Goal: Information Seeking & Learning: Find specific fact

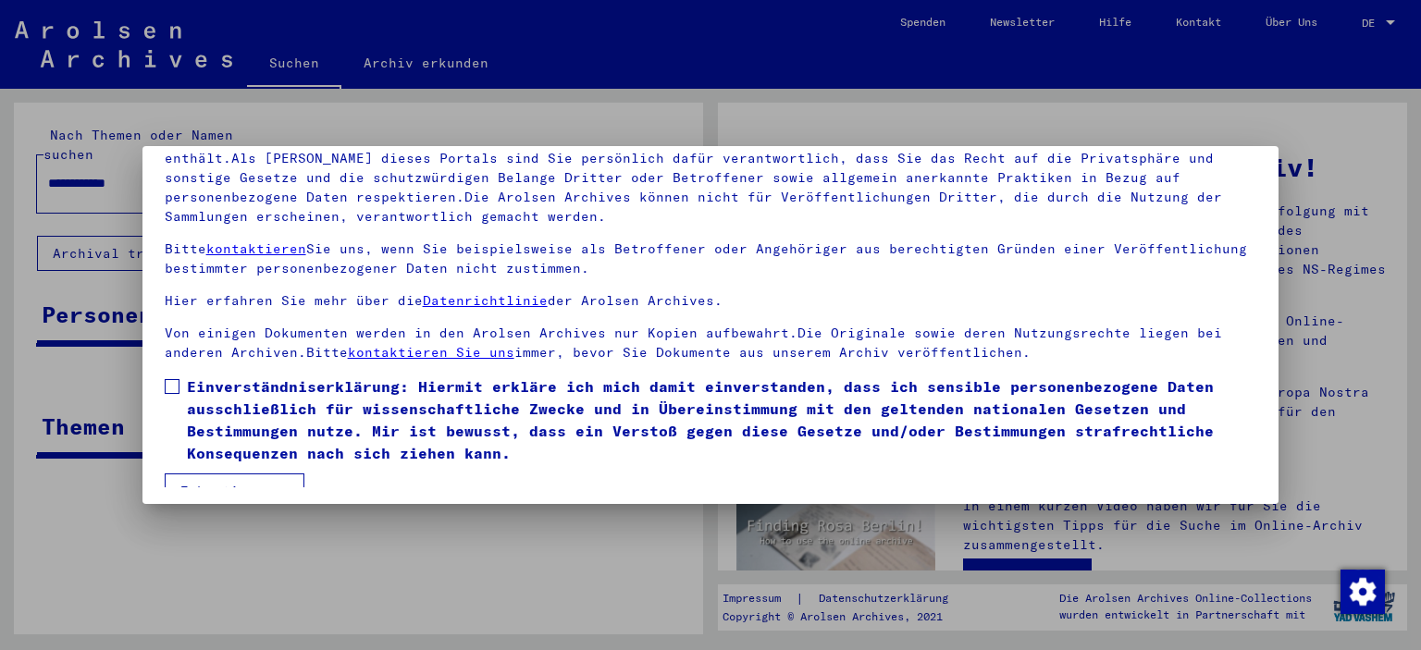
scroll to position [157, 0]
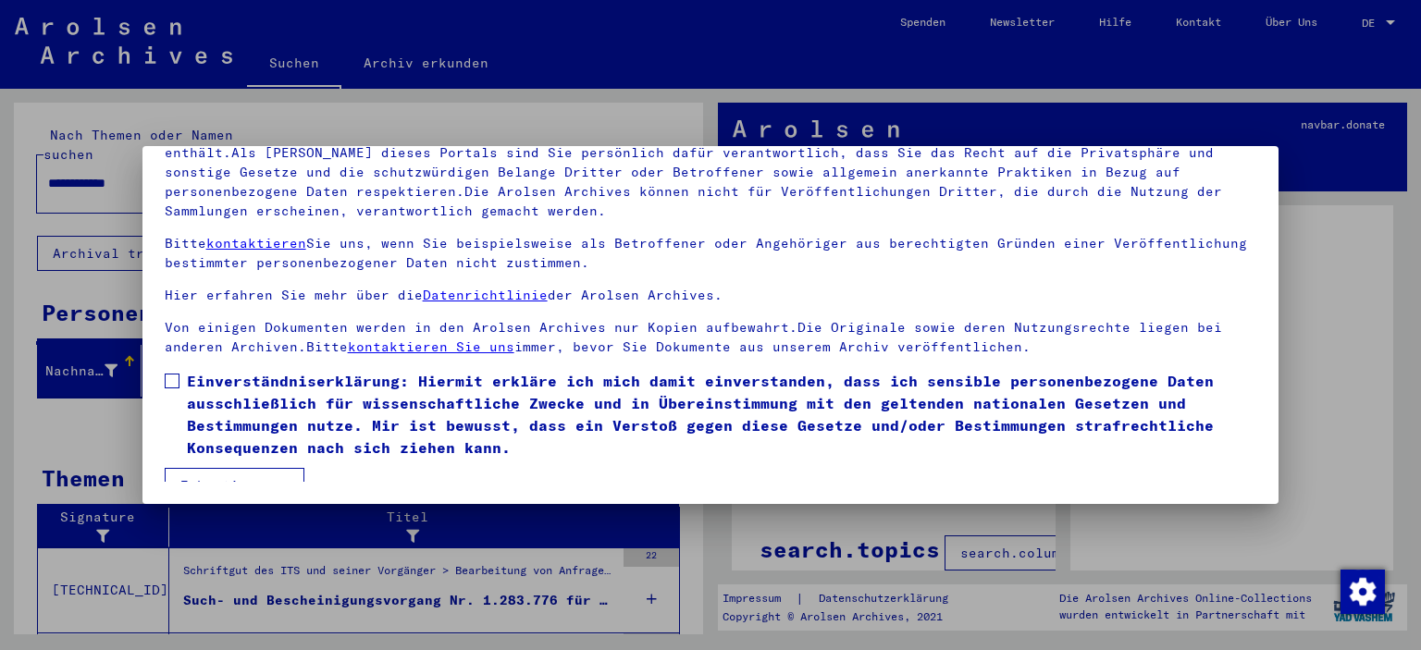
click at [171, 376] on span at bounding box center [172, 381] width 15 height 15
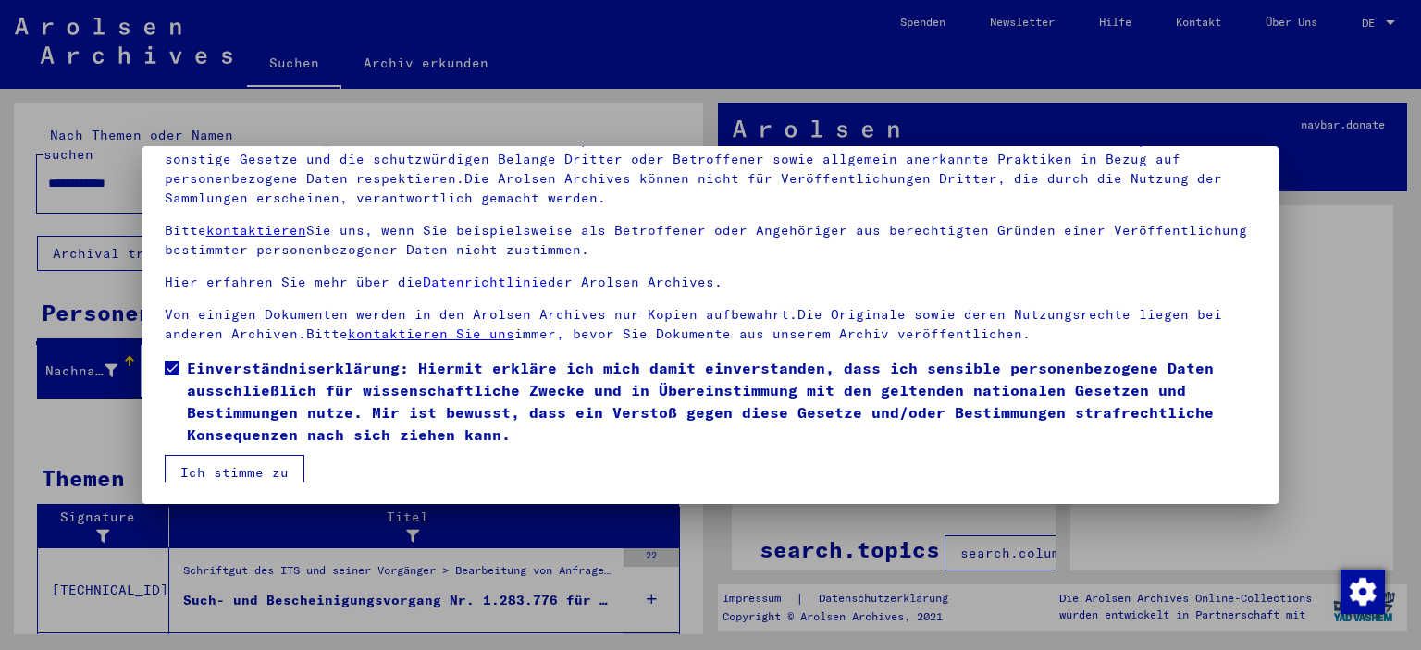
scroll to position [20, 0]
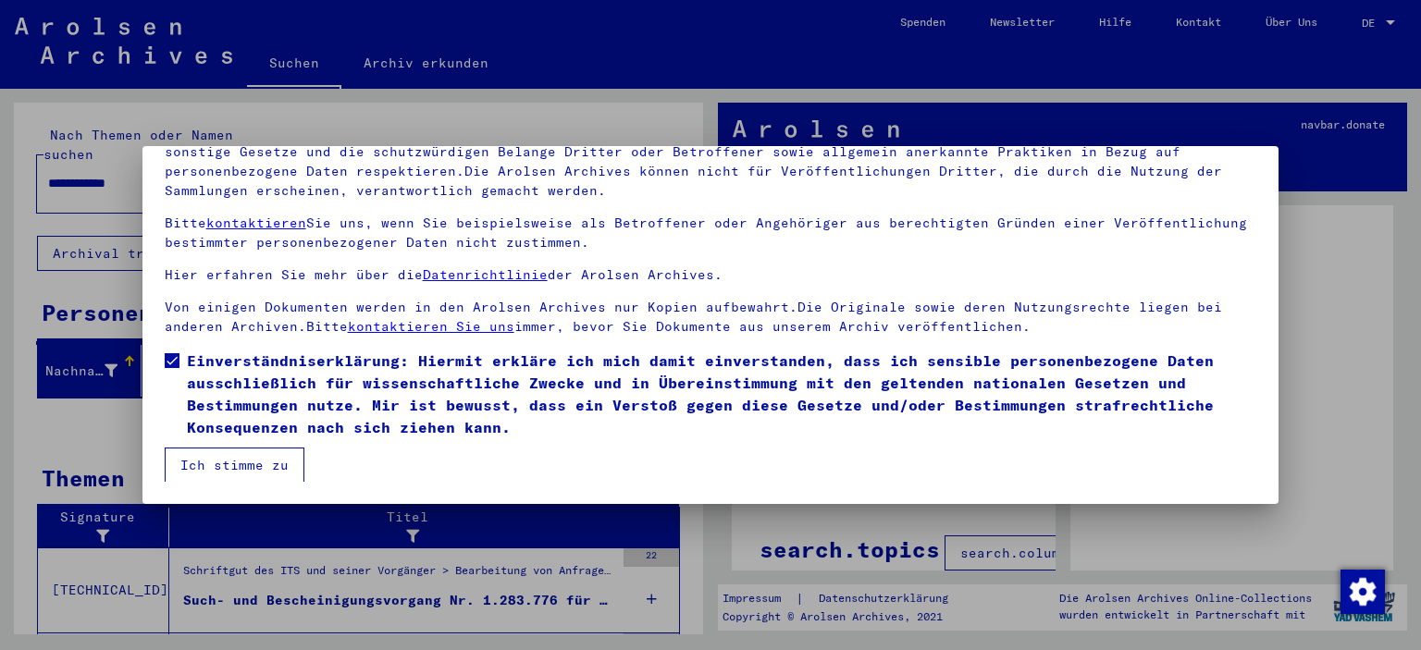
click at [230, 449] on button "Ich stimme zu" at bounding box center [235, 465] width 140 height 35
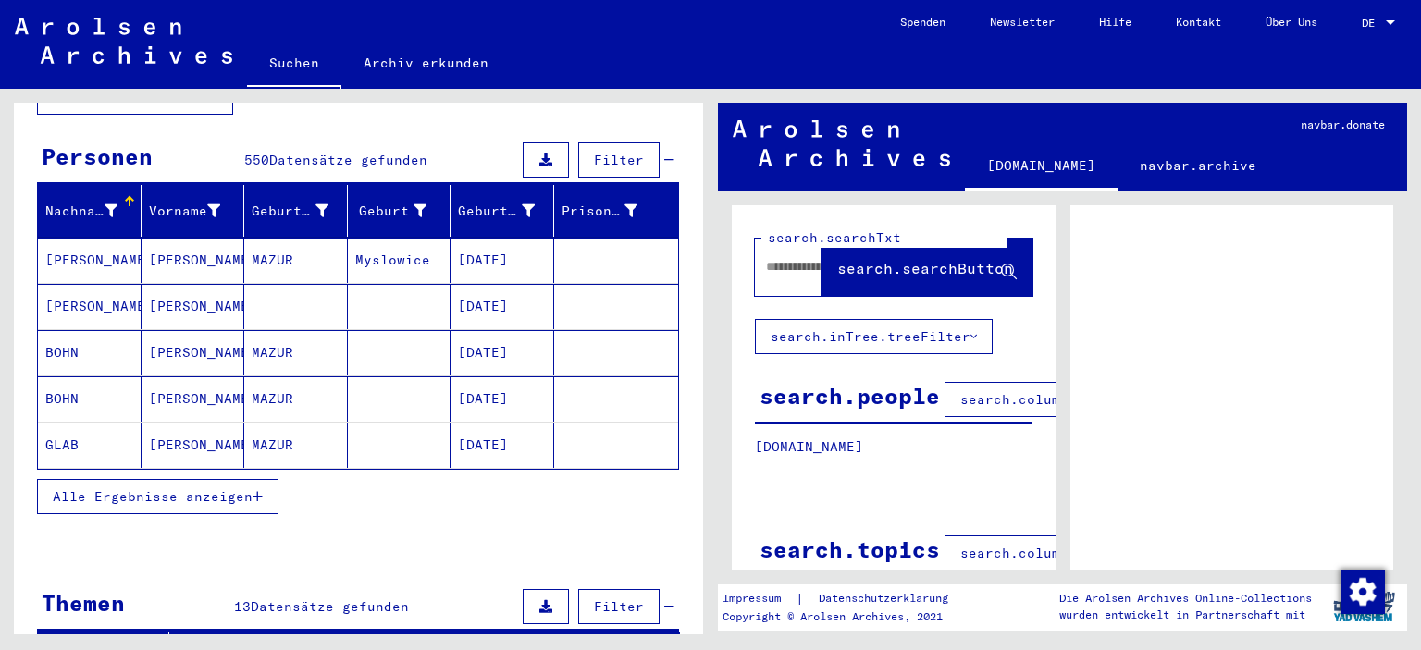
scroll to position [185, 0]
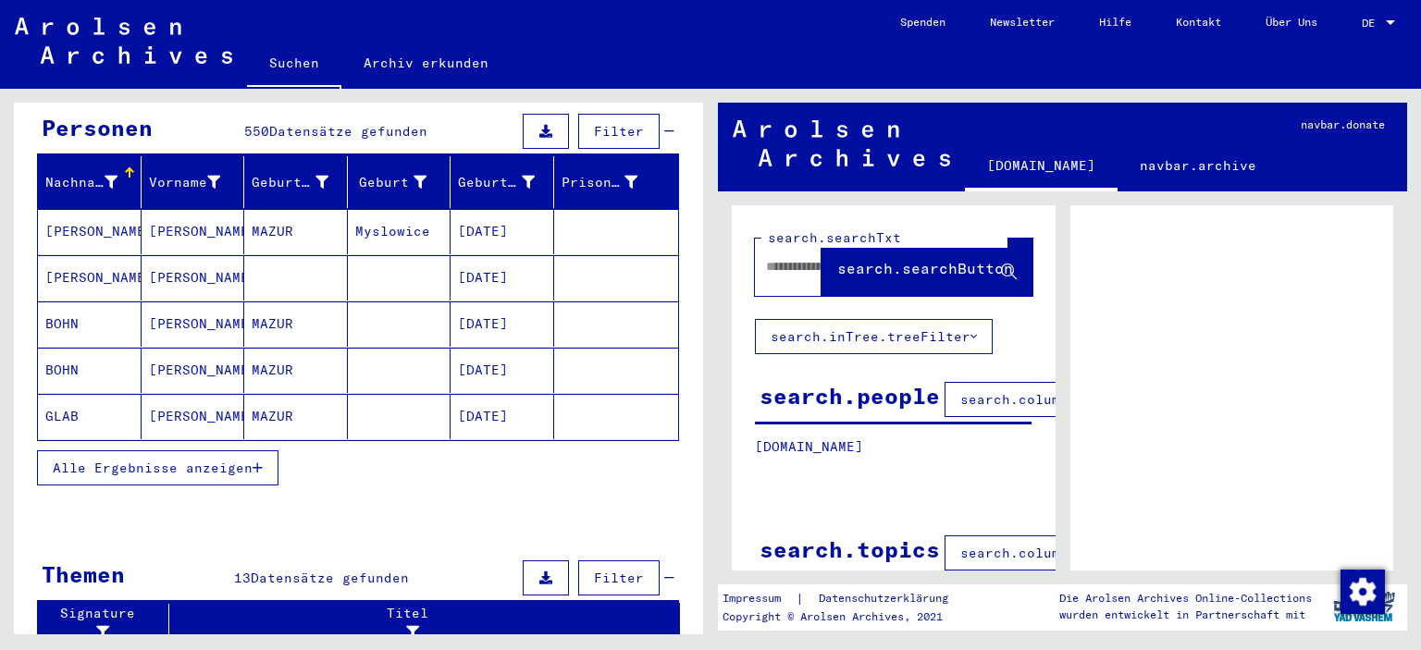
click at [124, 460] on span "Alle Ergebnisse anzeigen" at bounding box center [153, 468] width 200 height 17
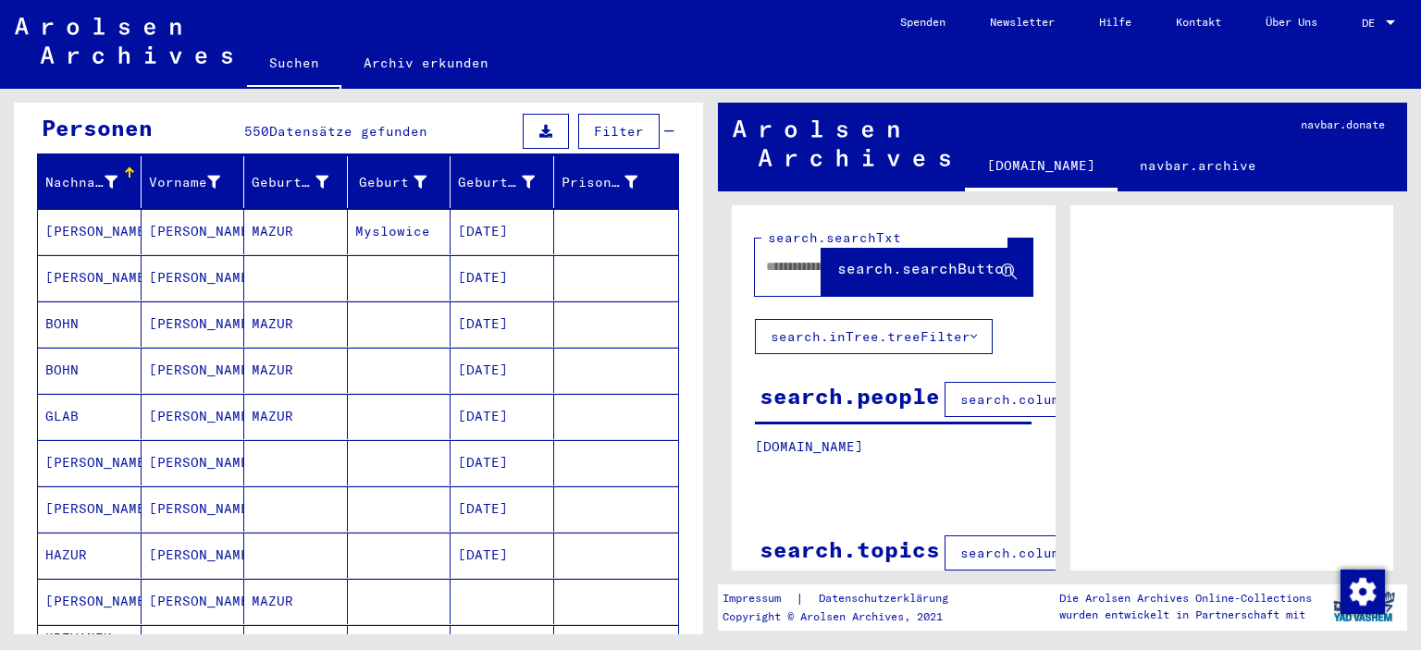
click at [618, 123] on span "Filter" at bounding box center [619, 131] width 50 height 17
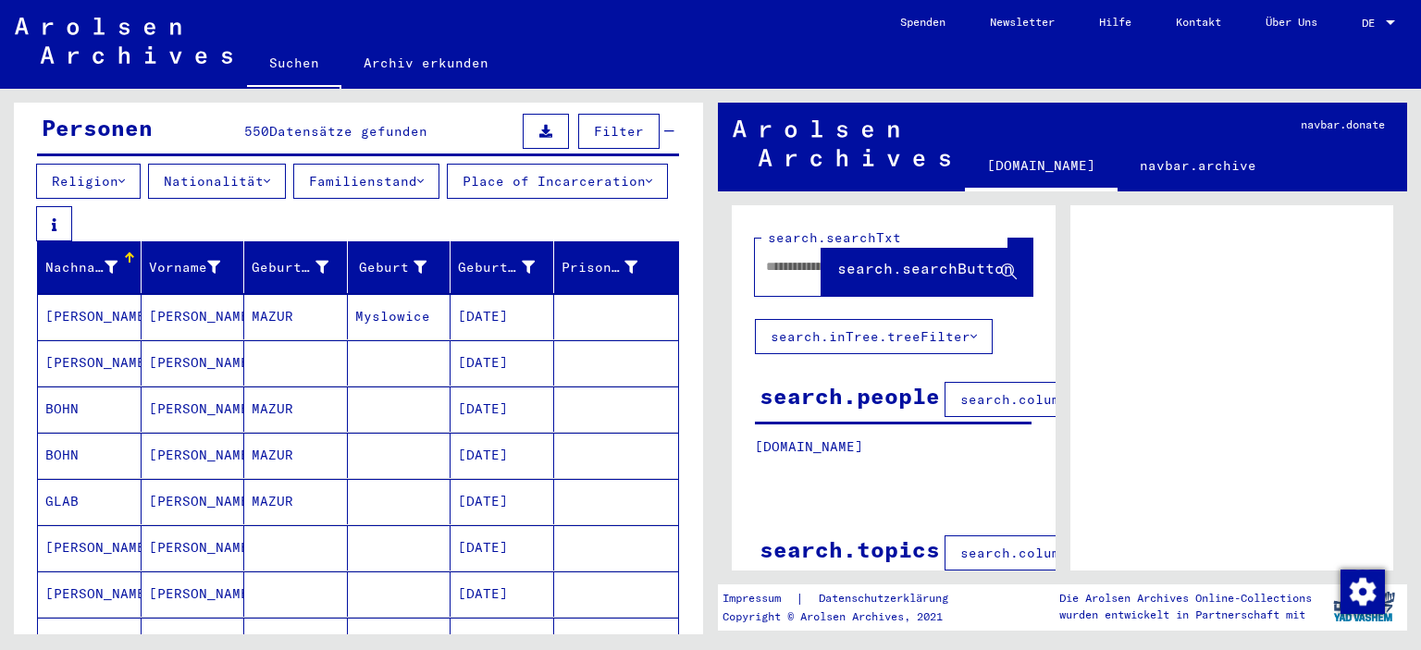
click at [447, 197] on button "Place of Incarceration" at bounding box center [557, 181] width 221 height 35
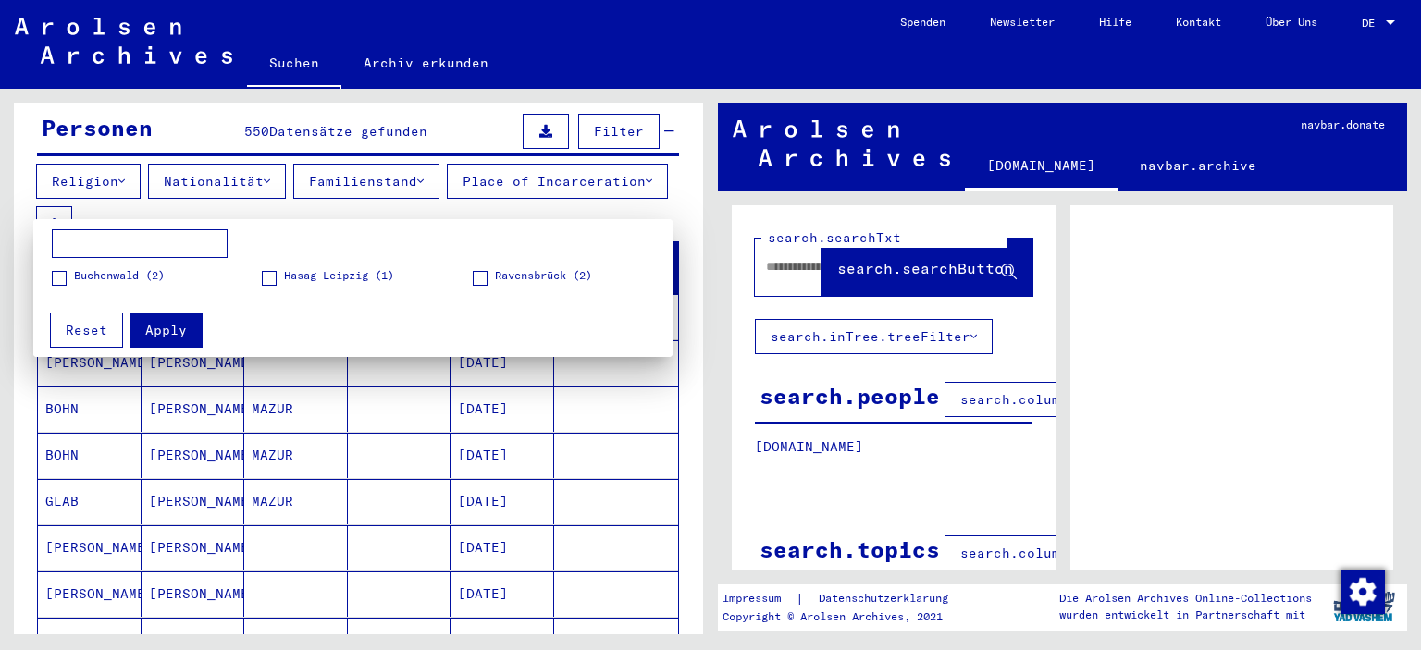
click at [102, 154] on div at bounding box center [710, 325] width 1421 height 650
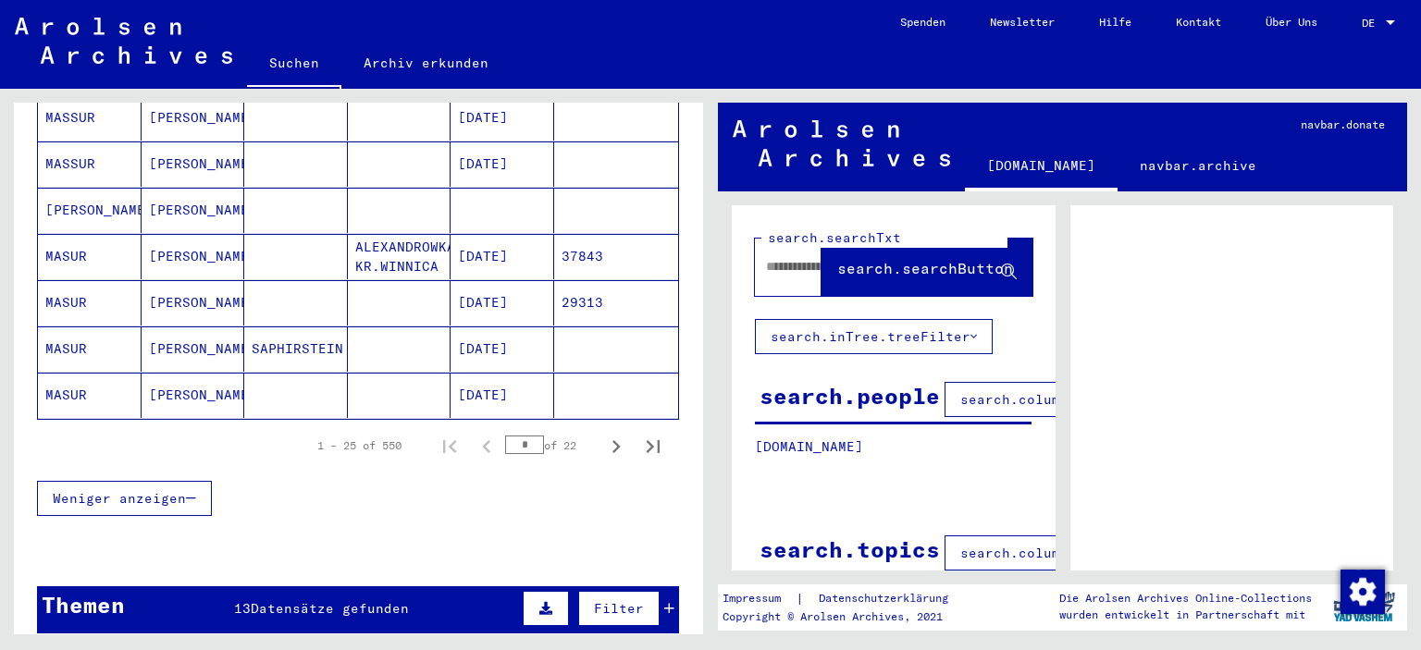
scroll to position [1110, 0]
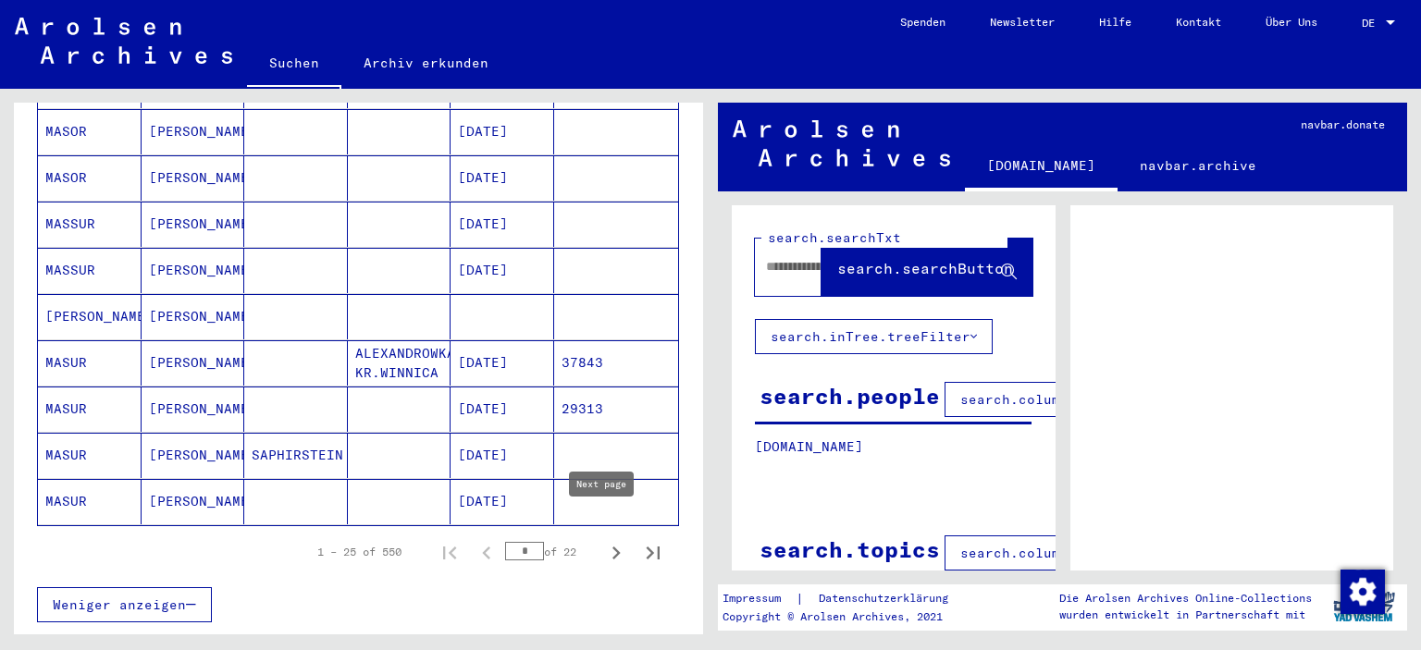
click at [610, 540] on icon "Next page" at bounding box center [616, 553] width 26 height 26
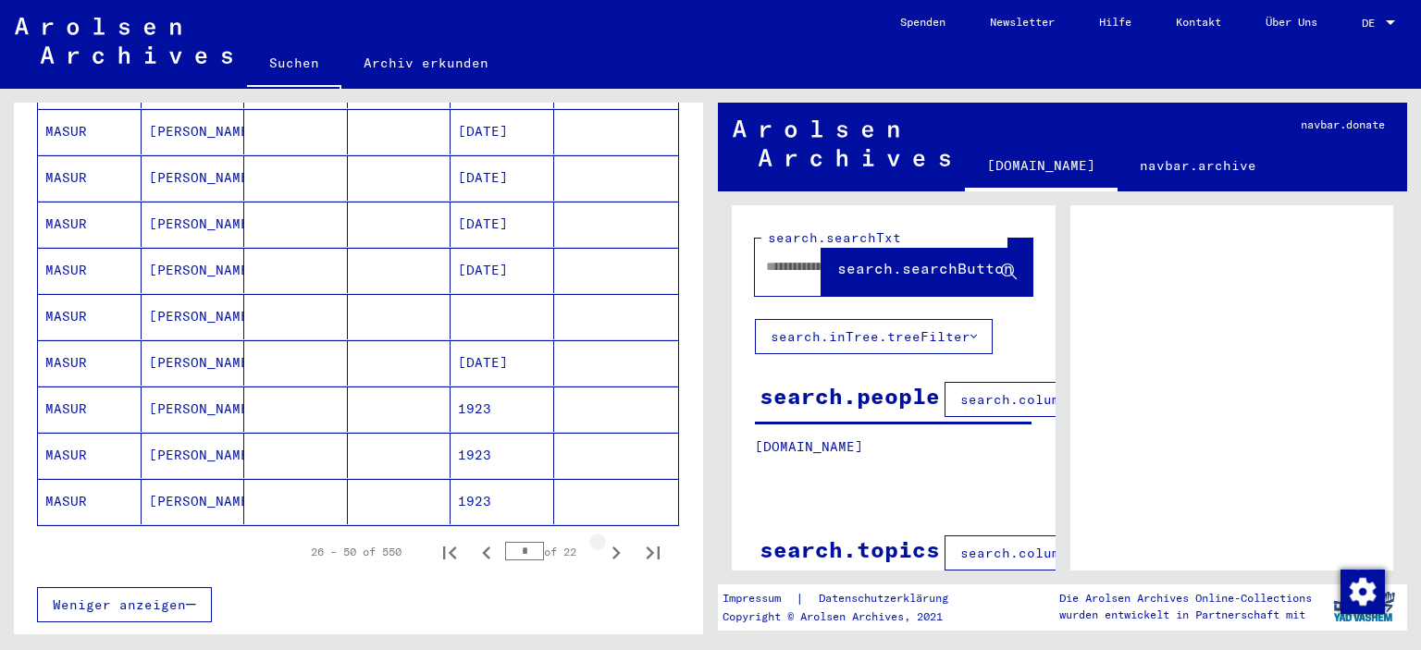
click at [603, 540] on icon "Next page" at bounding box center [616, 553] width 26 height 26
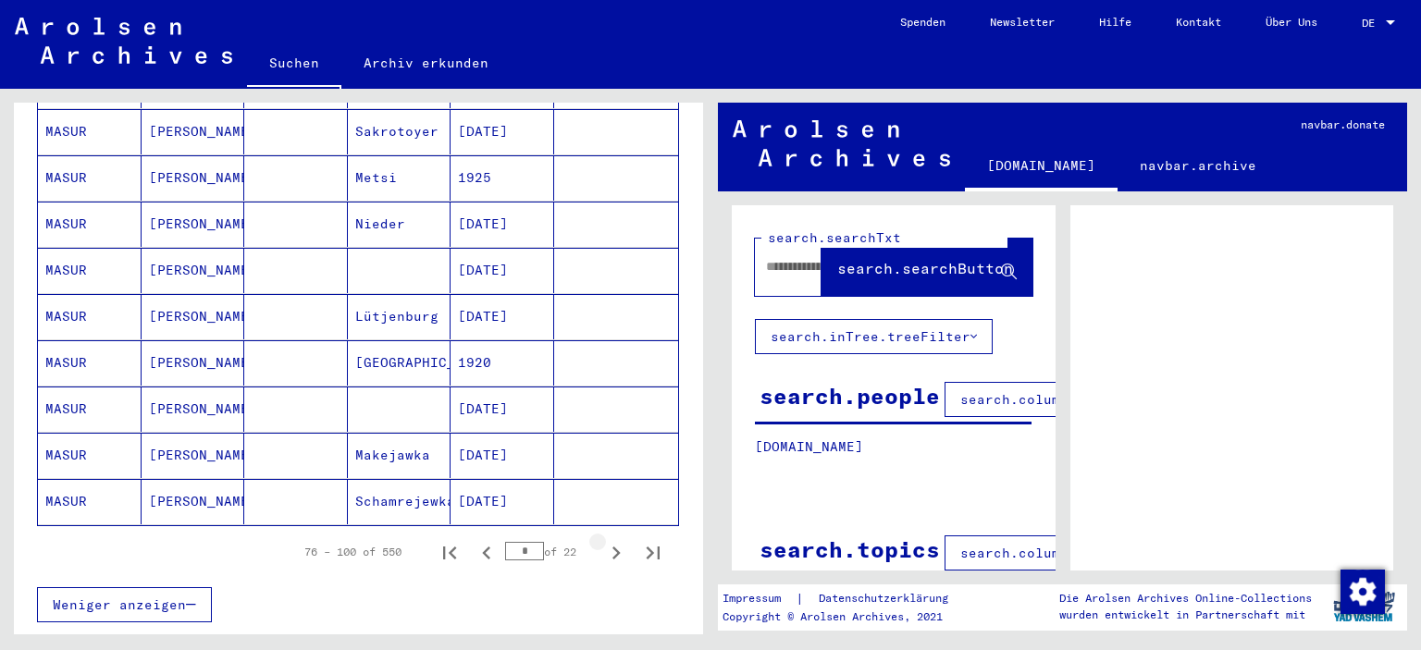
click at [603, 540] on icon "Next page" at bounding box center [616, 553] width 26 height 26
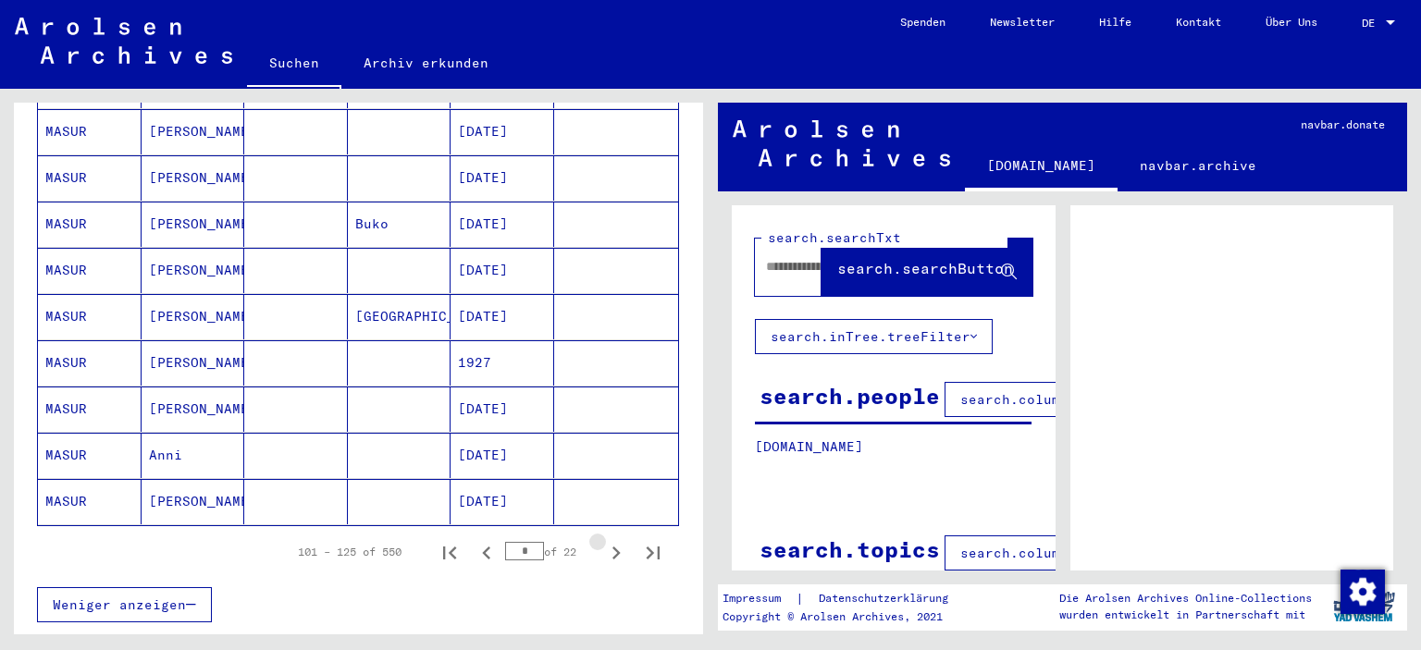
click at [603, 540] on icon "Next page" at bounding box center [616, 553] width 26 height 26
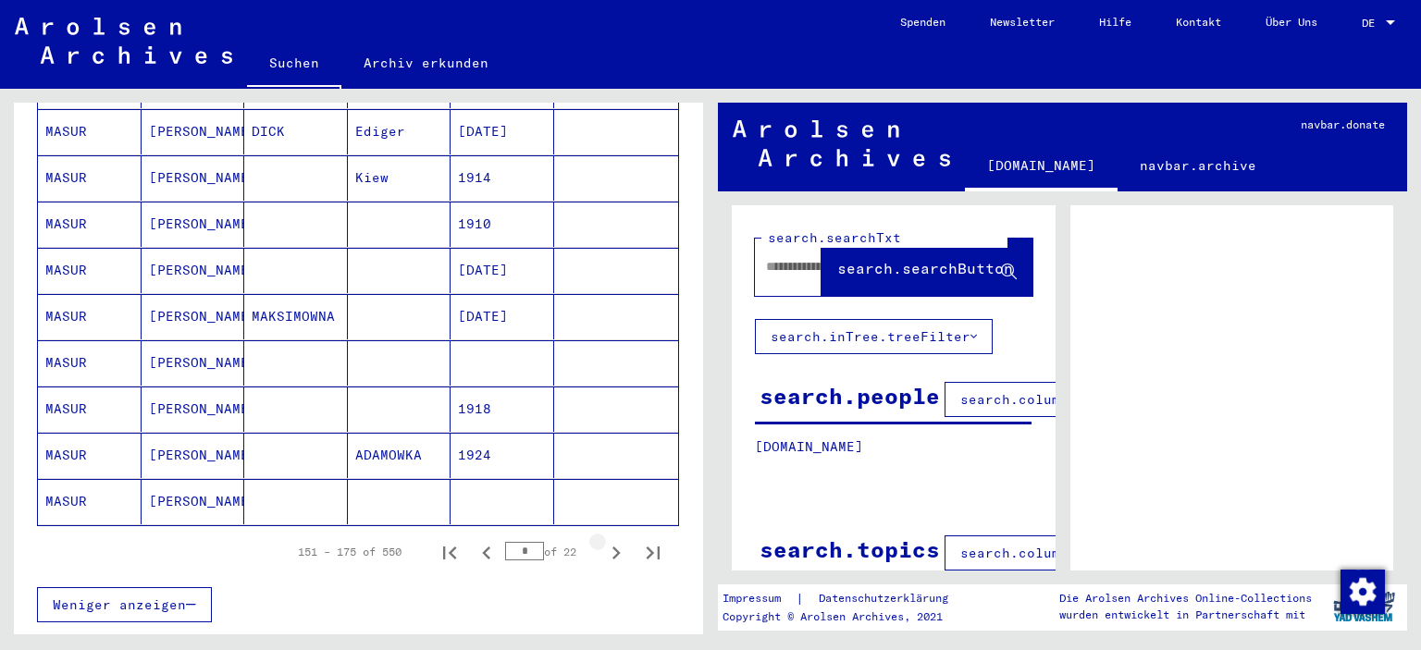
click at [603, 540] on icon "Next page" at bounding box center [616, 553] width 26 height 26
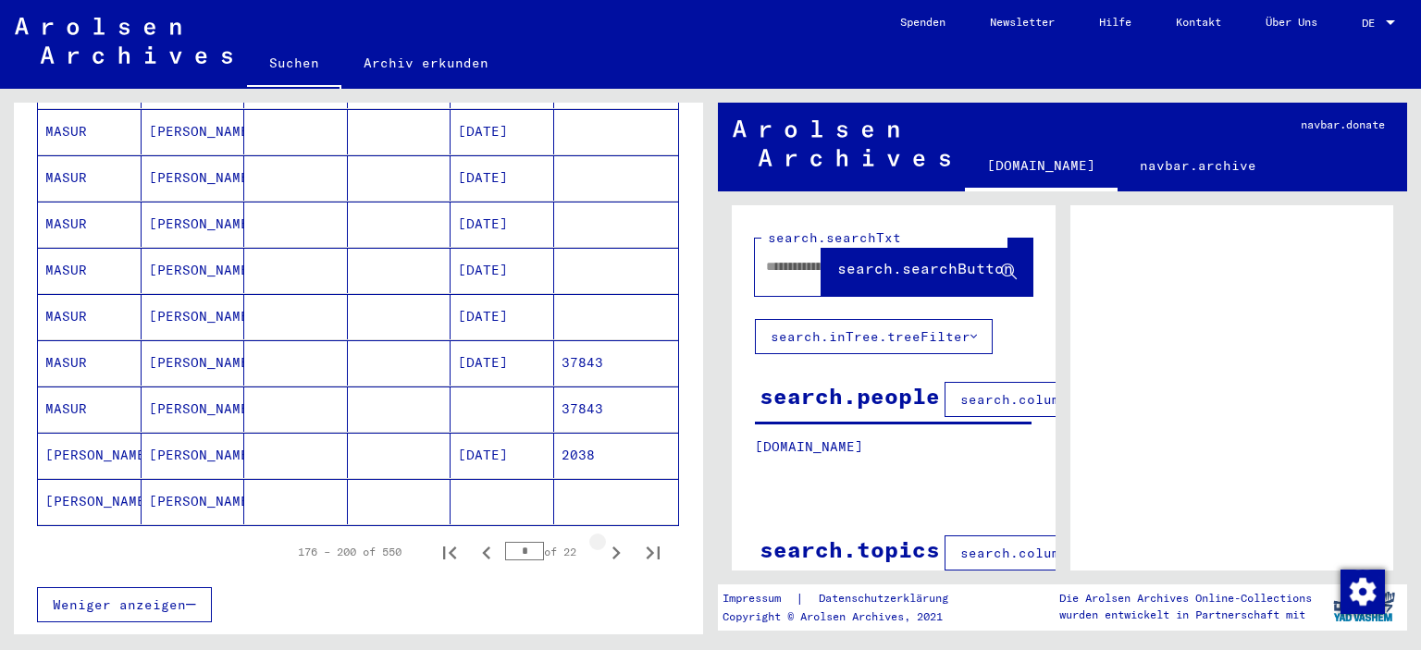
click at [603, 540] on icon "Next page" at bounding box center [616, 553] width 26 height 26
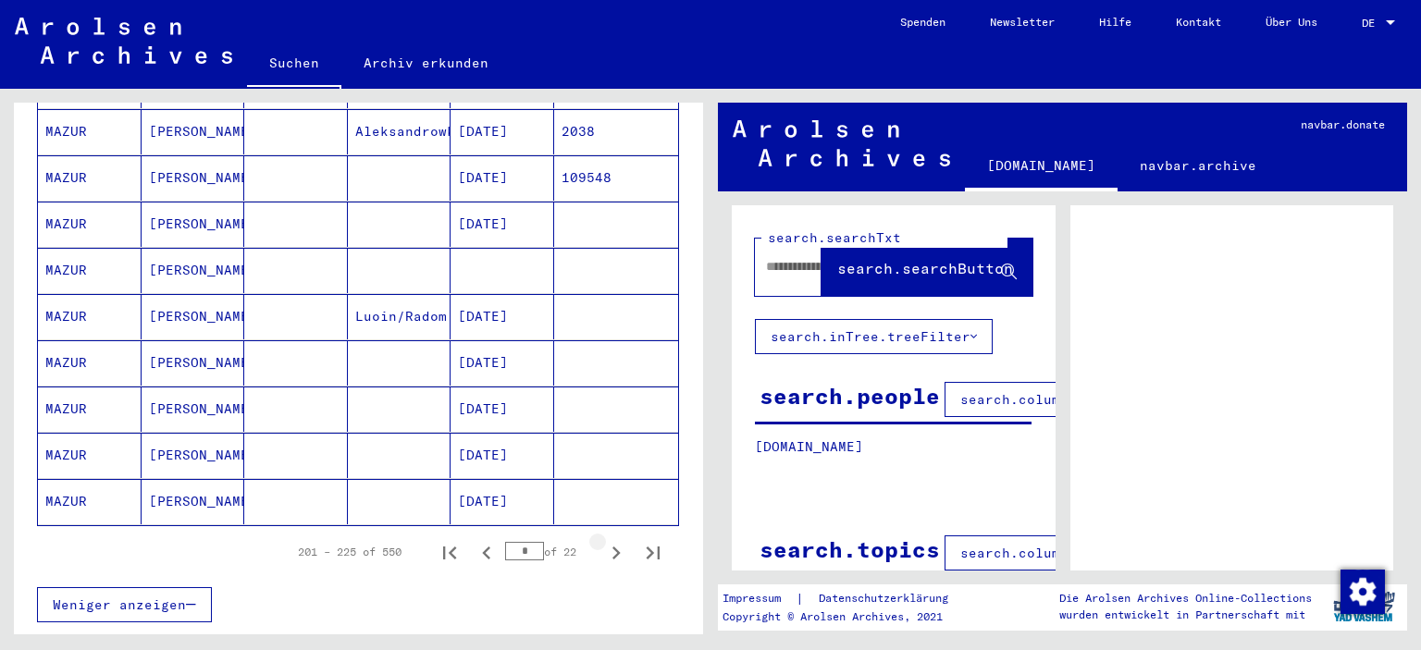
click at [603, 540] on icon "Next page" at bounding box center [616, 553] width 26 height 26
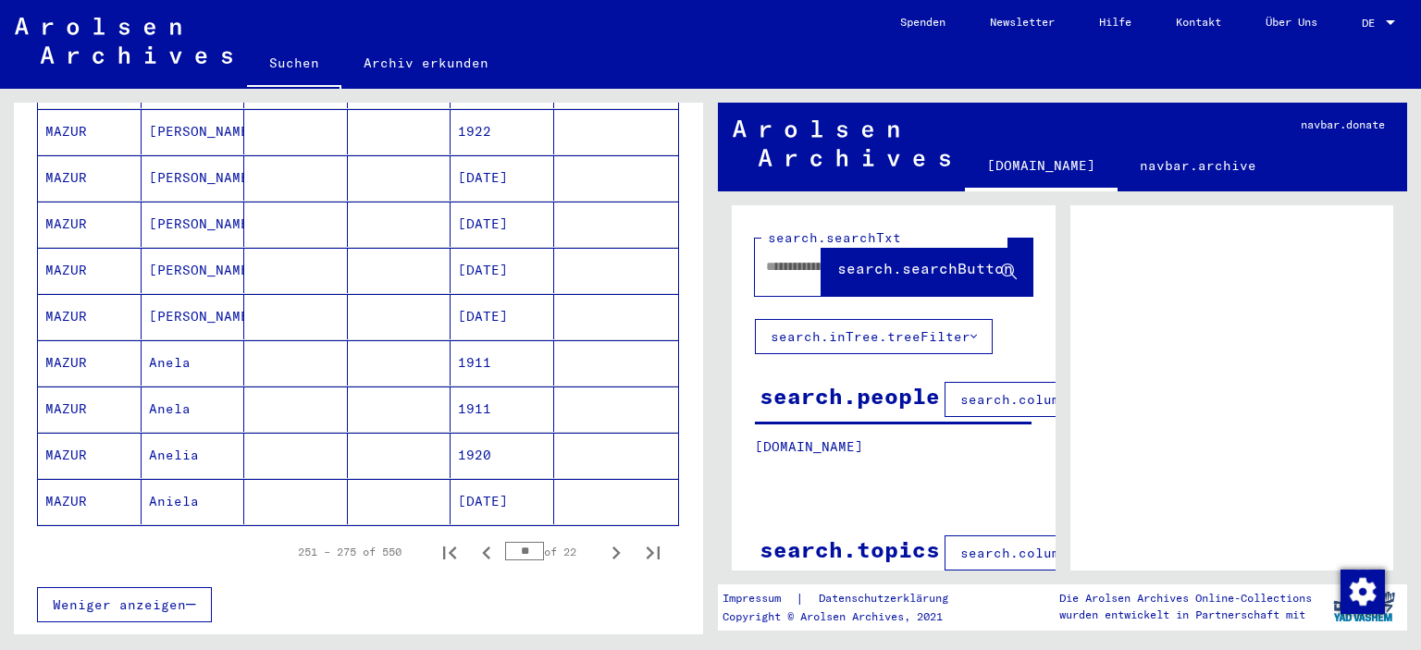
click at [603, 540] on icon "Next page" at bounding box center [616, 553] width 26 height 26
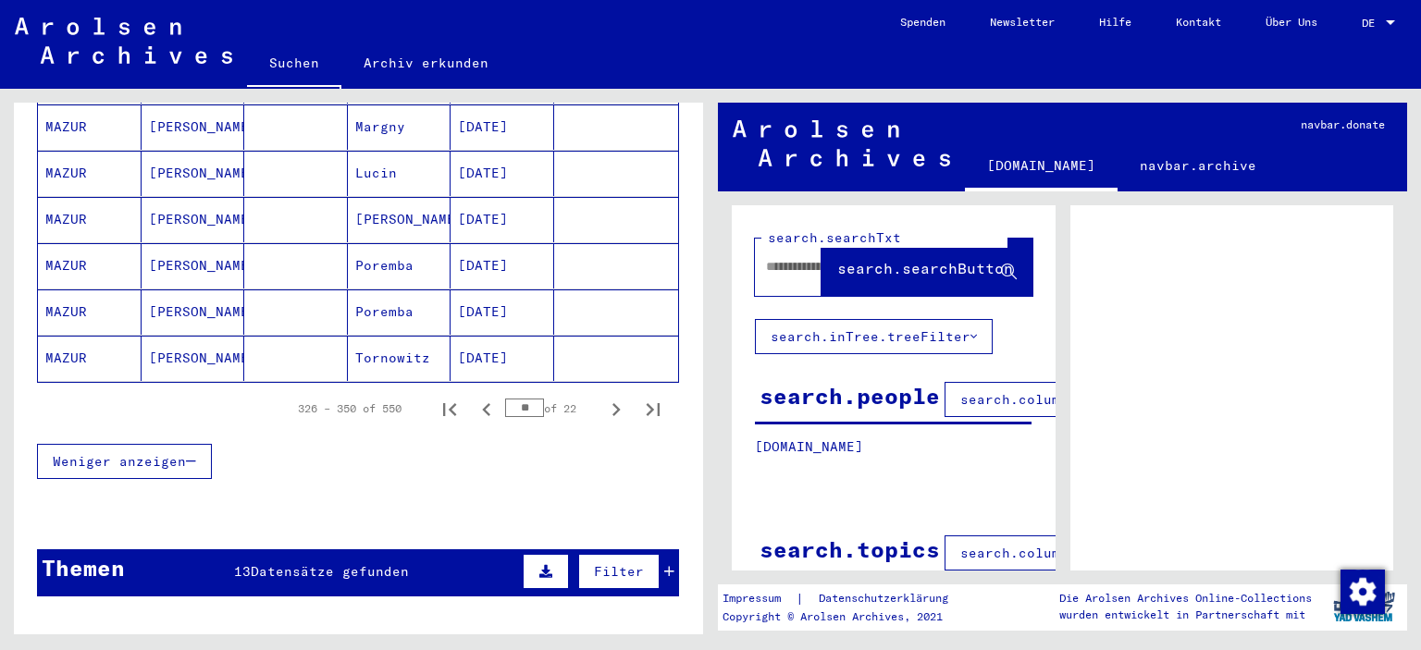
scroll to position [1203, 0]
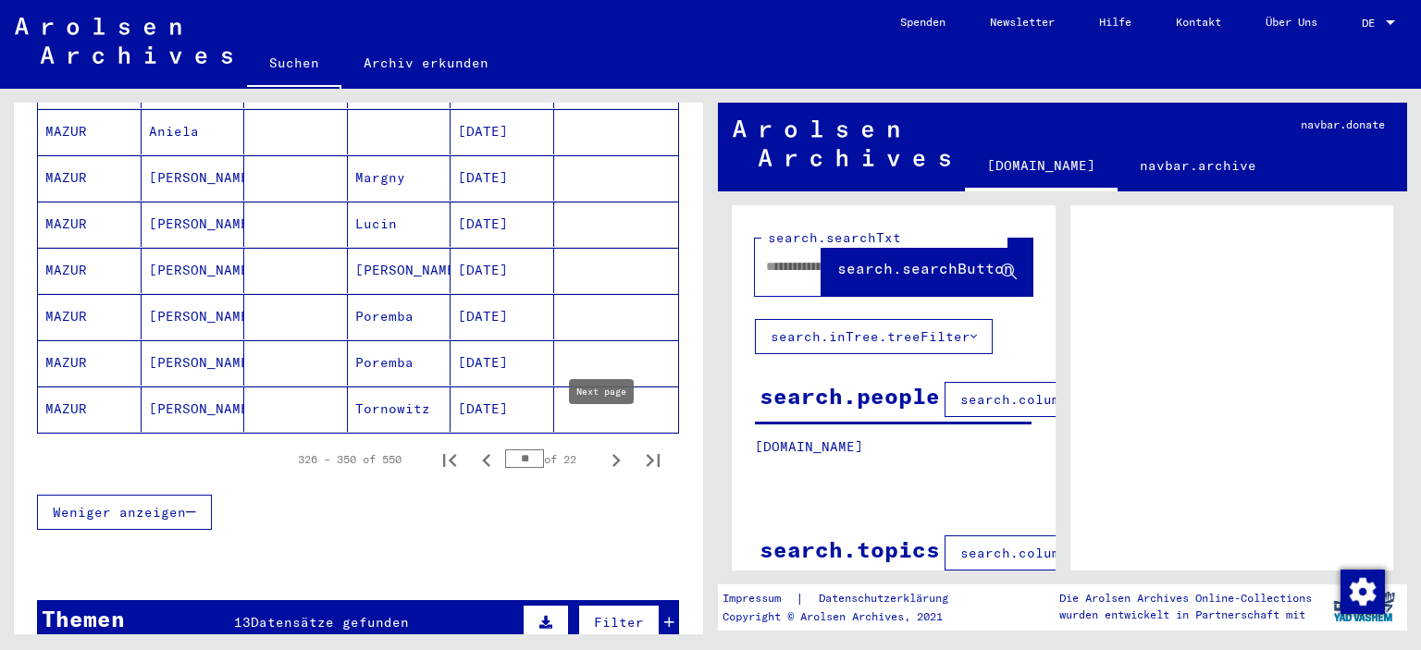
click at [603, 448] on icon "Next page" at bounding box center [616, 461] width 26 height 26
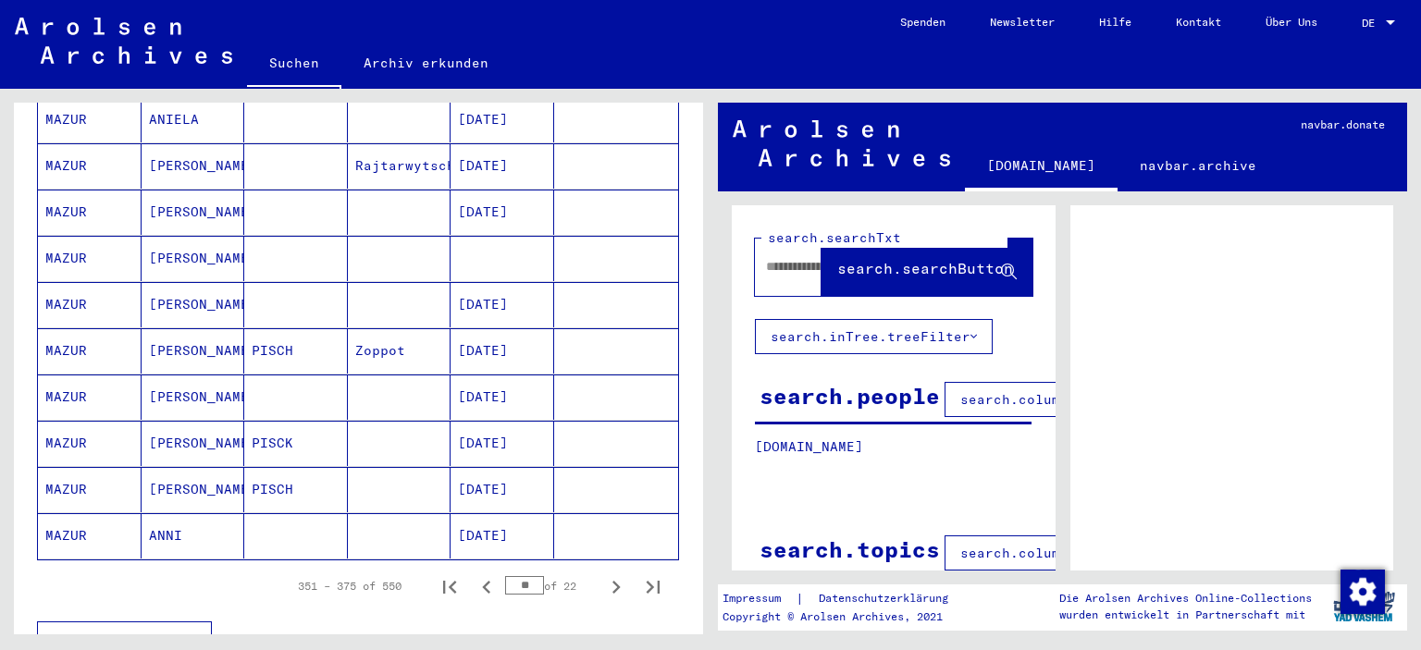
scroll to position [1388, 0]
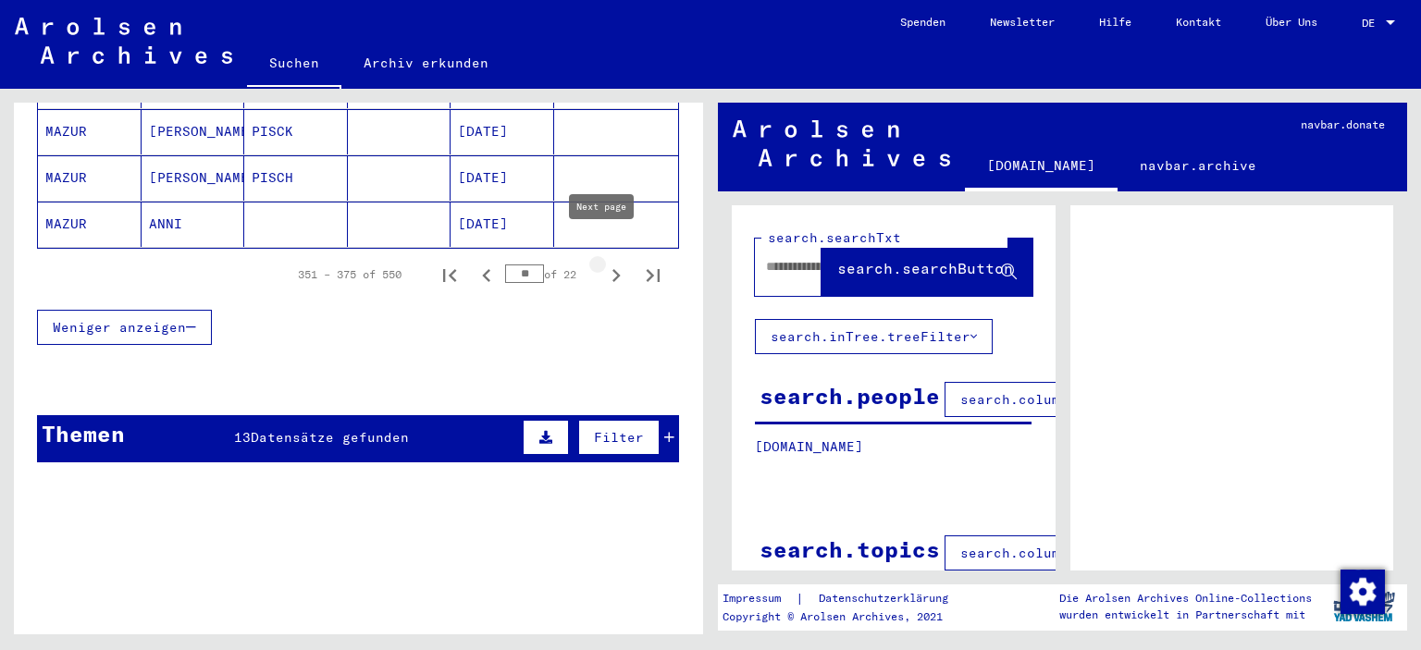
click at [603, 263] on icon "Next page" at bounding box center [616, 276] width 26 height 26
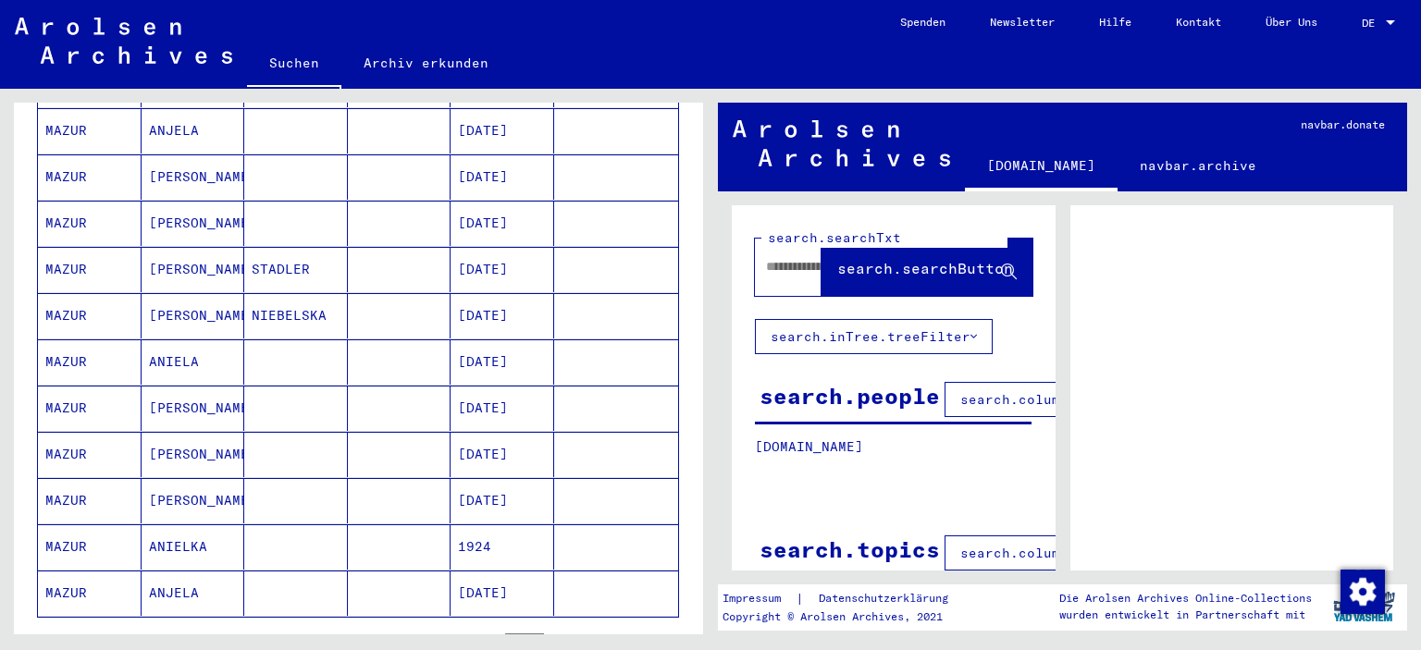
scroll to position [1110, 0]
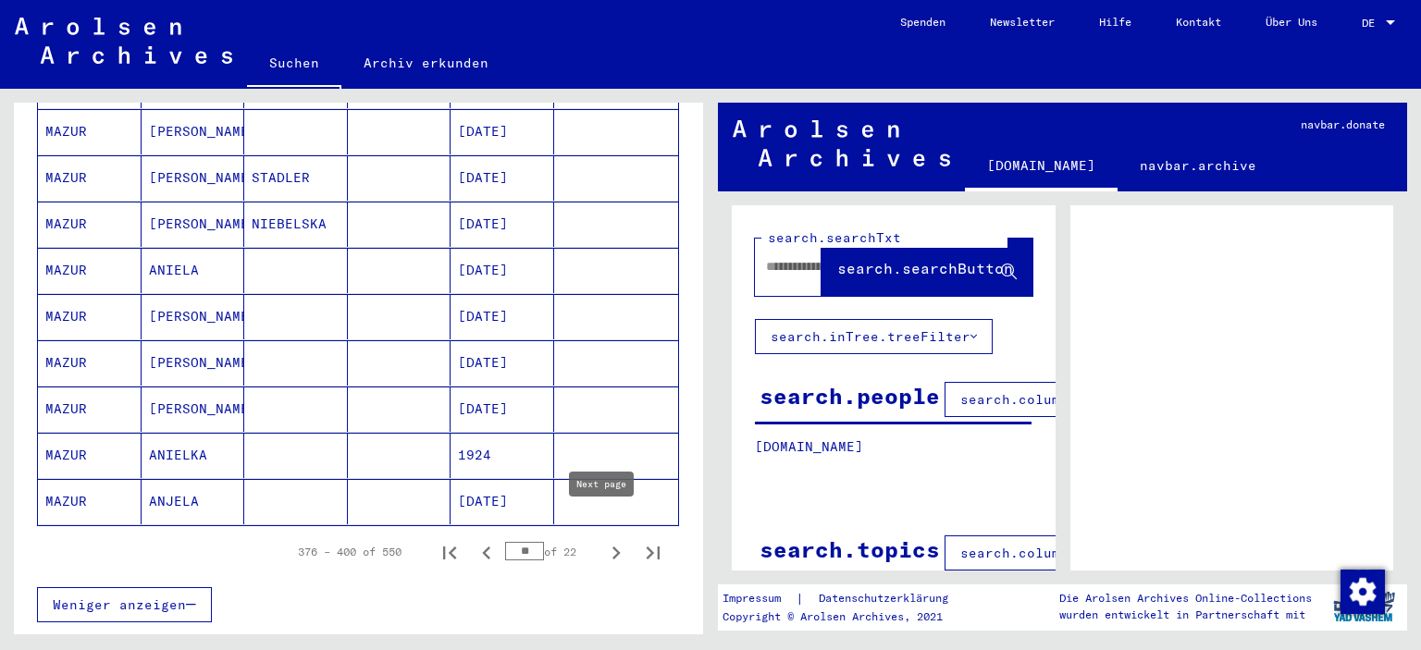
click at [603, 540] on icon "Next page" at bounding box center [616, 553] width 26 height 26
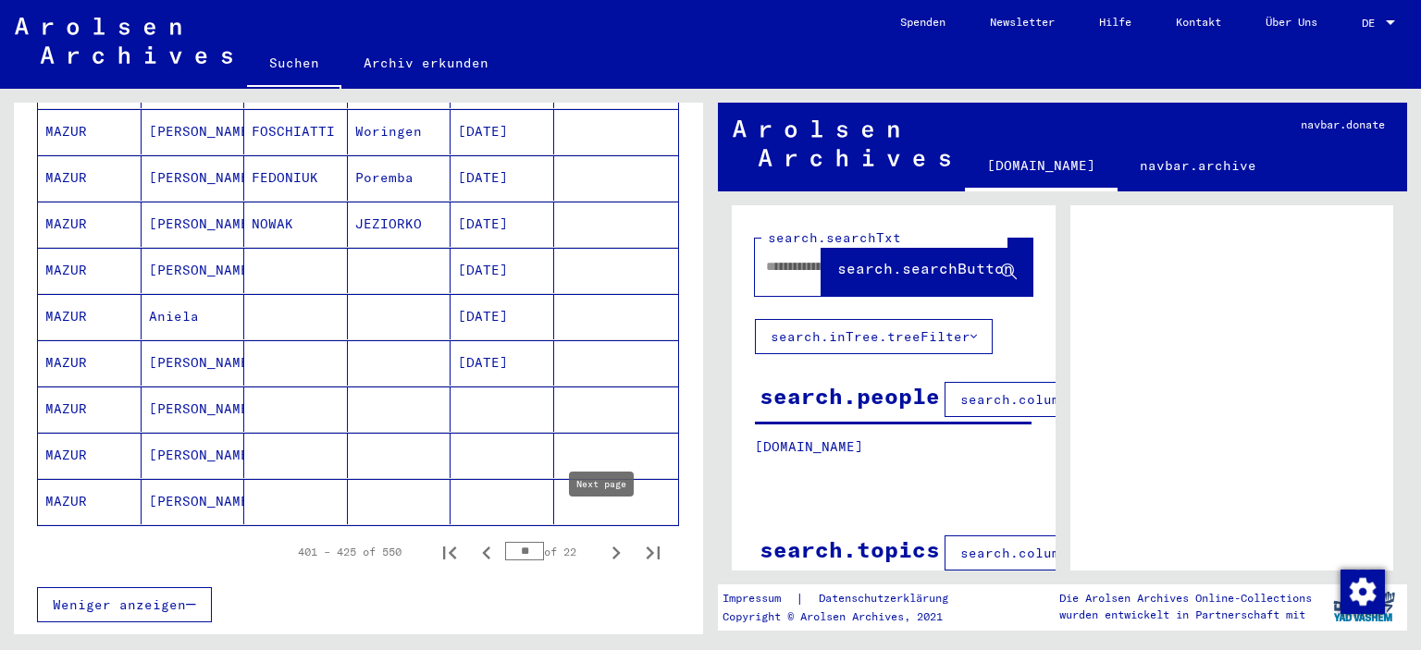
click at [603, 540] on icon "Next page" at bounding box center [616, 553] width 26 height 26
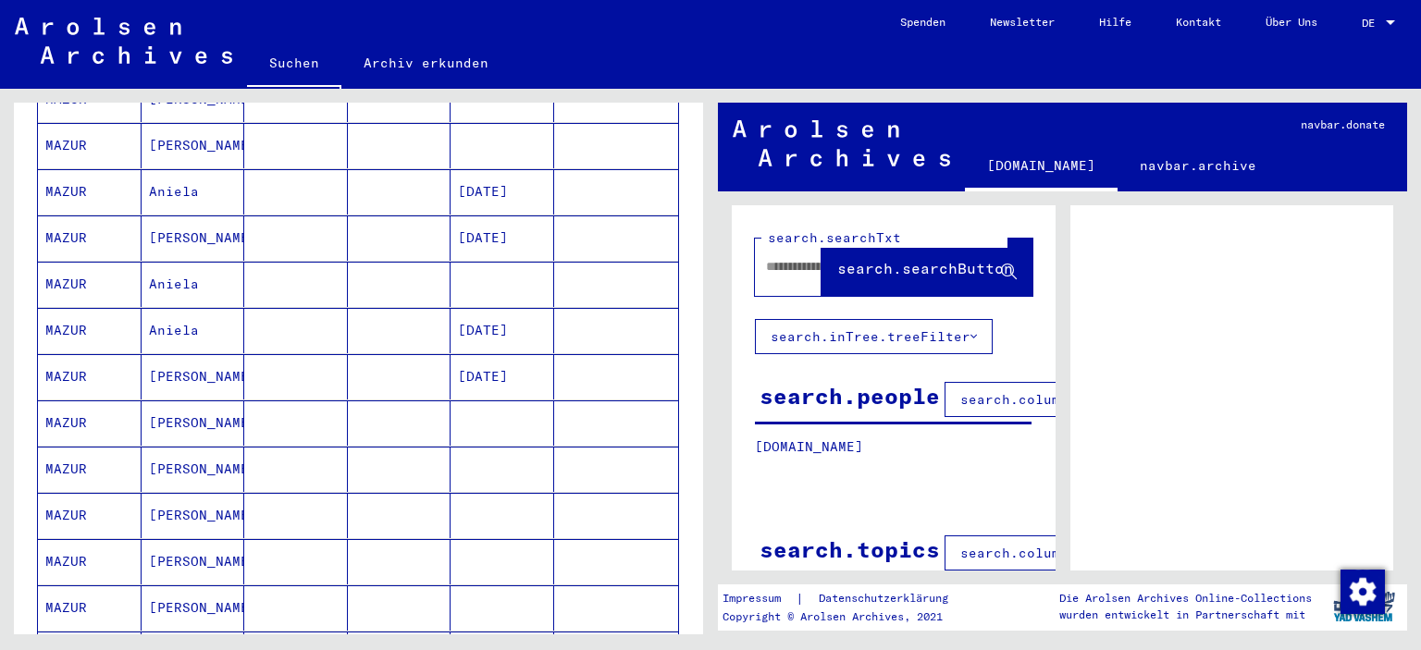
scroll to position [370, 0]
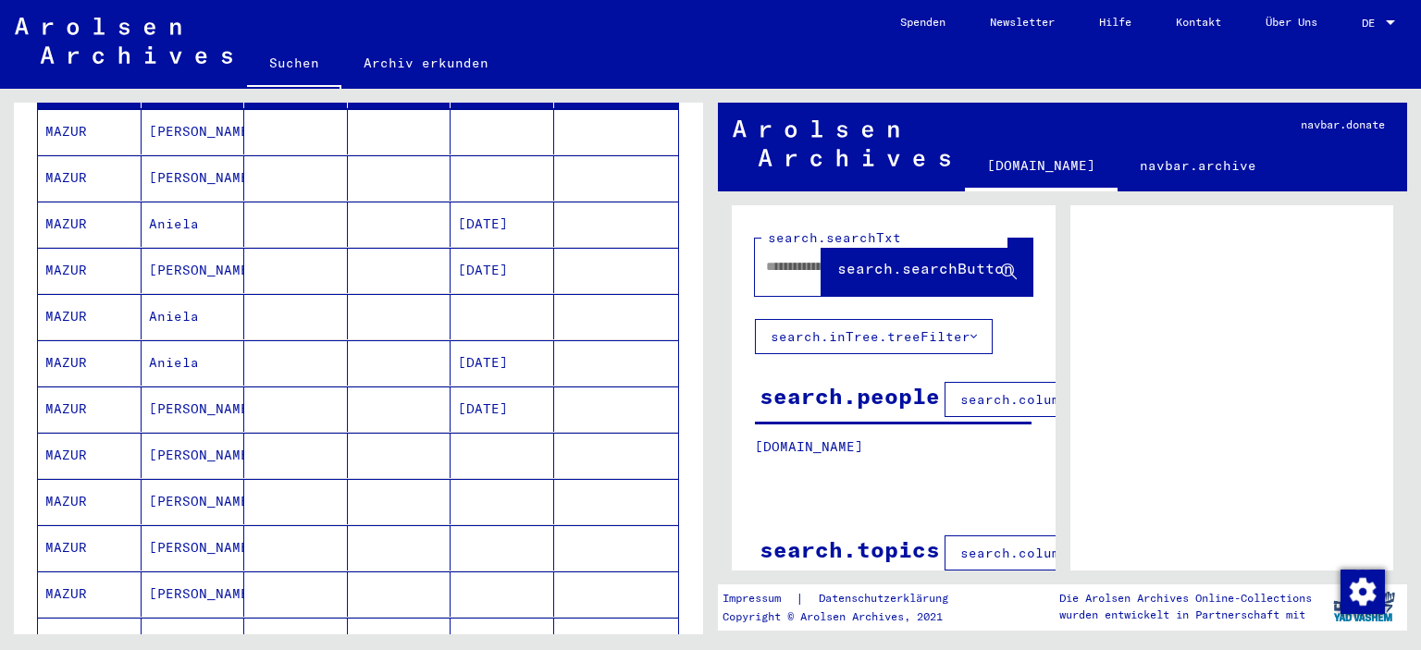
click at [64, 352] on mat-cell "MAZUR" at bounding box center [90, 362] width 104 height 45
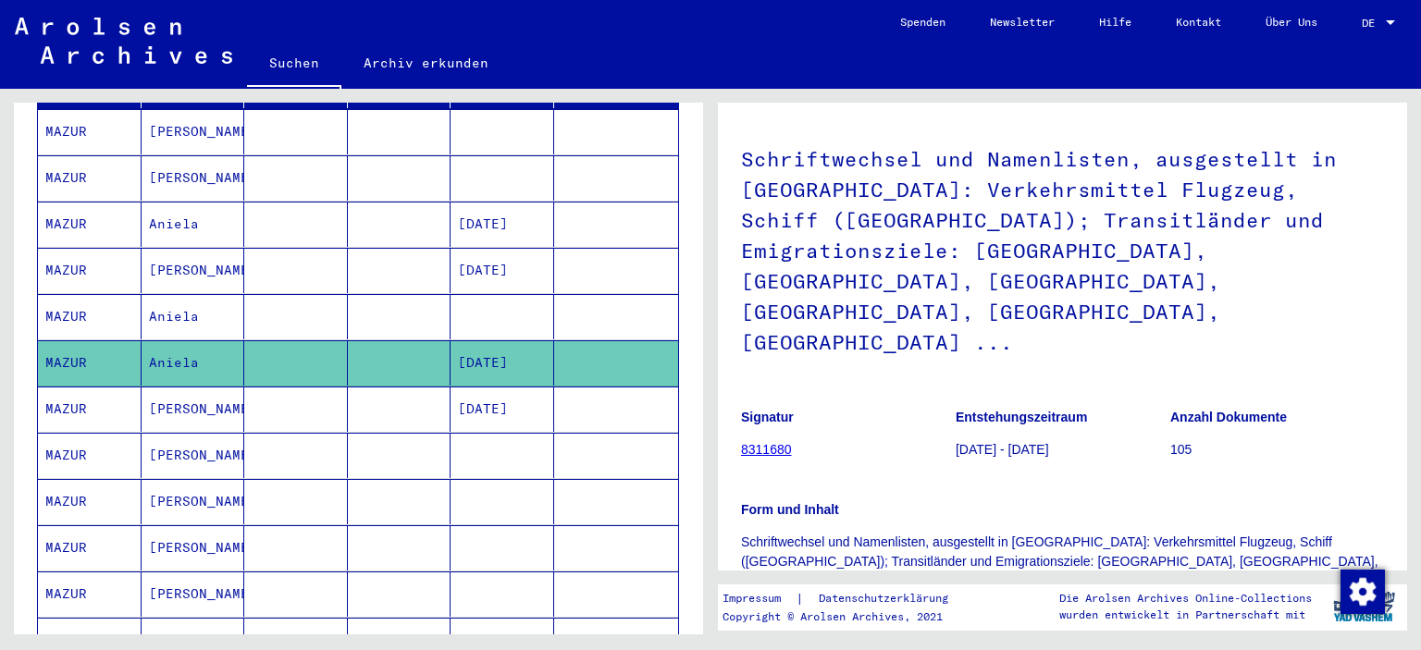
scroll to position [93, 0]
click at [70, 303] on mat-cell "MAZUR" at bounding box center [90, 316] width 104 height 45
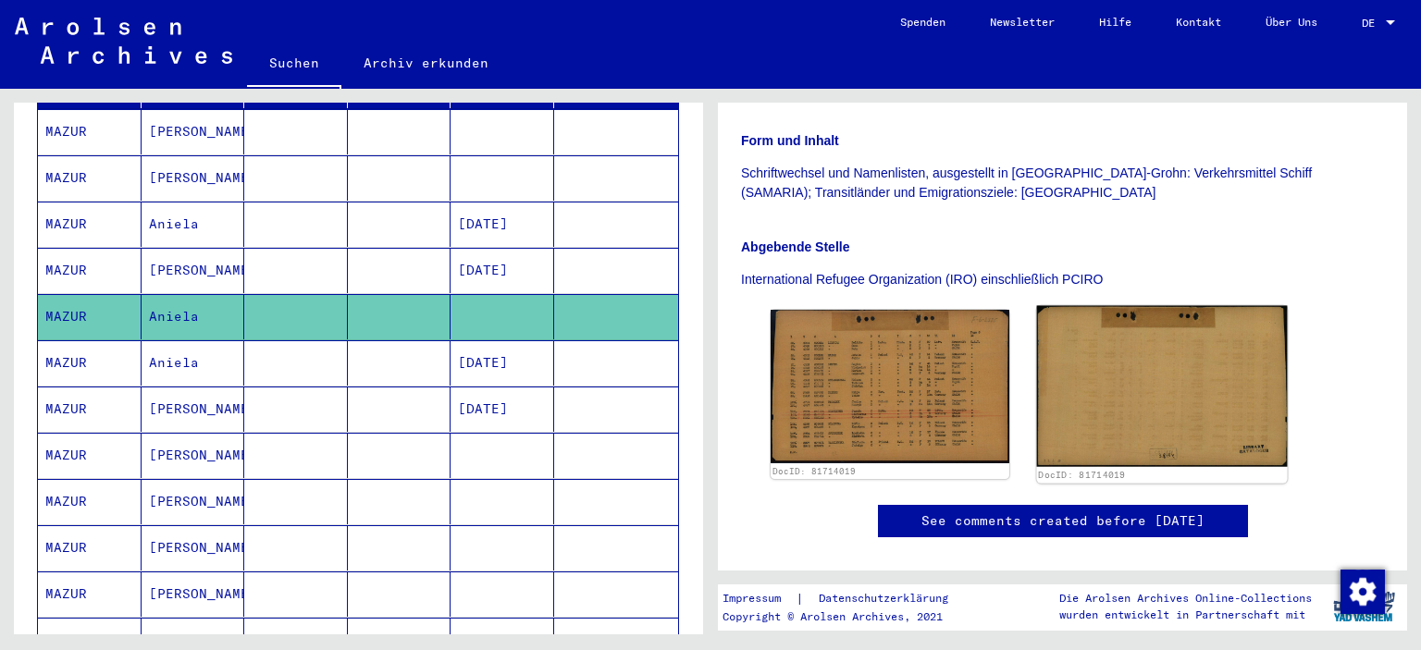
scroll to position [278, 0]
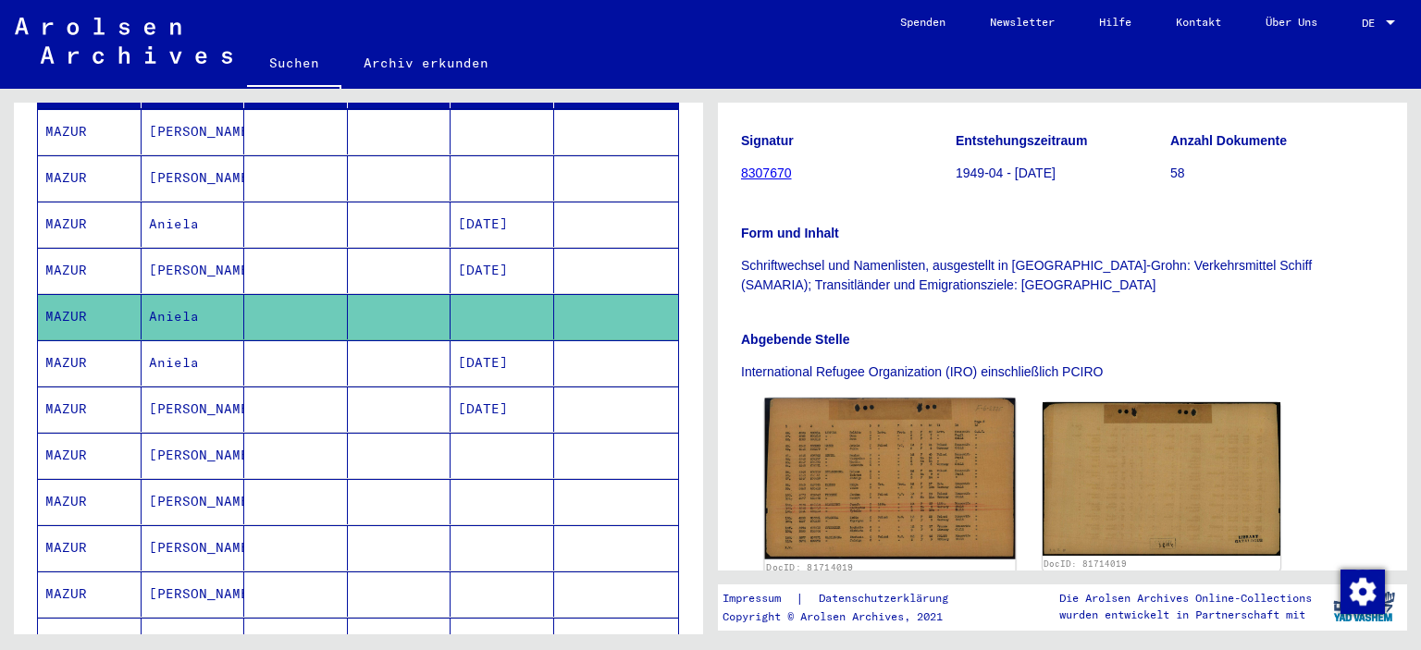
click at [923, 440] on img at bounding box center [890, 480] width 250 height 162
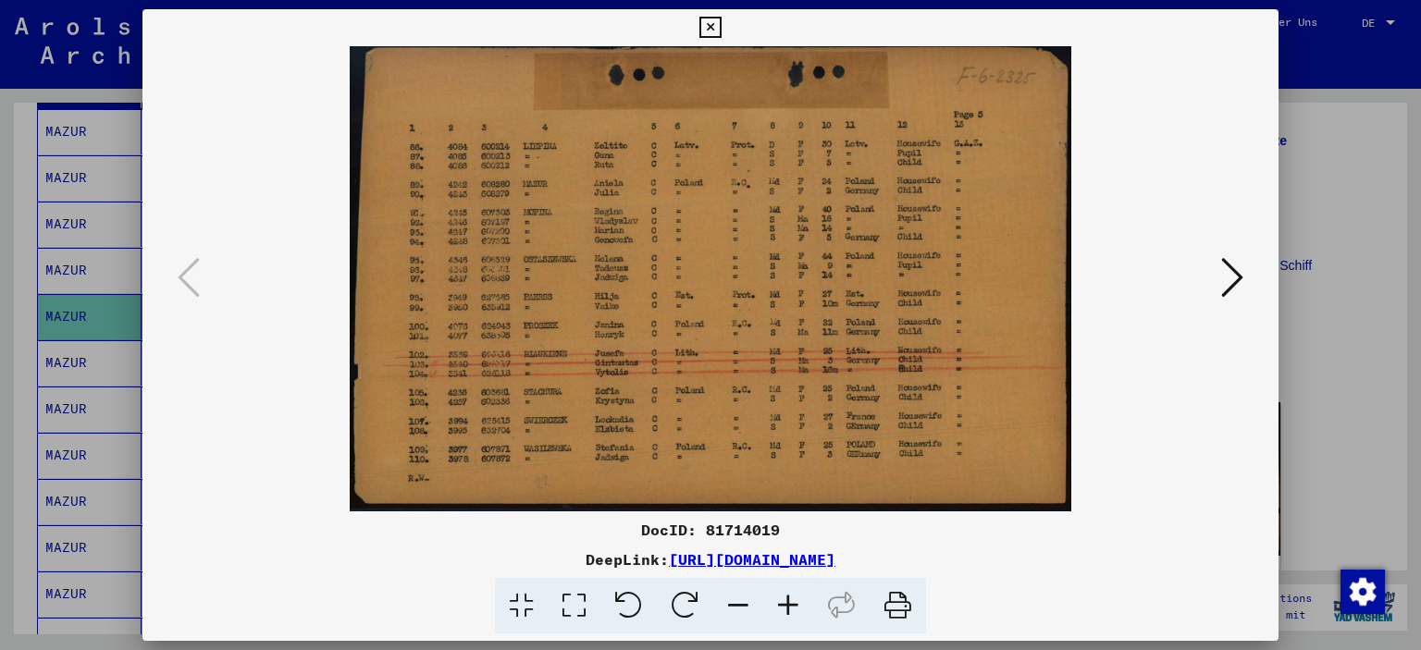
click at [1386, 181] on div at bounding box center [710, 325] width 1421 height 650
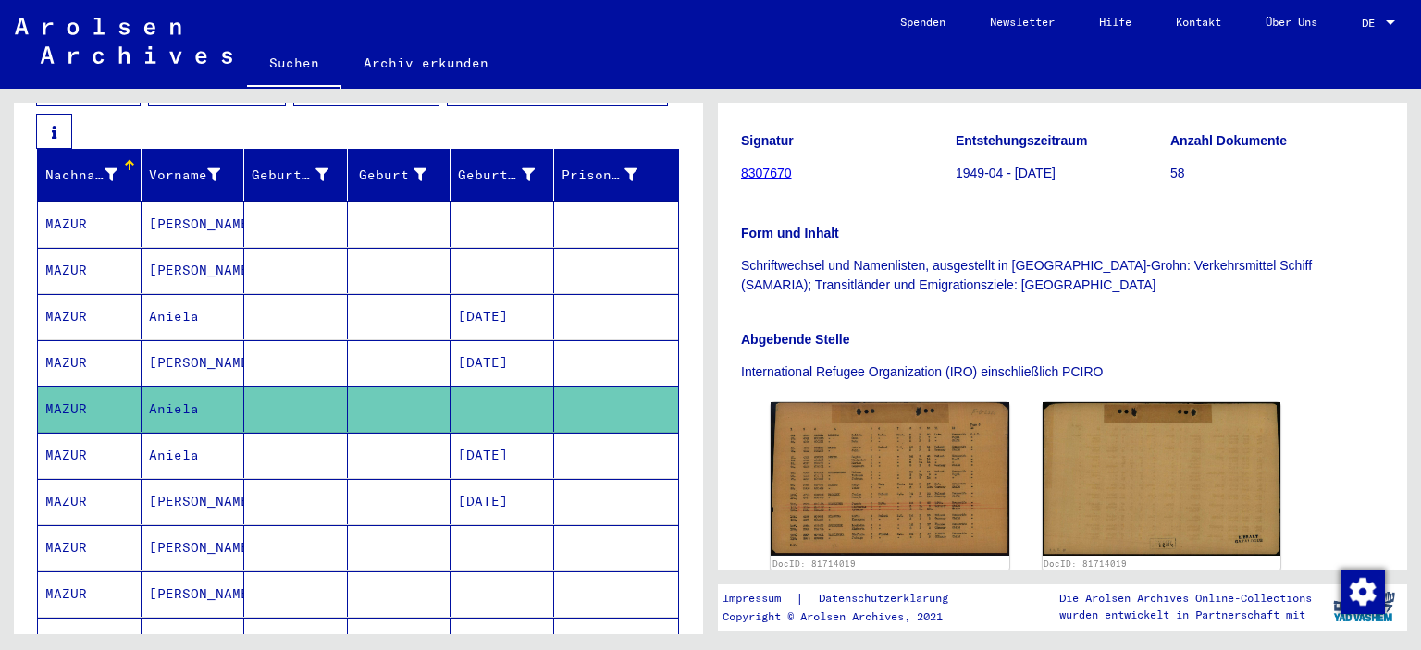
click at [156, 301] on mat-cell "Aniela" at bounding box center [194, 316] width 104 height 45
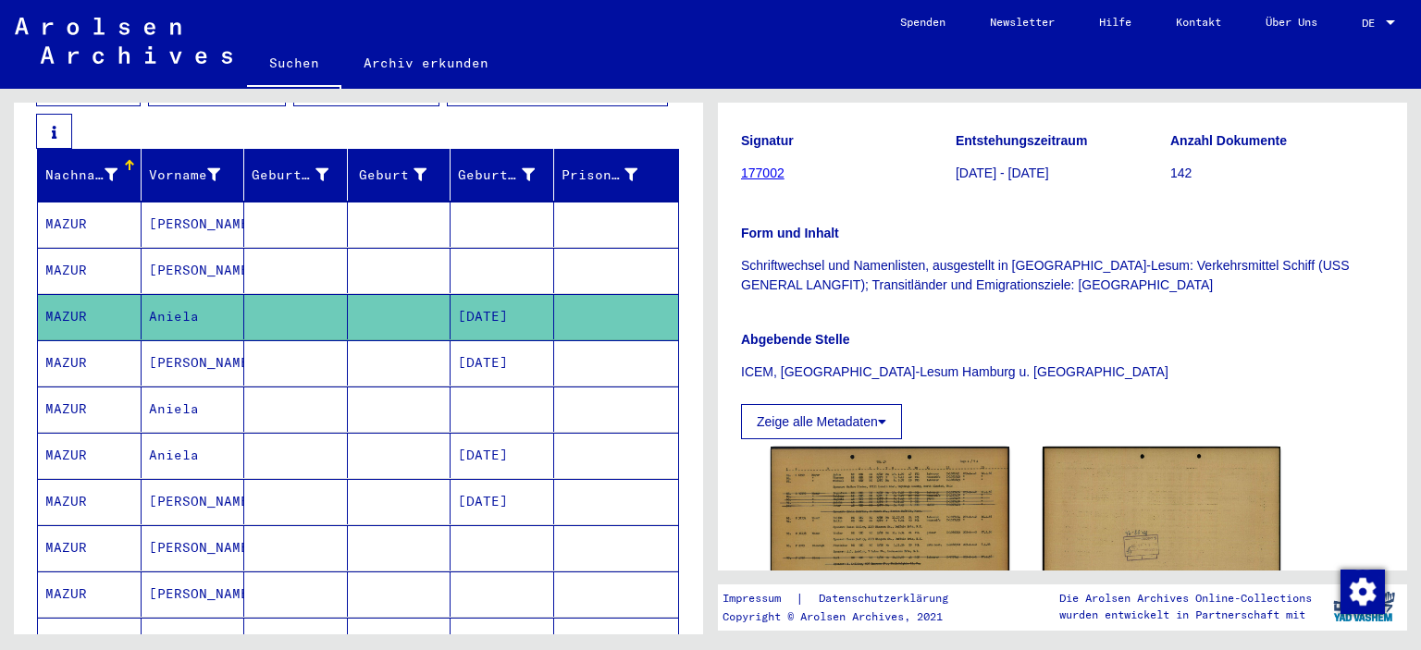
scroll to position [370, 0]
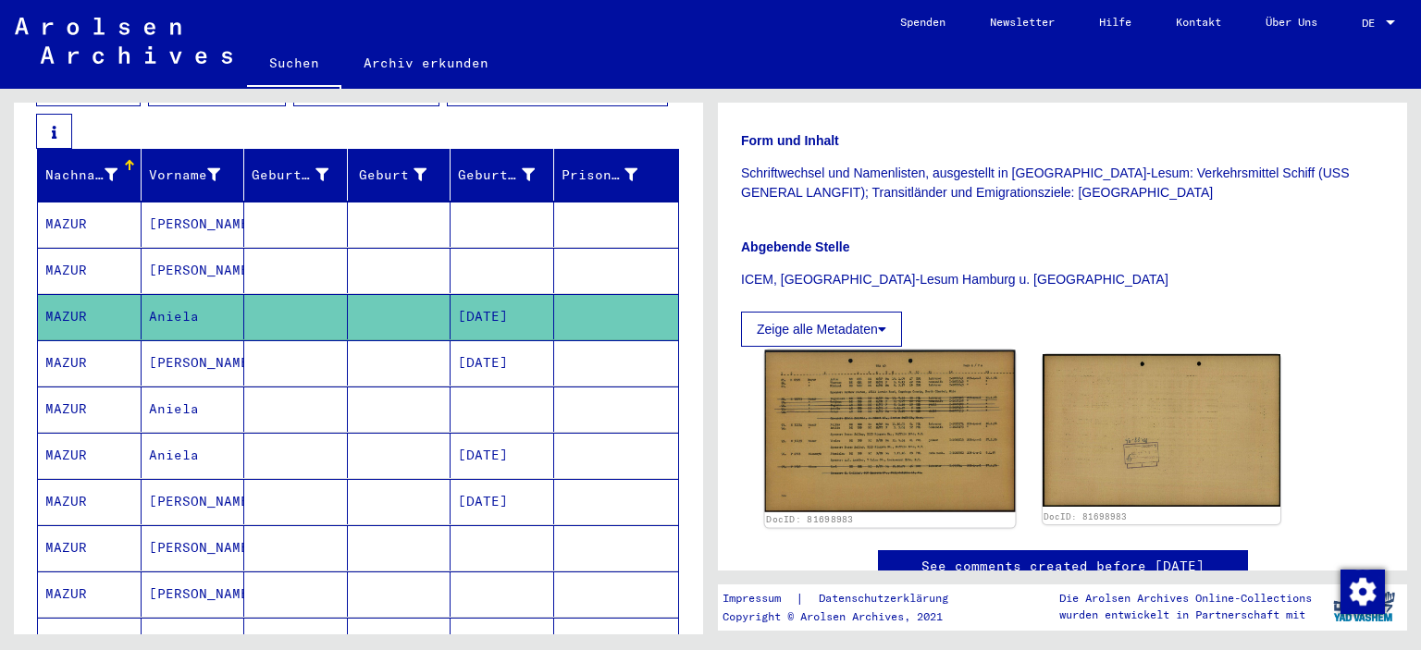
click at [913, 415] on img at bounding box center [890, 432] width 250 height 162
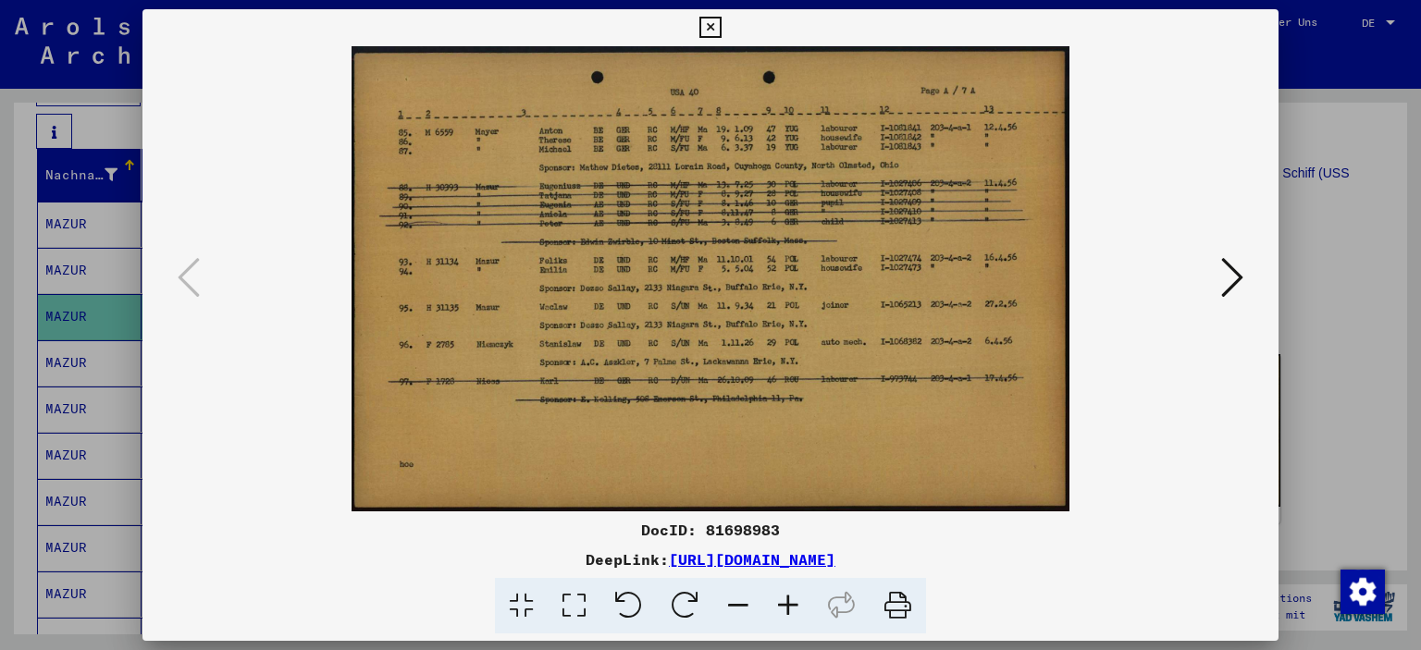
click at [1321, 143] on div at bounding box center [710, 325] width 1421 height 650
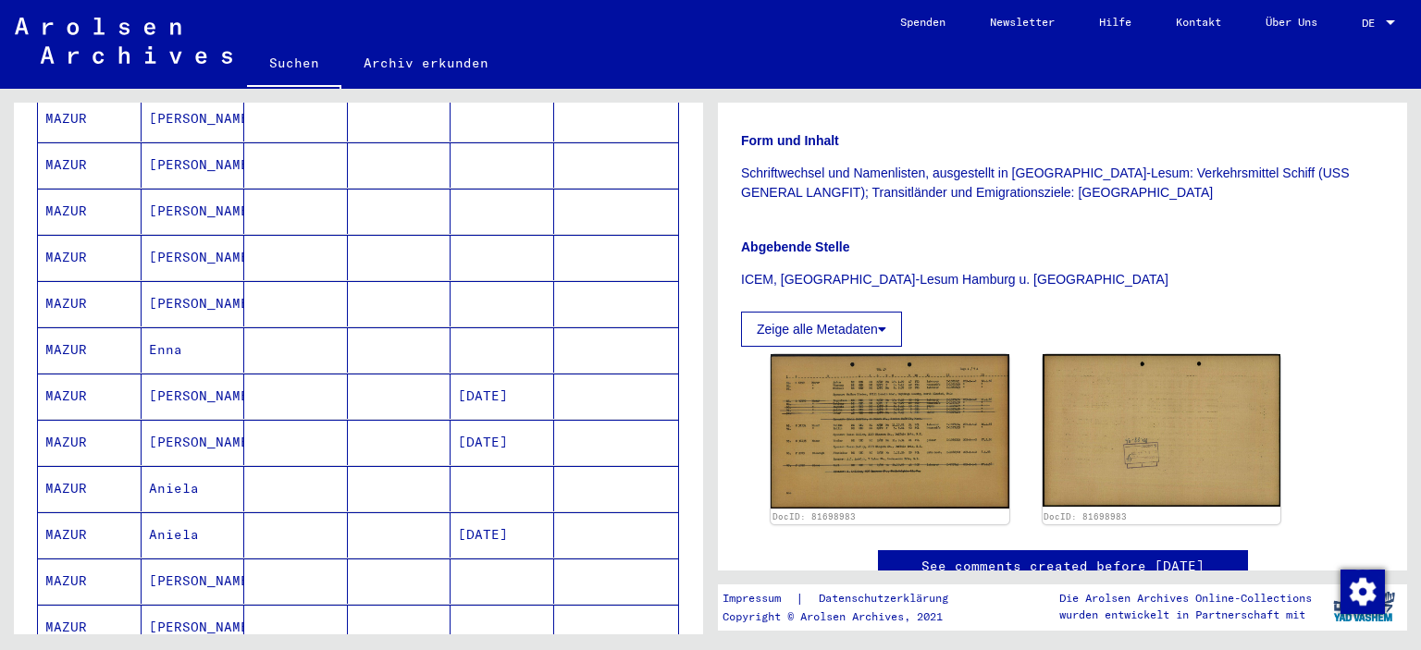
scroll to position [925, 0]
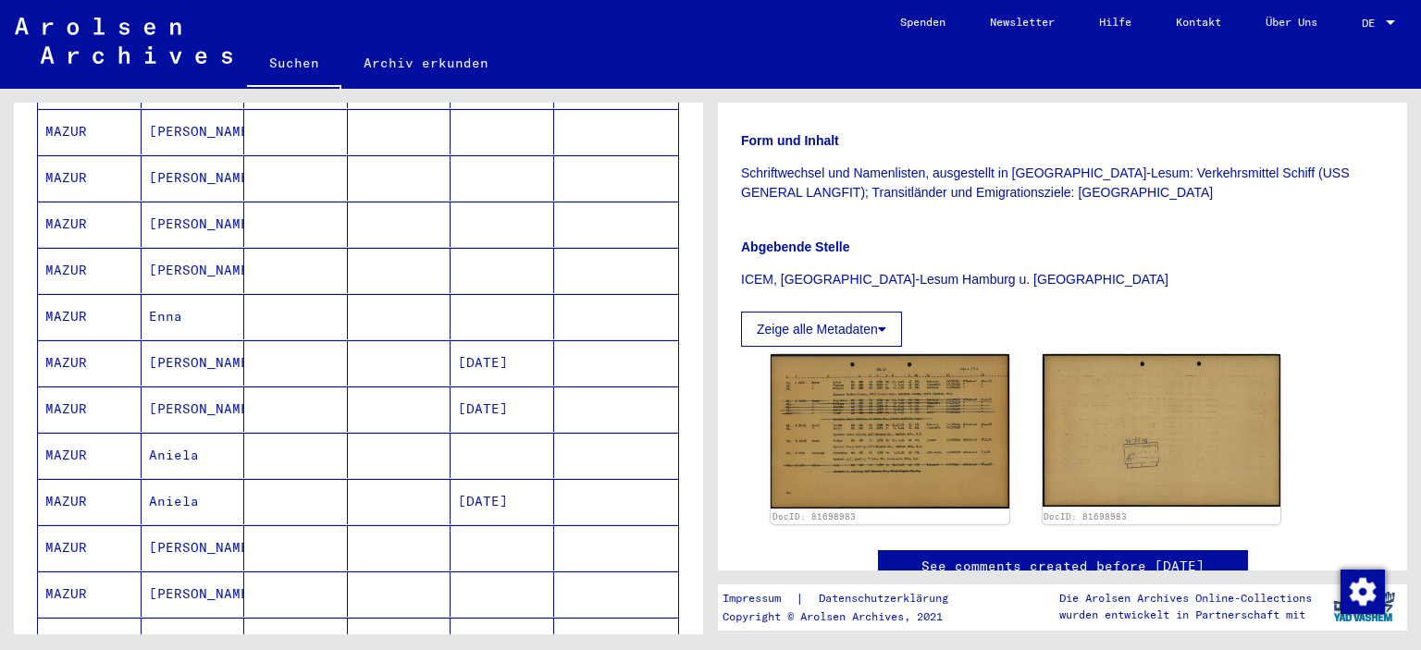
click at [156, 433] on mat-cell "Aniela" at bounding box center [194, 455] width 104 height 45
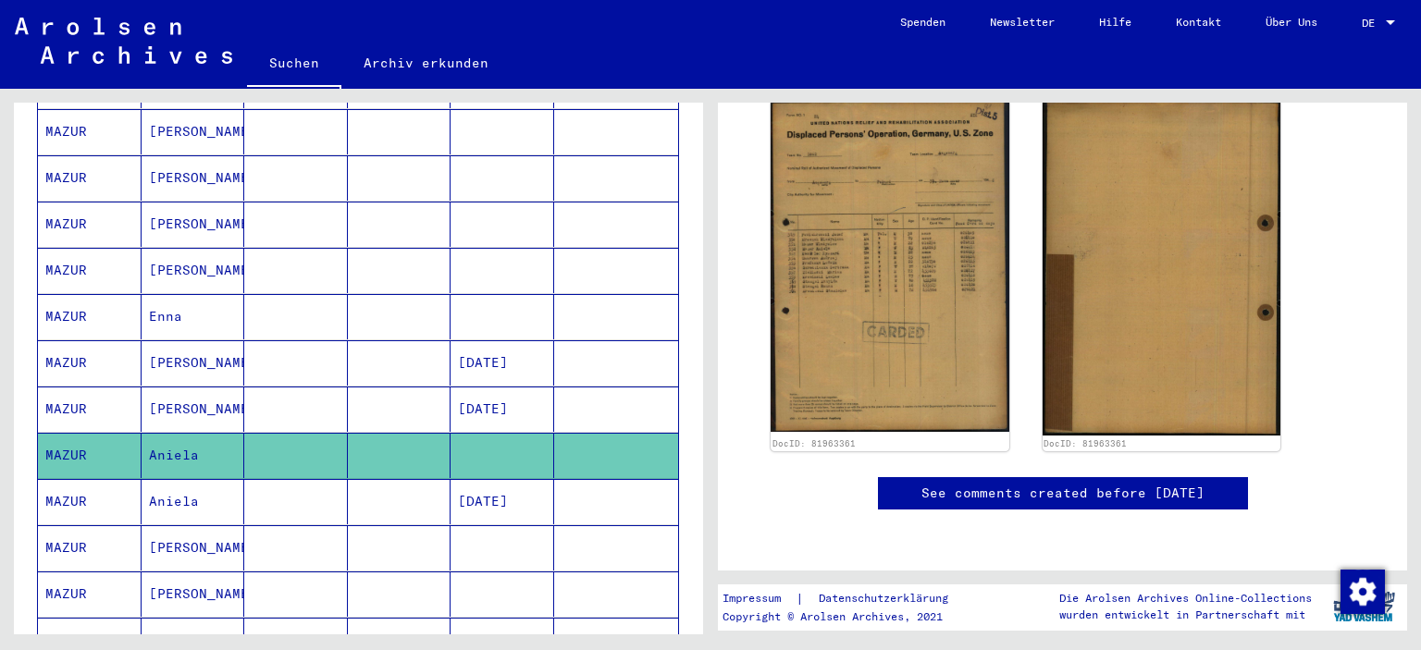
scroll to position [250, 0]
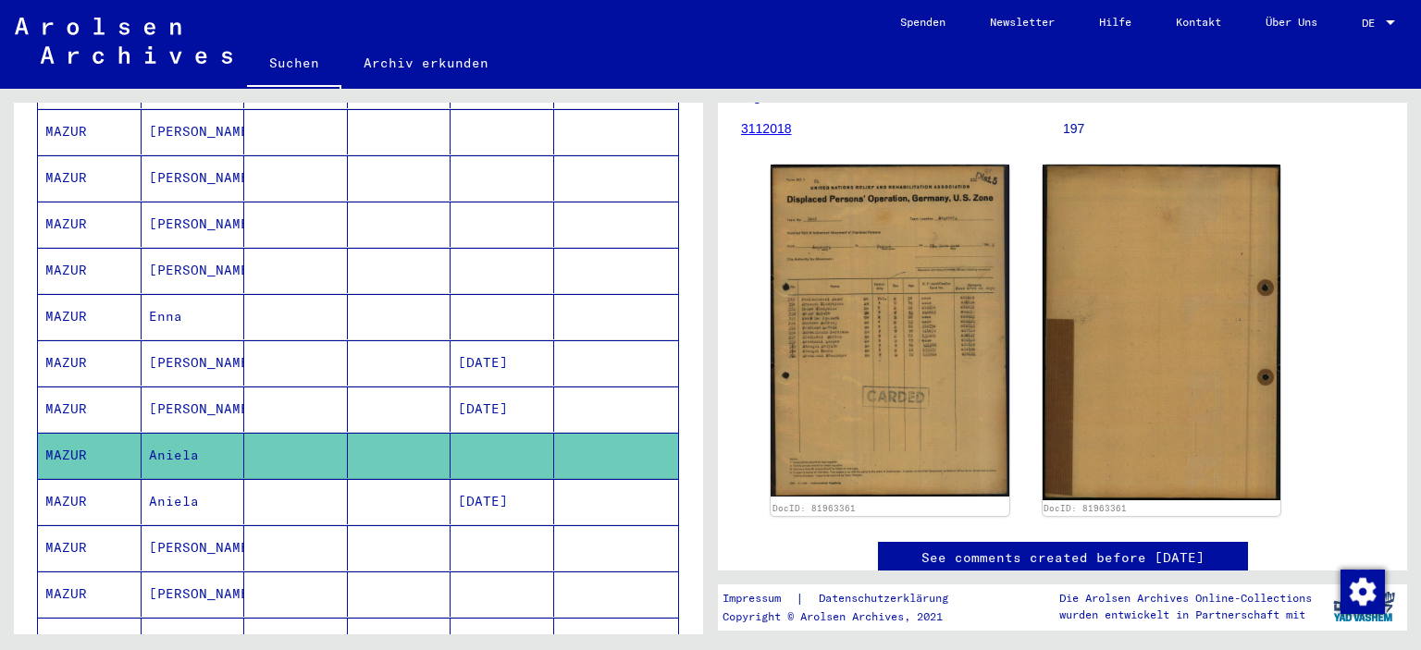
click at [152, 479] on mat-cell "Aniela" at bounding box center [194, 501] width 104 height 45
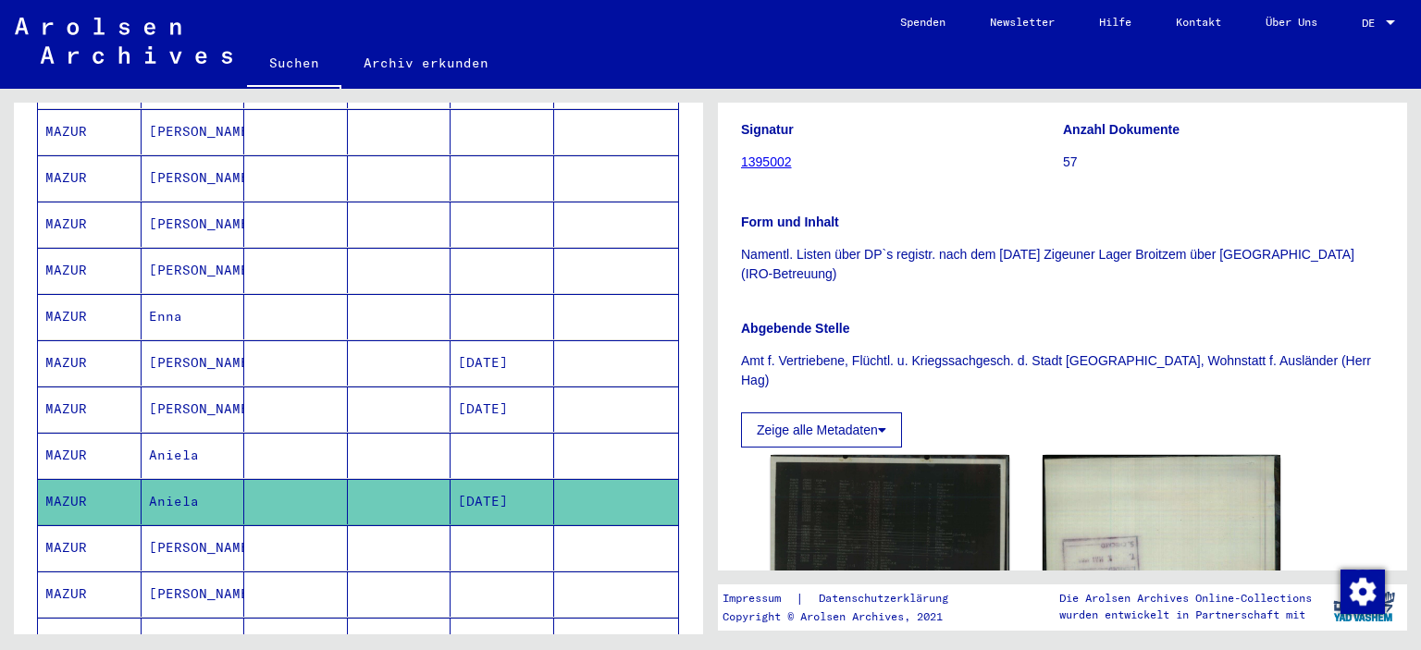
scroll to position [370, 0]
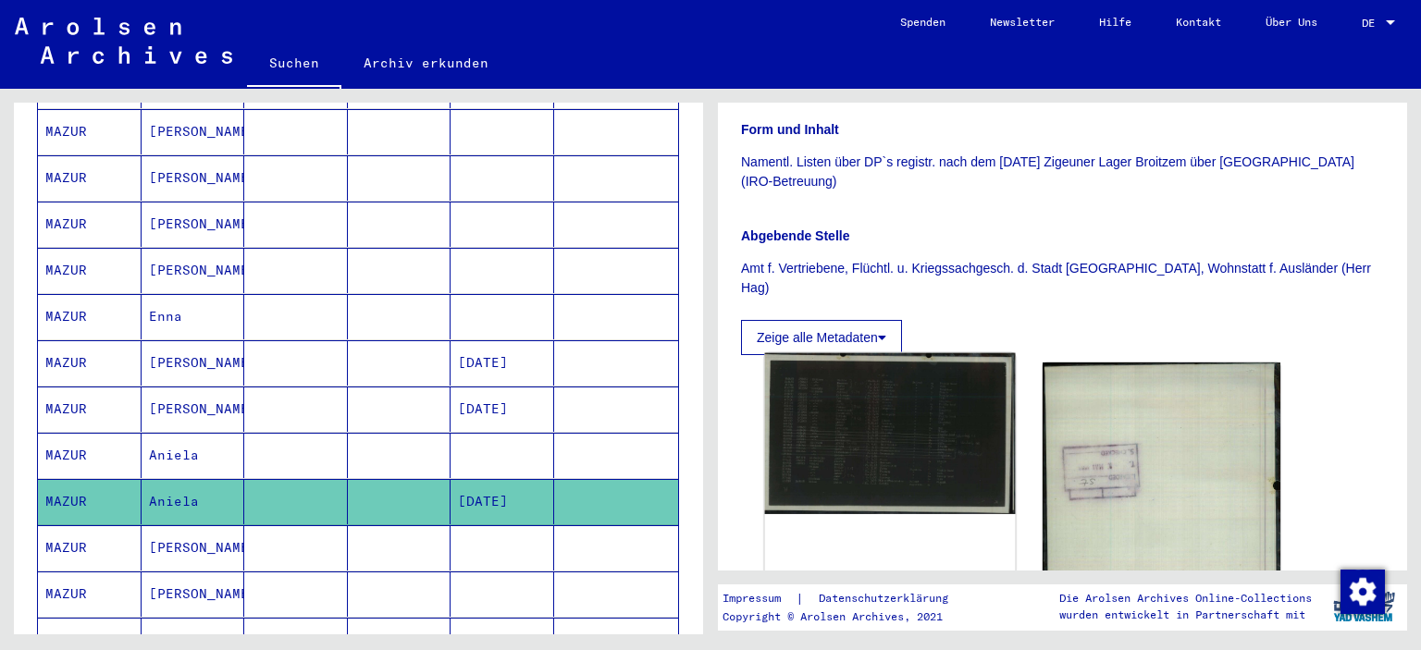
click at [912, 402] on img at bounding box center [890, 434] width 250 height 162
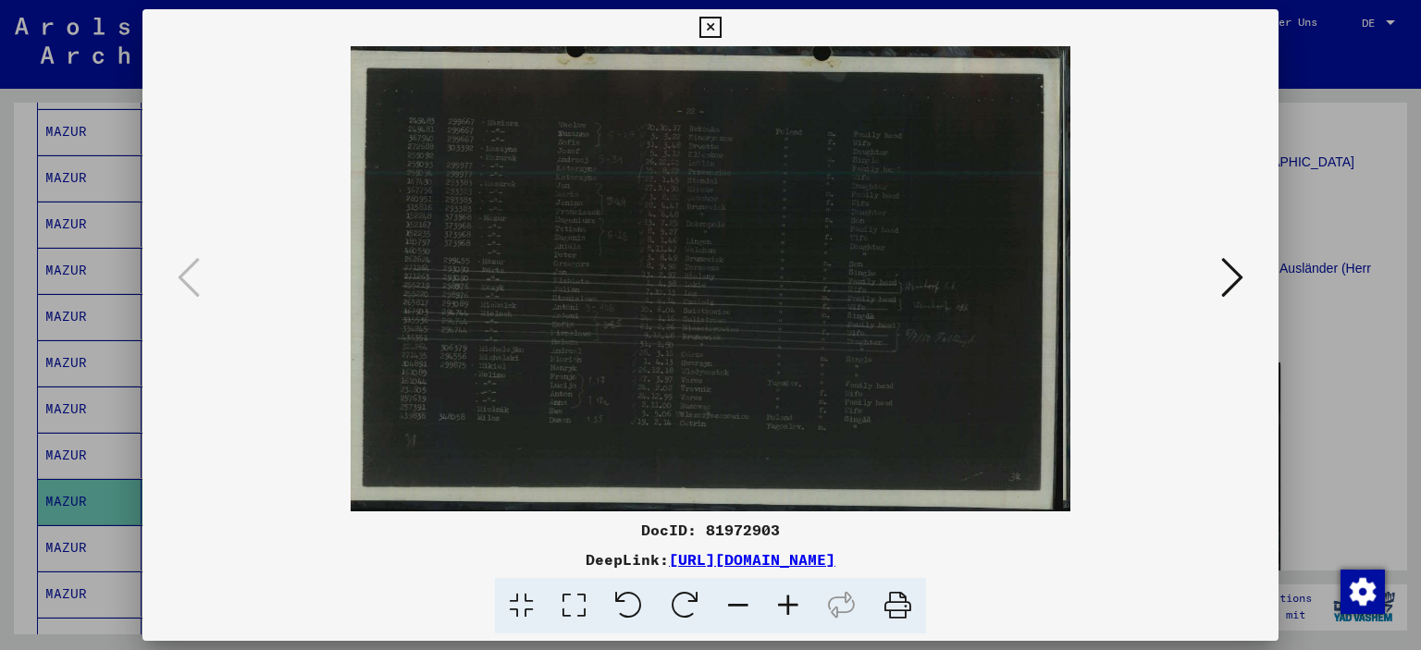
click at [1420, 148] on div at bounding box center [710, 325] width 1421 height 650
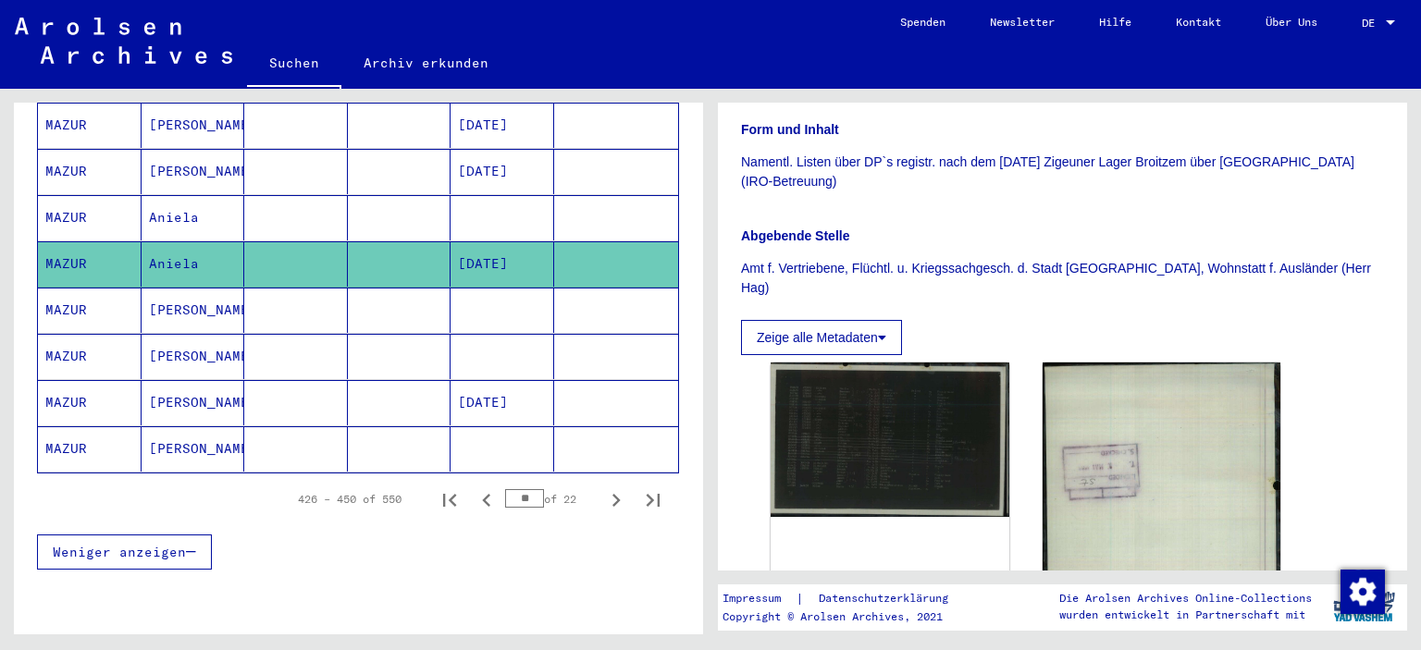
scroll to position [1203, 0]
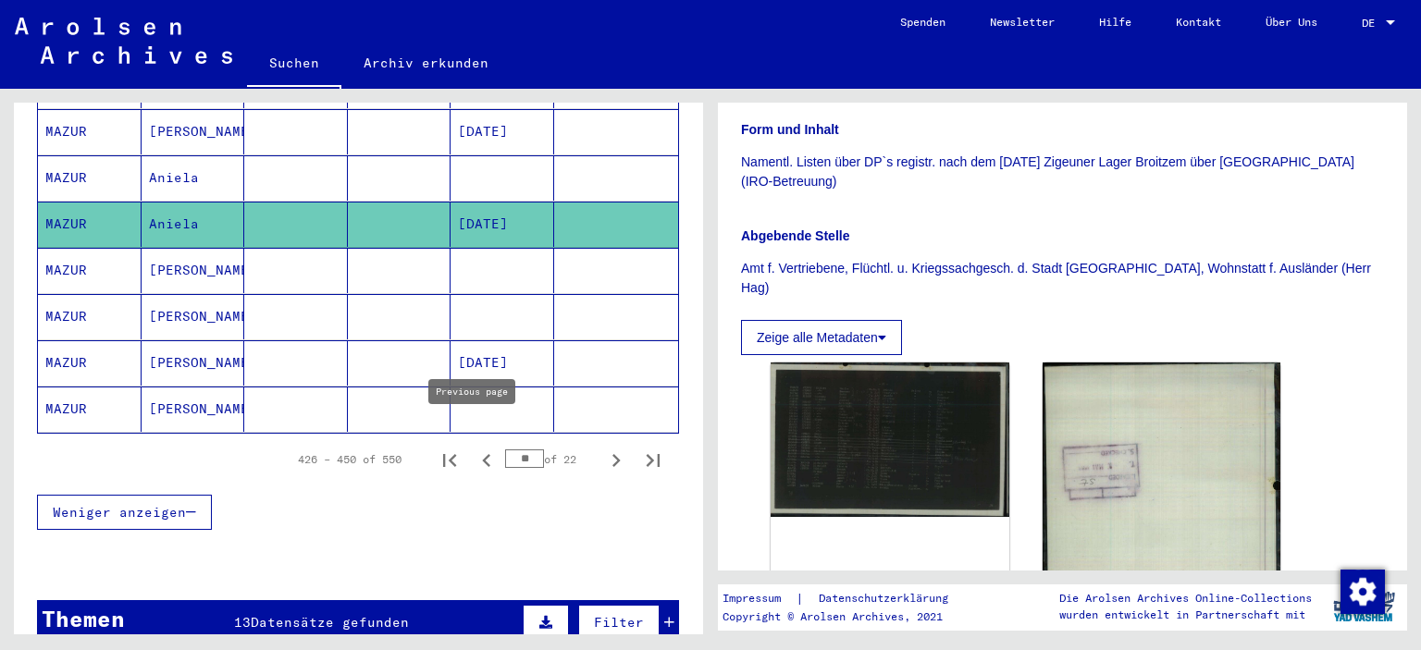
click at [474, 448] on icon "Previous page" at bounding box center [487, 461] width 26 height 26
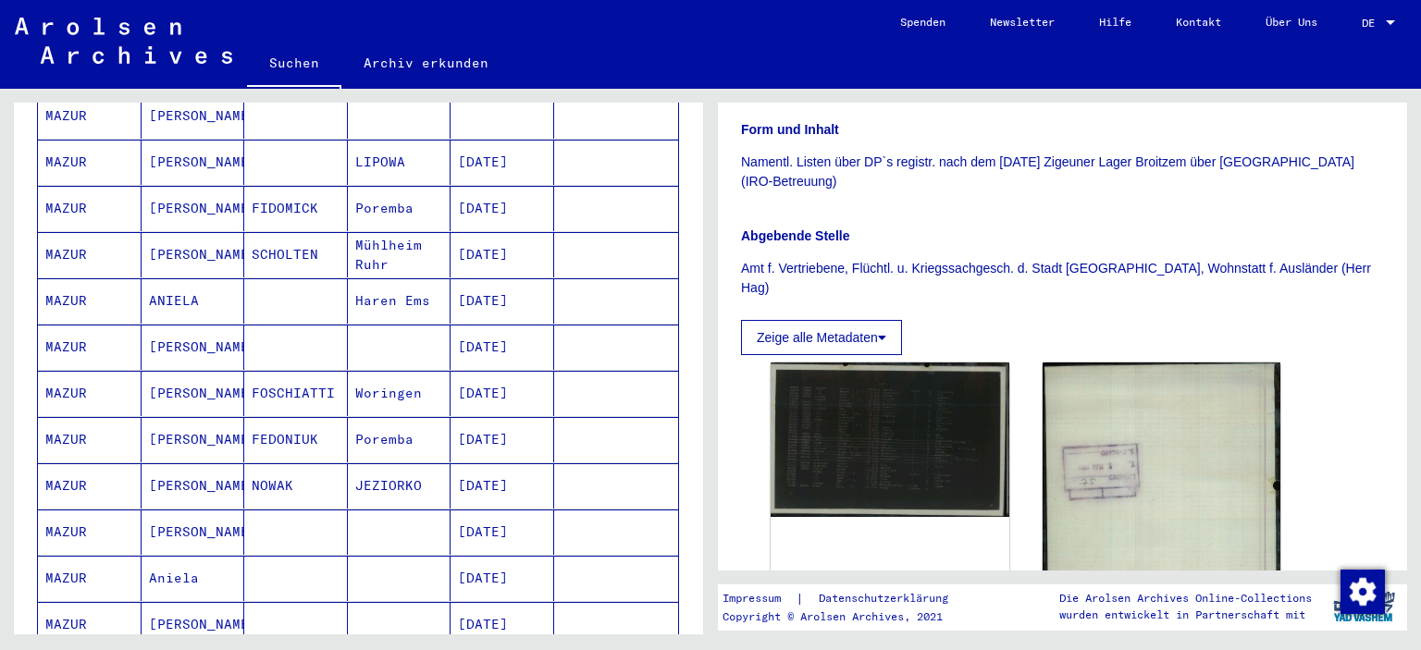
scroll to position [833, 0]
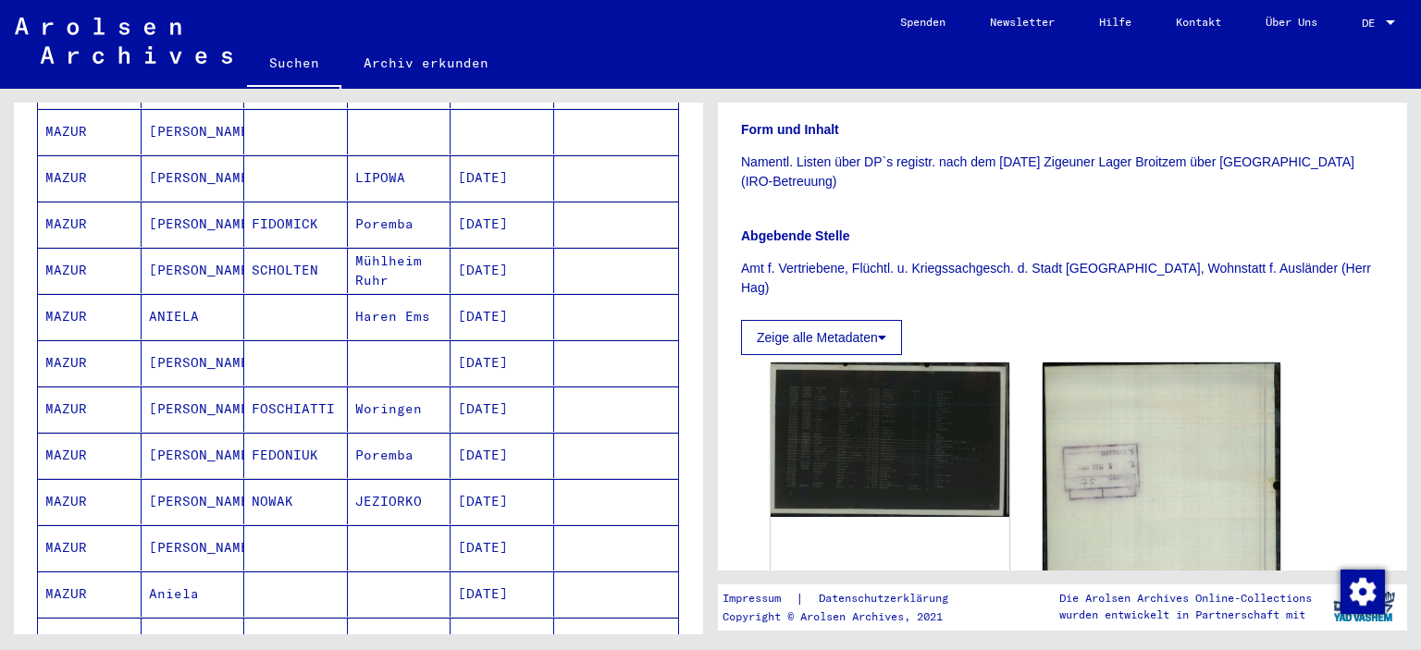
click at [172, 294] on mat-cell "ANIELA" at bounding box center [194, 316] width 104 height 45
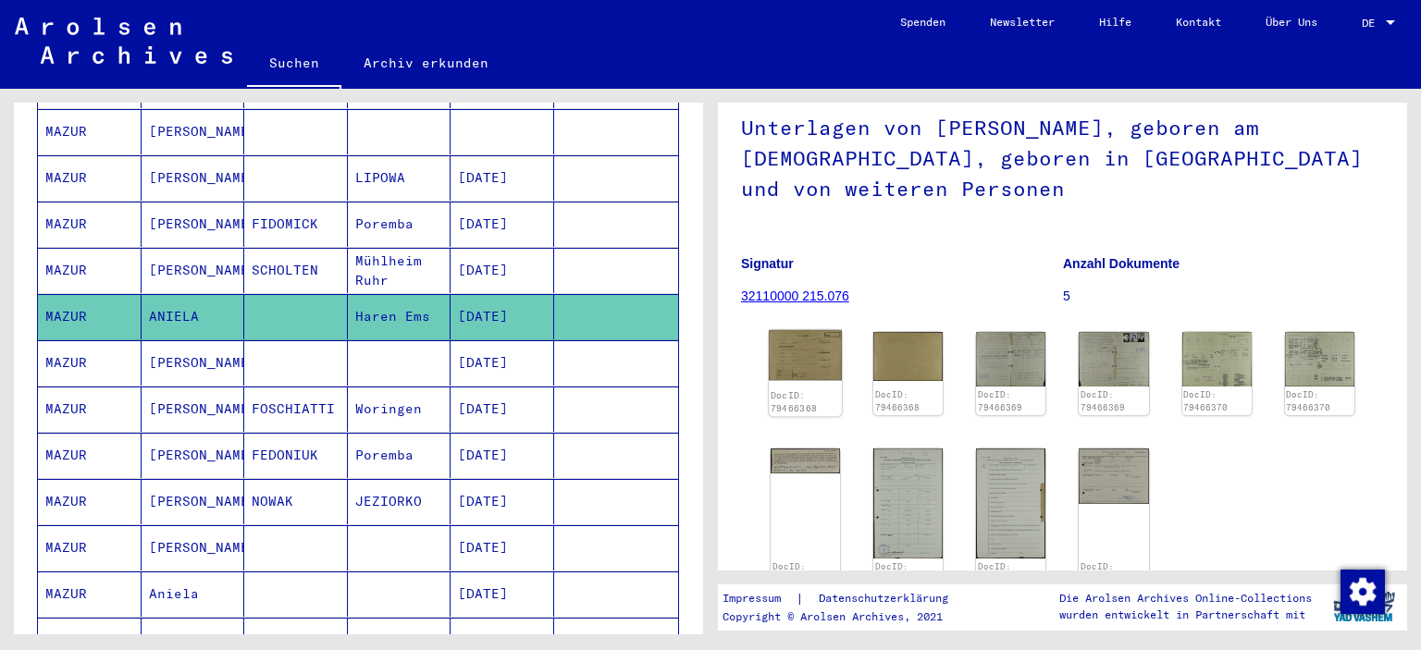
click at [796, 340] on img at bounding box center [805, 355] width 73 height 51
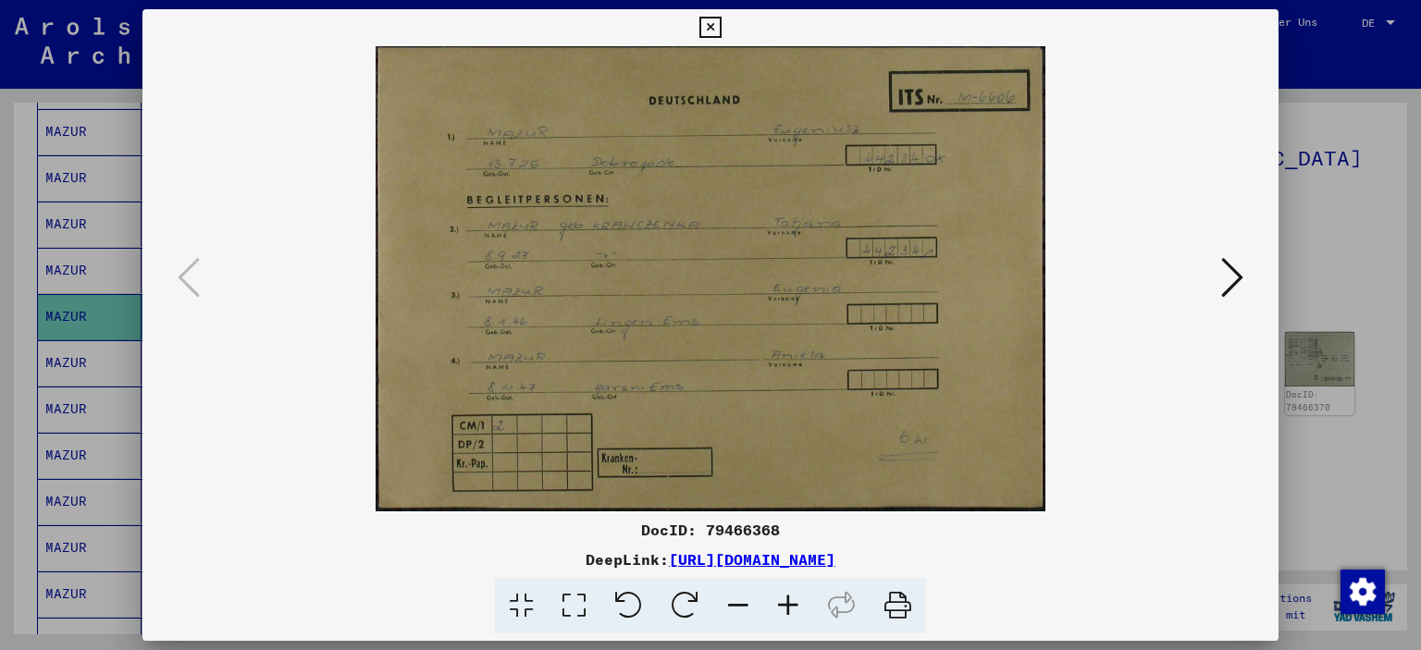
click at [1326, 219] on div at bounding box center [710, 325] width 1421 height 650
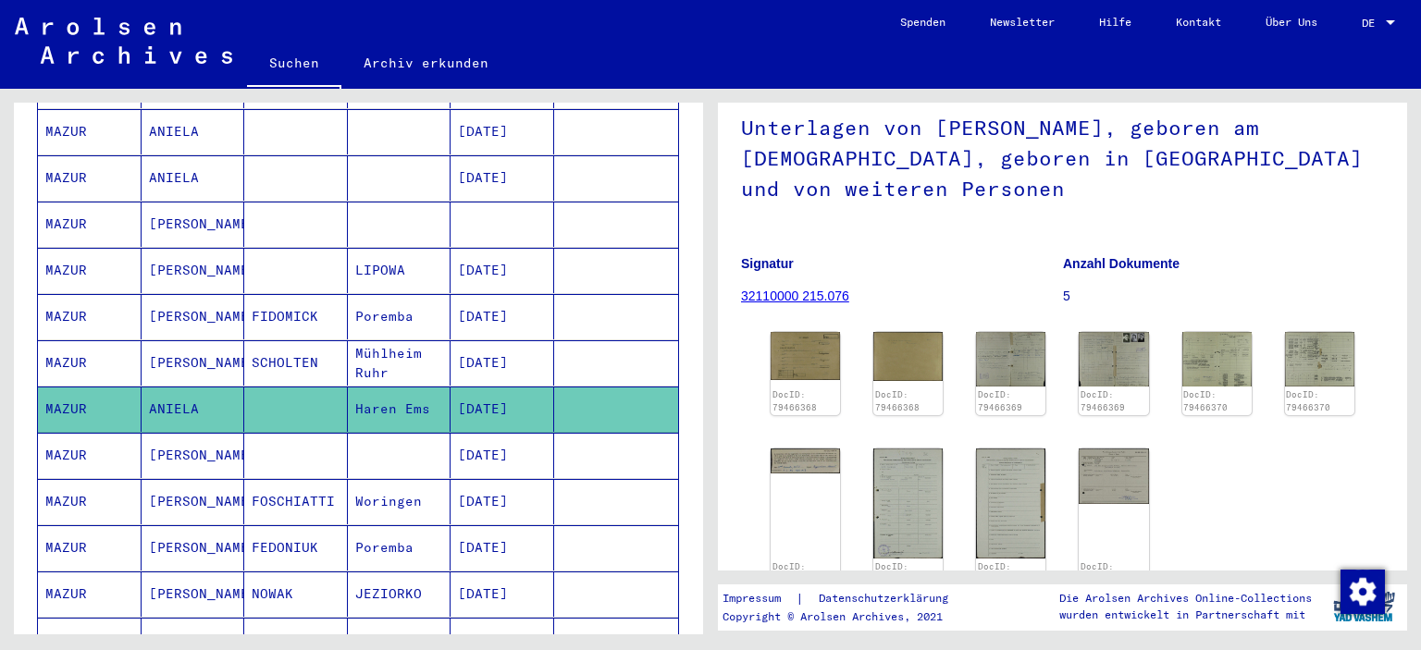
scroll to position [648, 0]
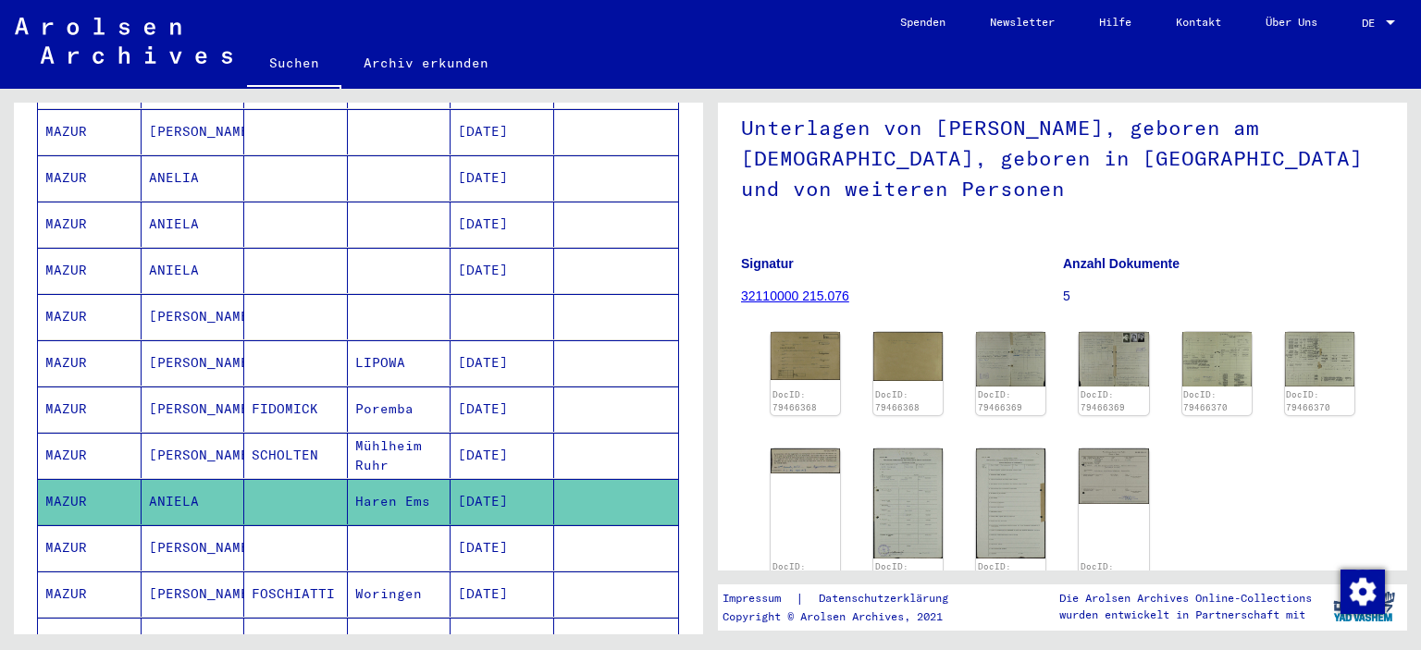
click at [160, 202] on mat-cell "ANIELA" at bounding box center [194, 224] width 104 height 45
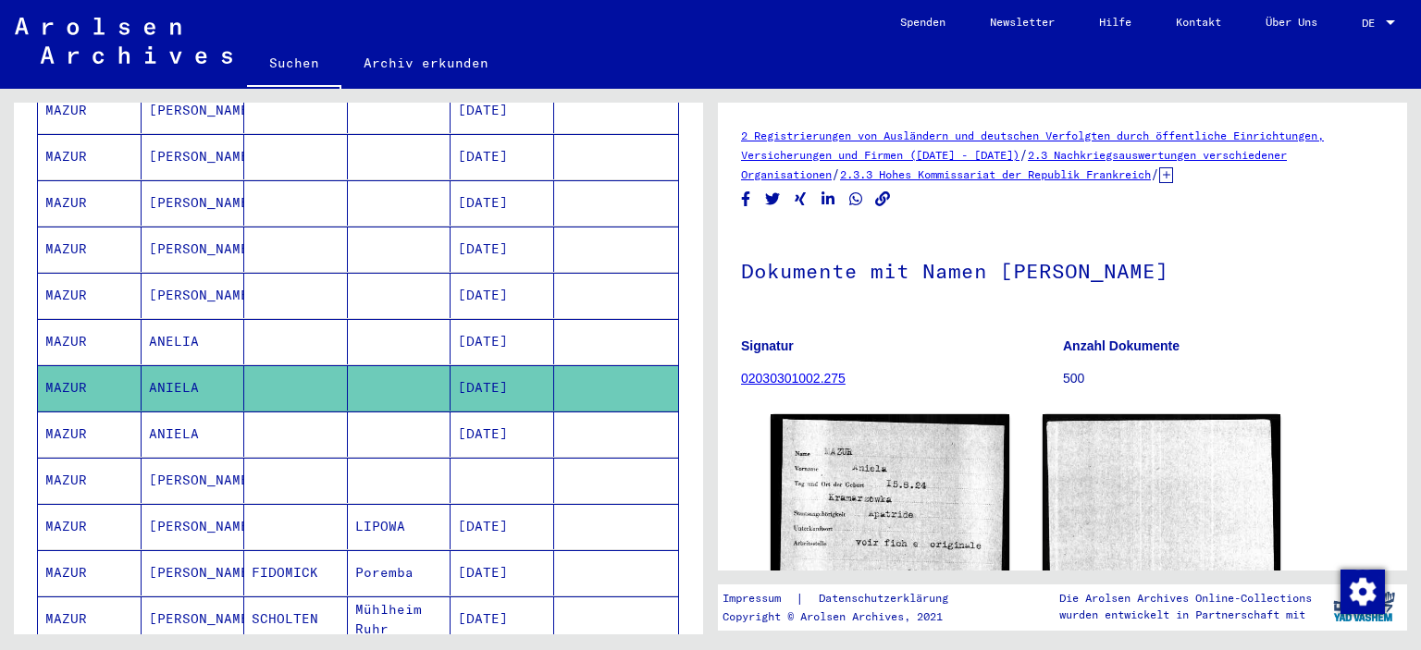
scroll to position [463, 0]
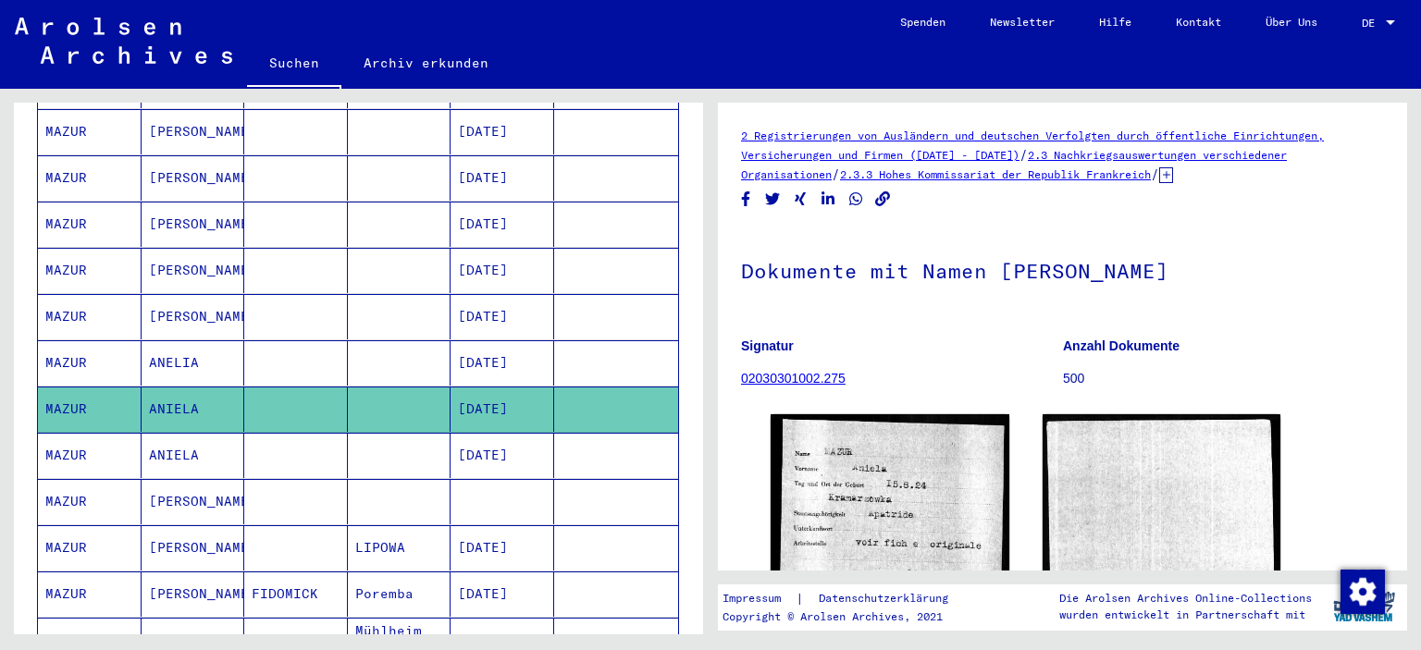
click at [152, 341] on mat-cell "ANELIA" at bounding box center [194, 362] width 104 height 45
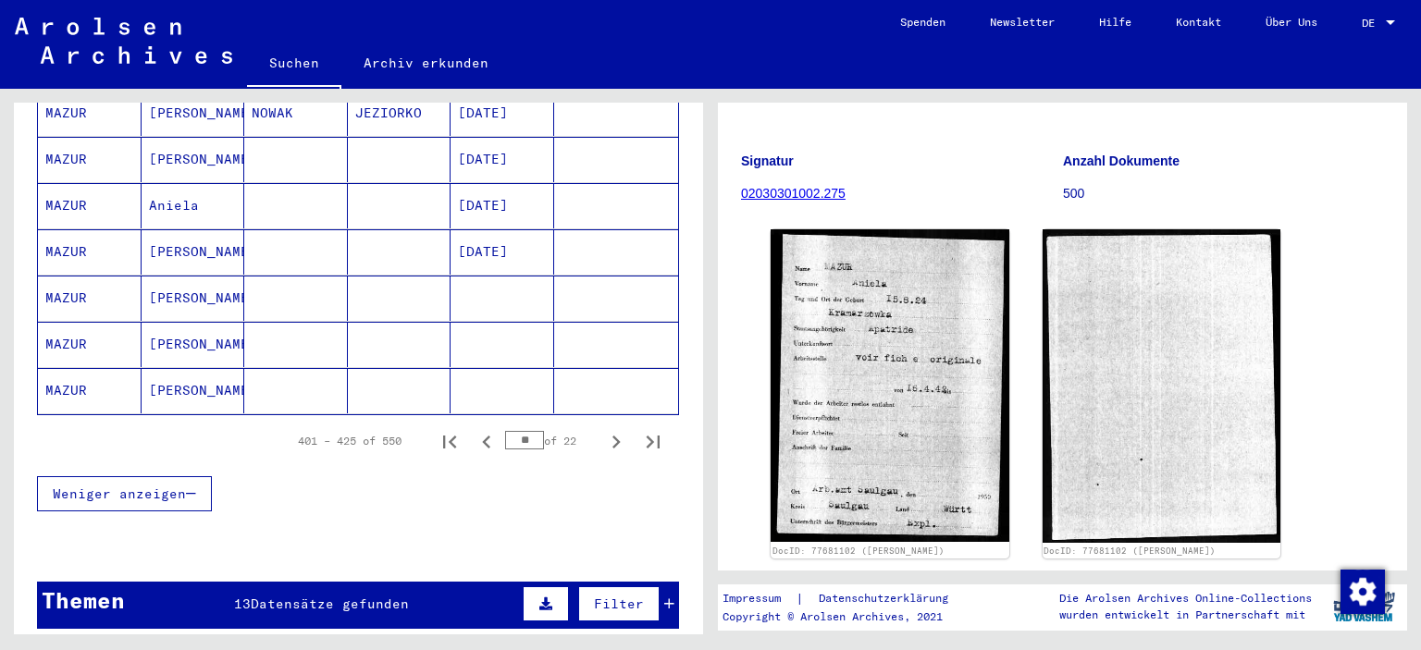
scroll to position [1480, 0]
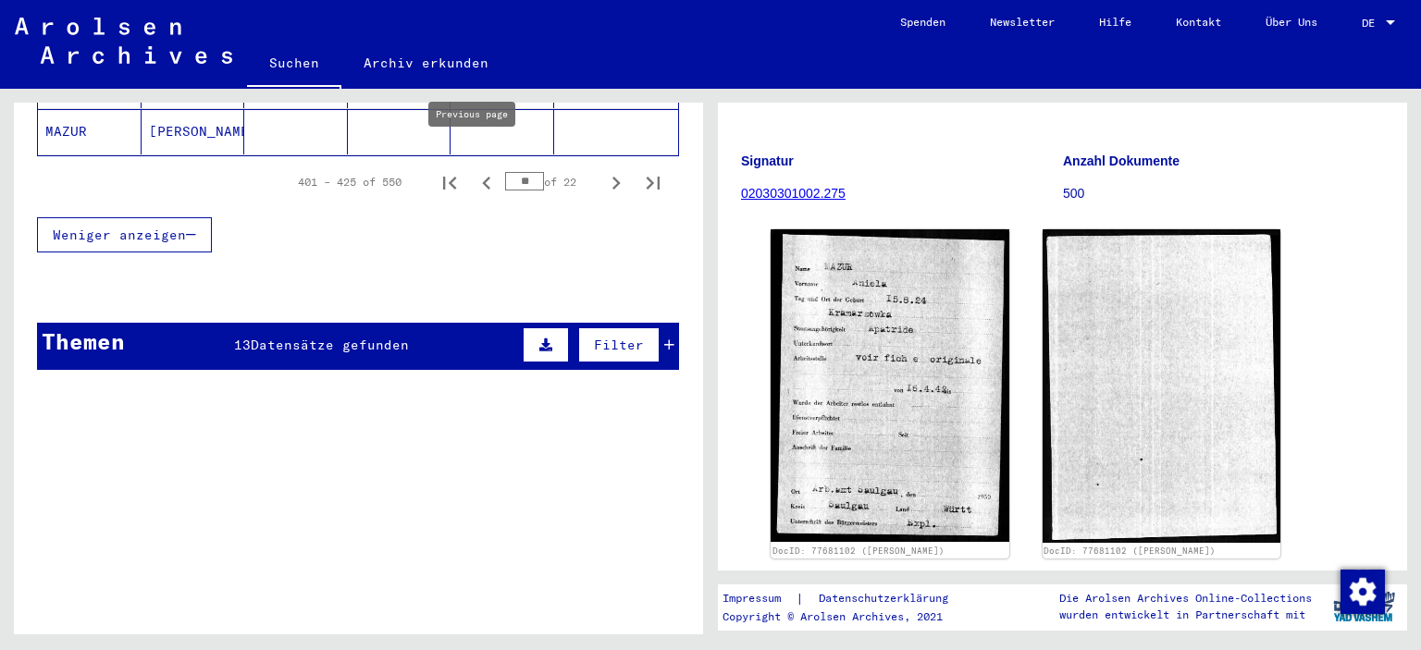
click at [482, 177] on icon "Previous page" at bounding box center [486, 183] width 8 height 13
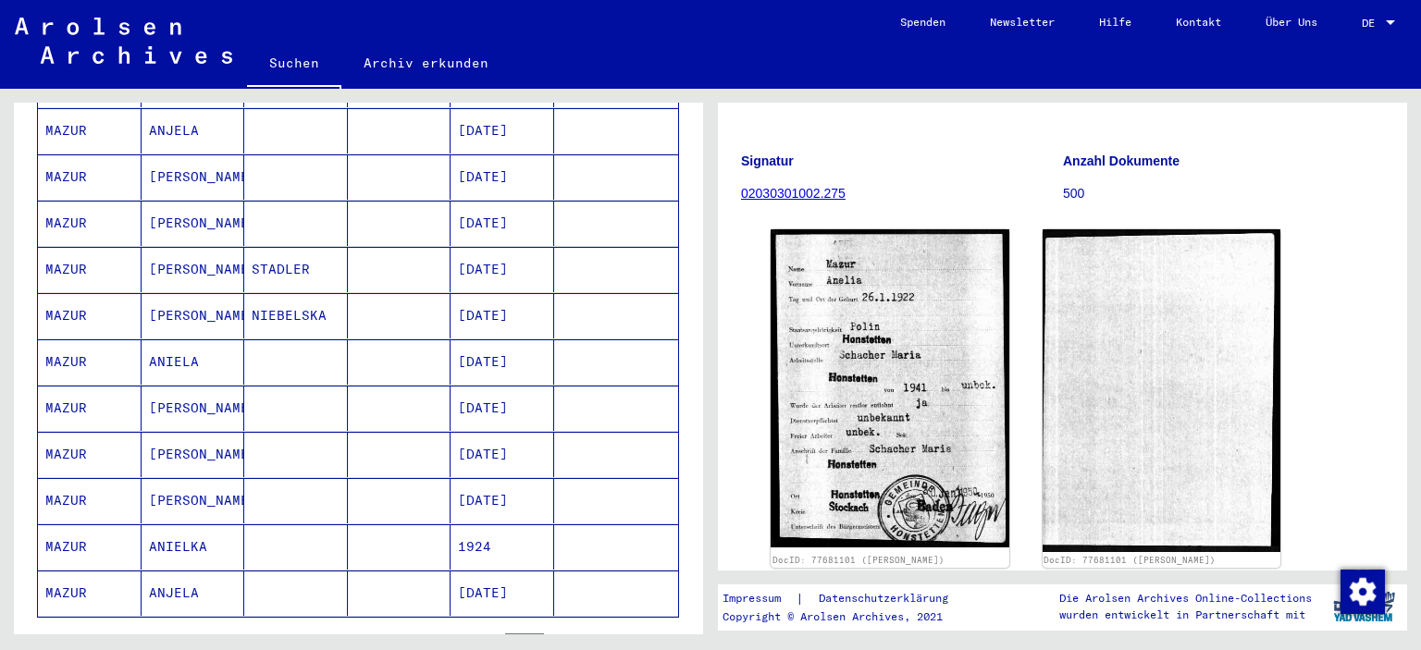
scroll to position [1018, 0]
click at [179, 525] on mat-cell "ANIELKA" at bounding box center [194, 547] width 104 height 45
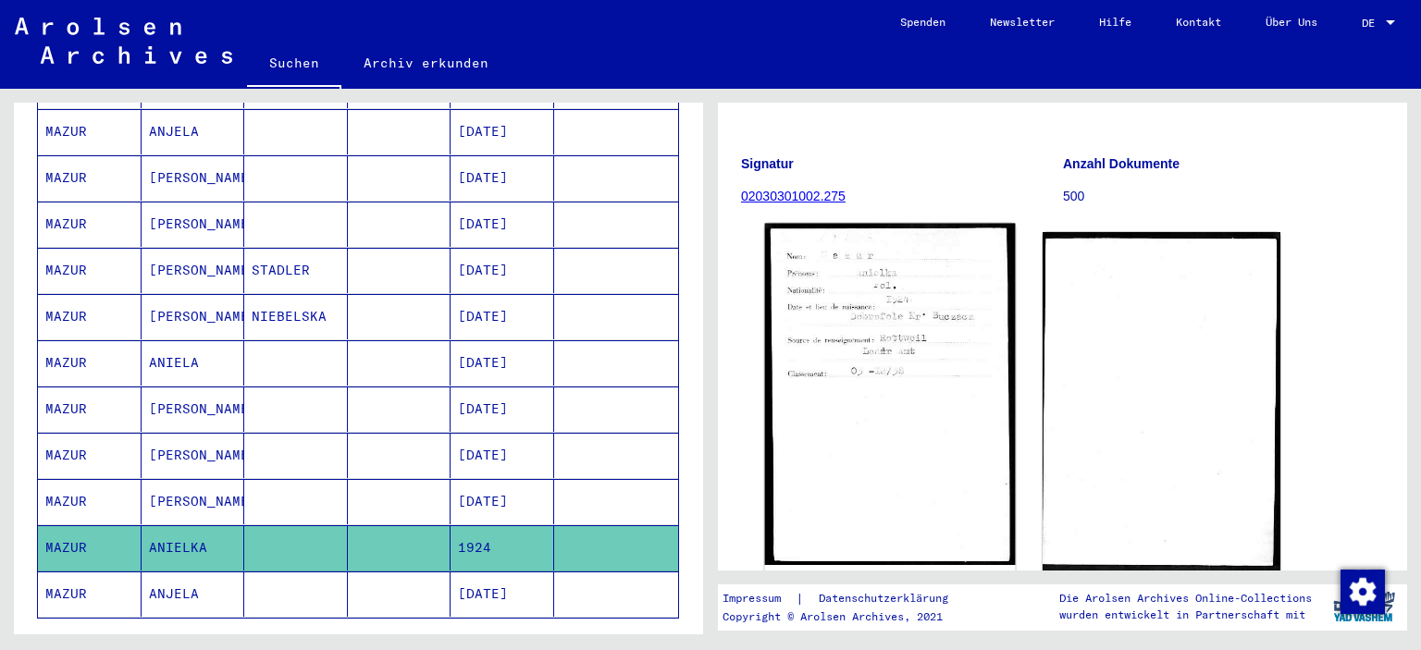
scroll to position [185, 0]
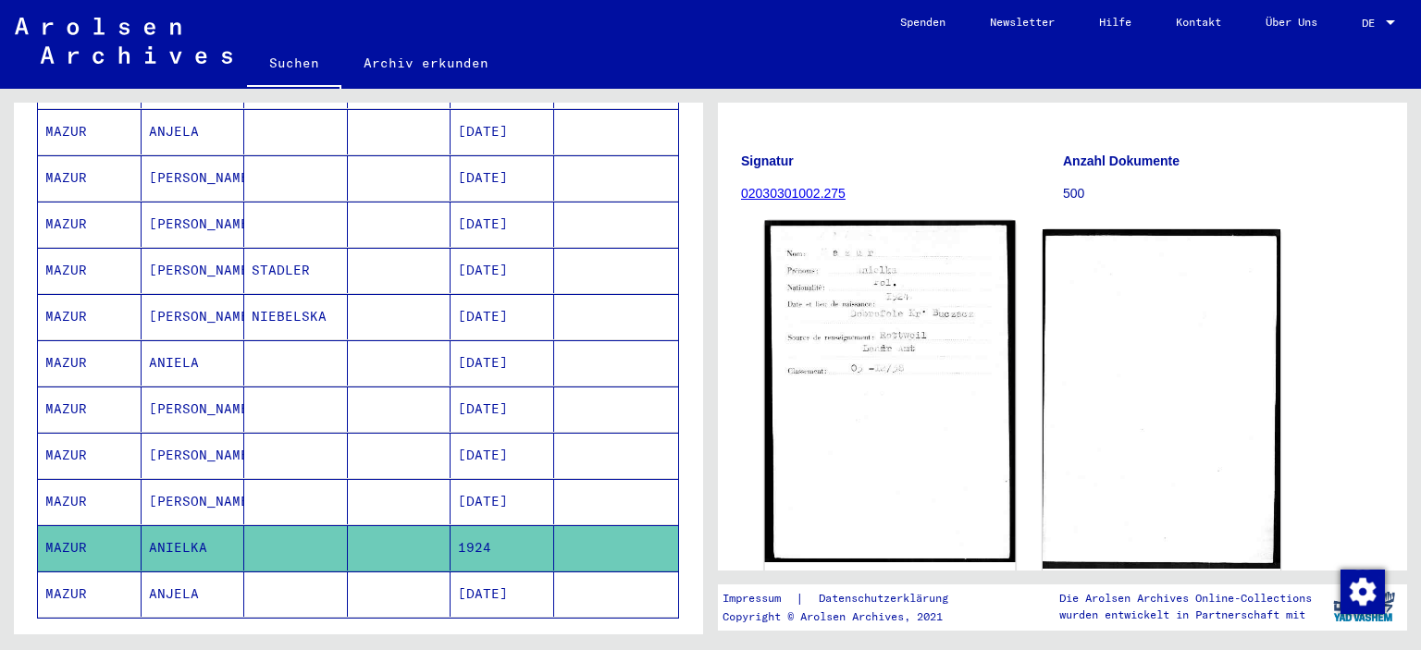
click at [935, 340] on img at bounding box center [890, 391] width 250 height 341
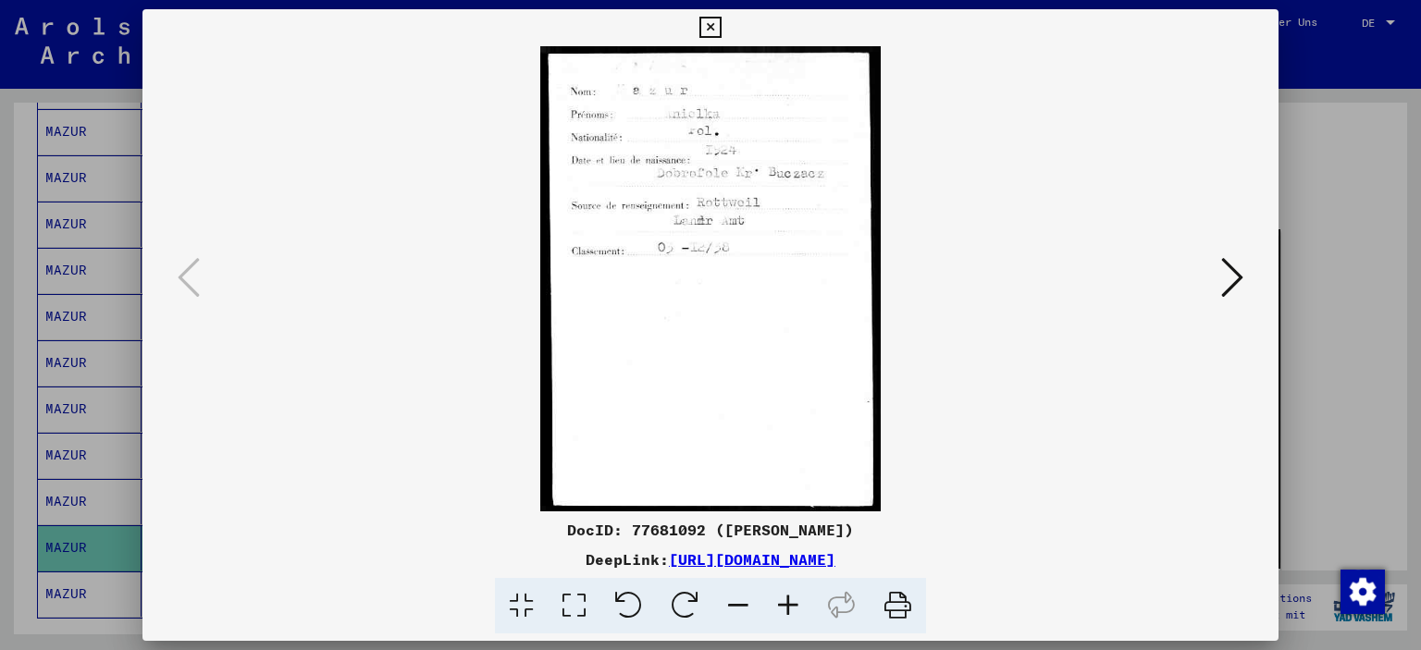
click at [17, 188] on div at bounding box center [710, 325] width 1421 height 650
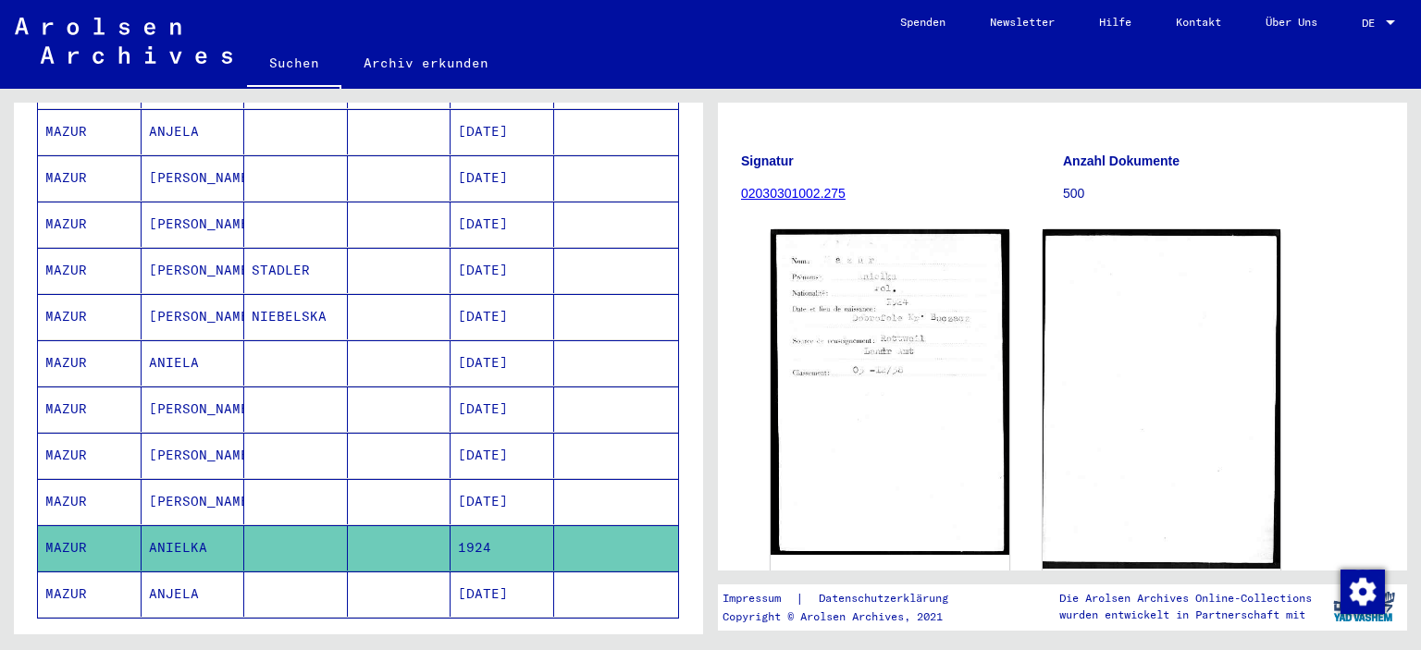
scroll to position [925, 0]
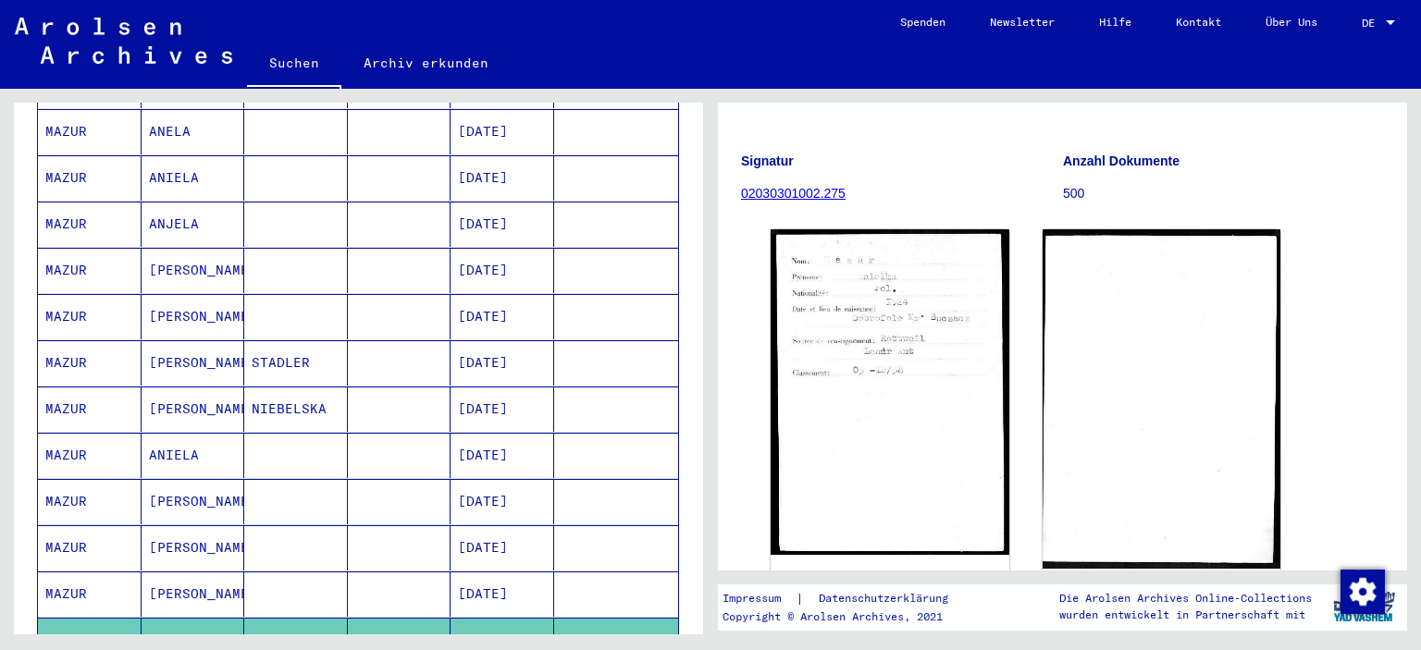
click at [170, 435] on mat-cell "ANIELA" at bounding box center [194, 455] width 104 height 45
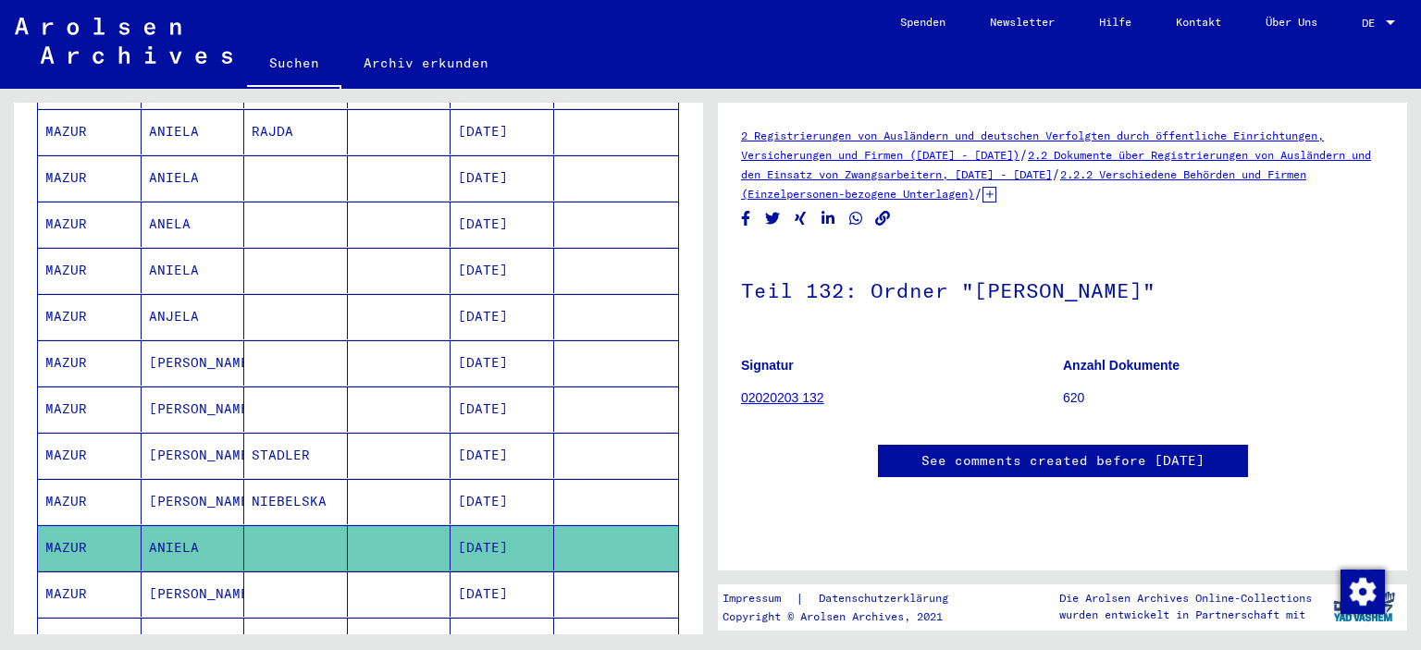
scroll to position [740, 0]
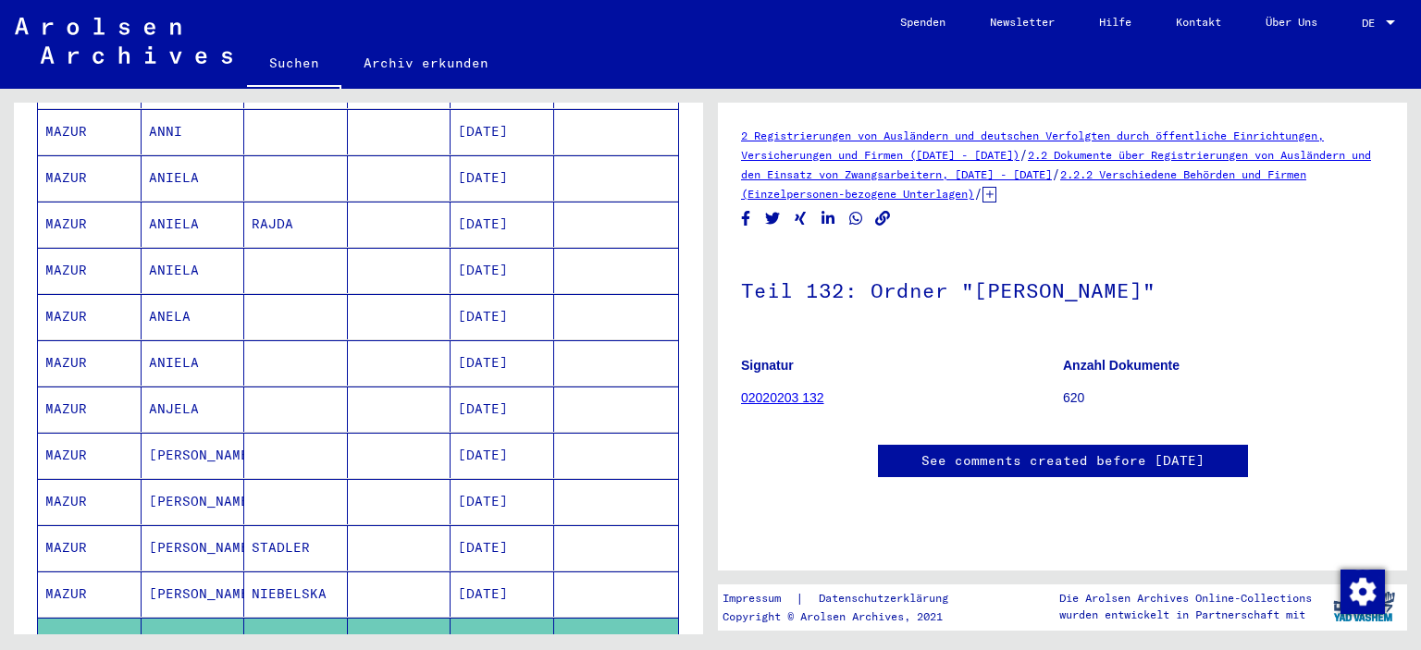
click at [169, 340] on mat-cell "ANIELA" at bounding box center [194, 362] width 104 height 45
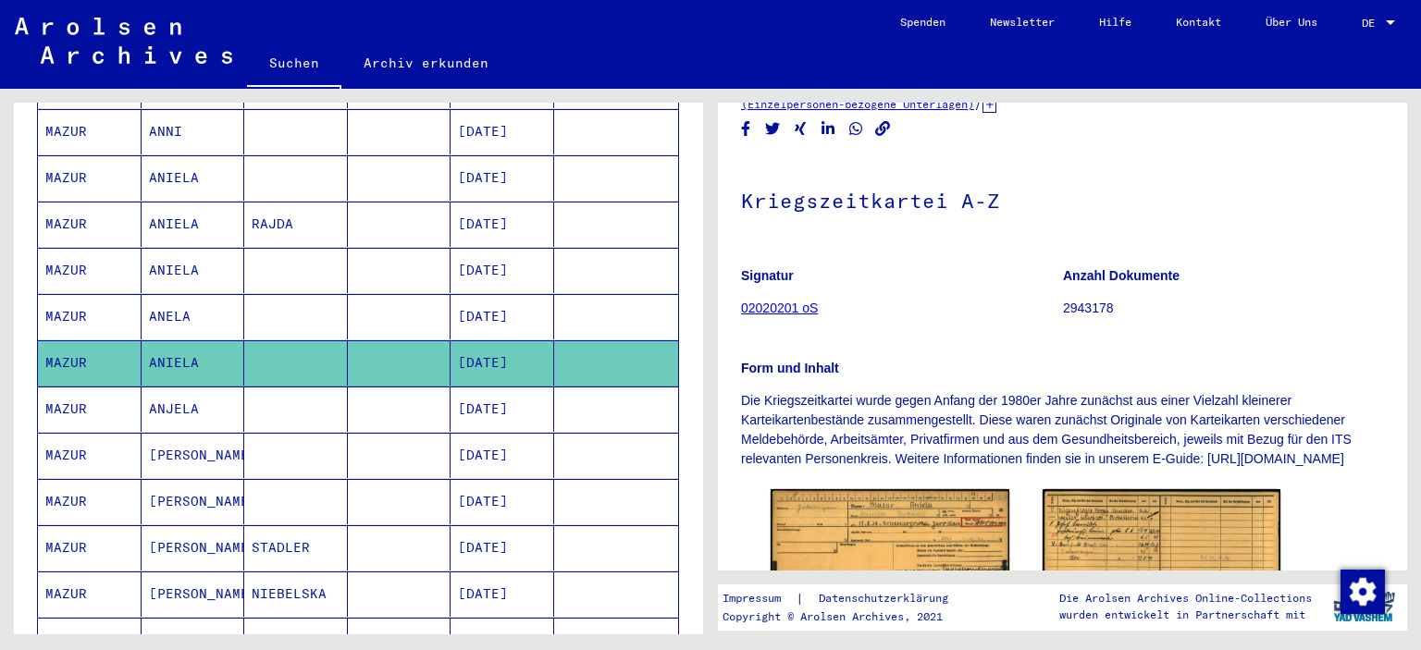
scroll to position [185, 0]
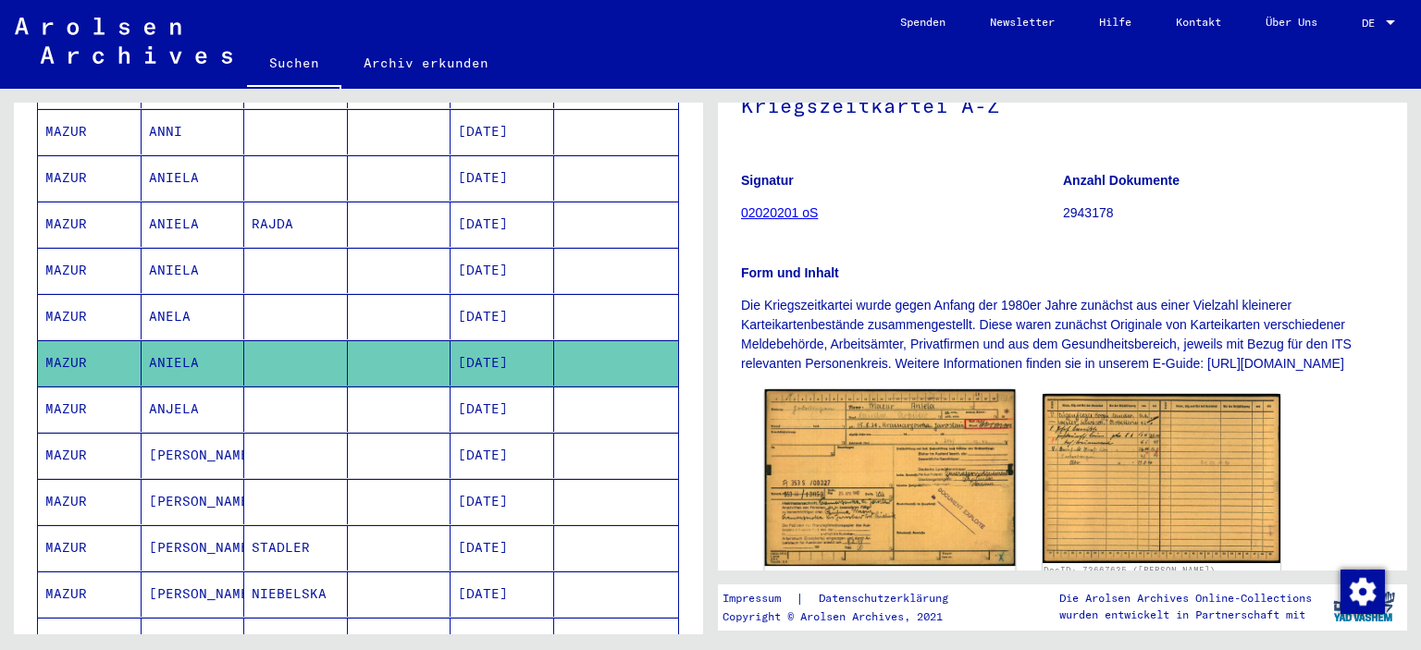
click at [952, 447] on img at bounding box center [890, 477] width 250 height 177
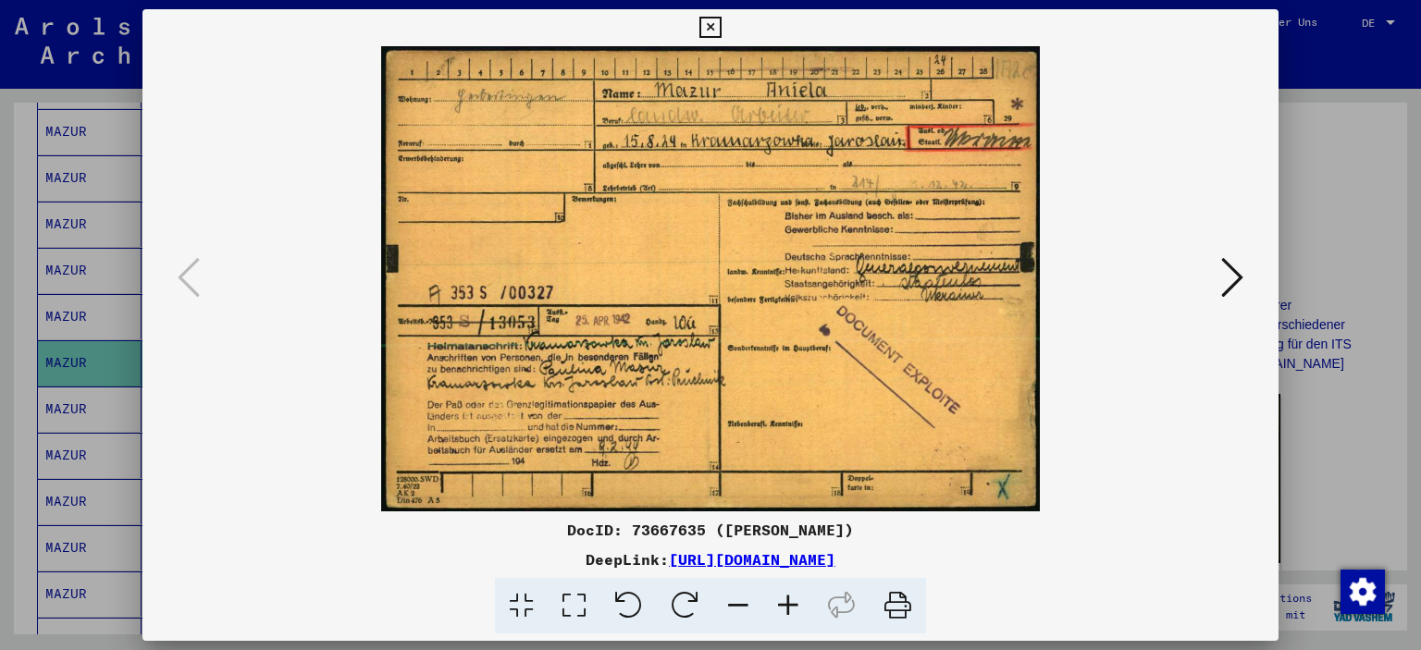
click at [0, 255] on div at bounding box center [710, 325] width 1421 height 650
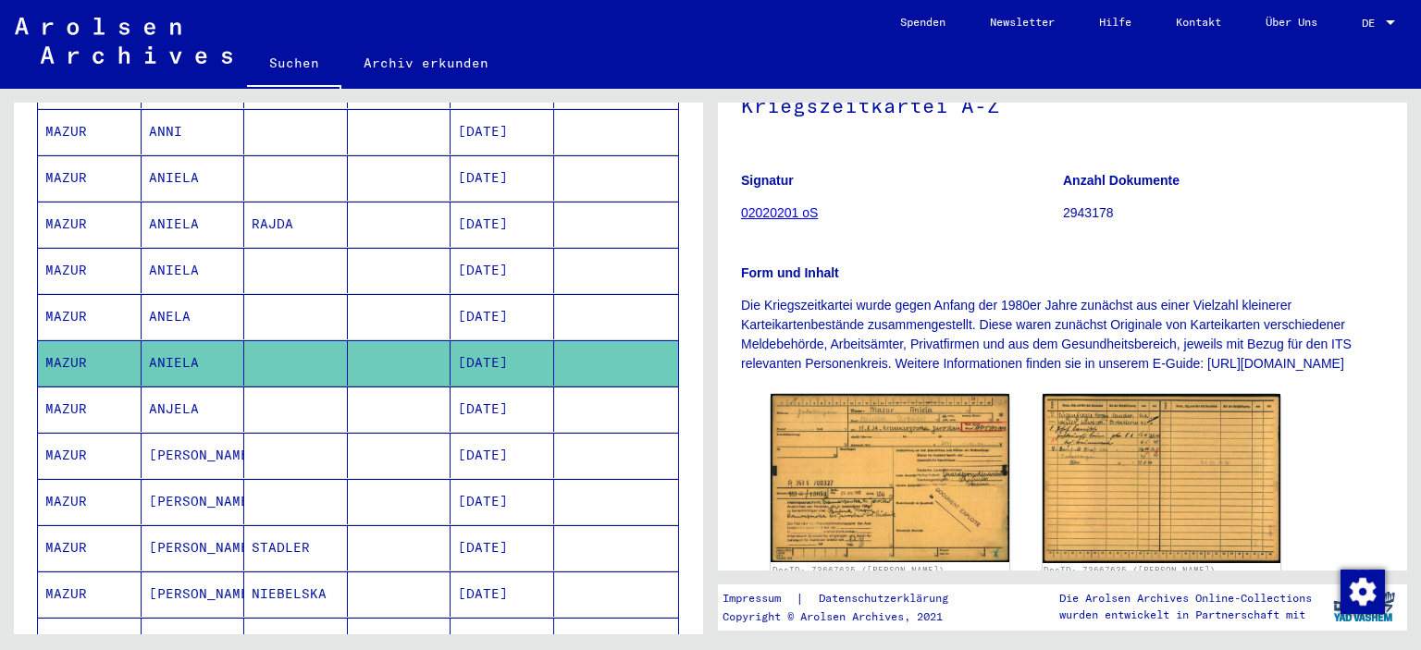
click at [180, 390] on mat-cell "ANJELA" at bounding box center [194, 409] width 104 height 45
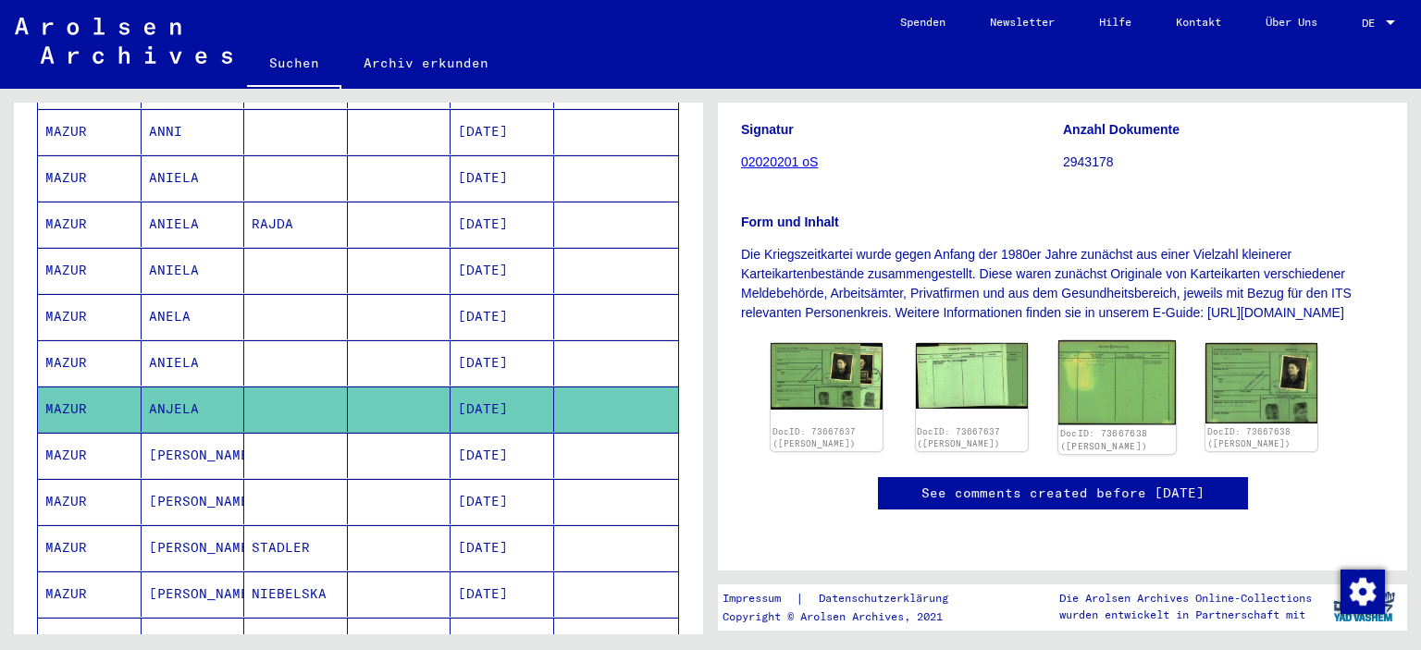
scroll to position [185, 0]
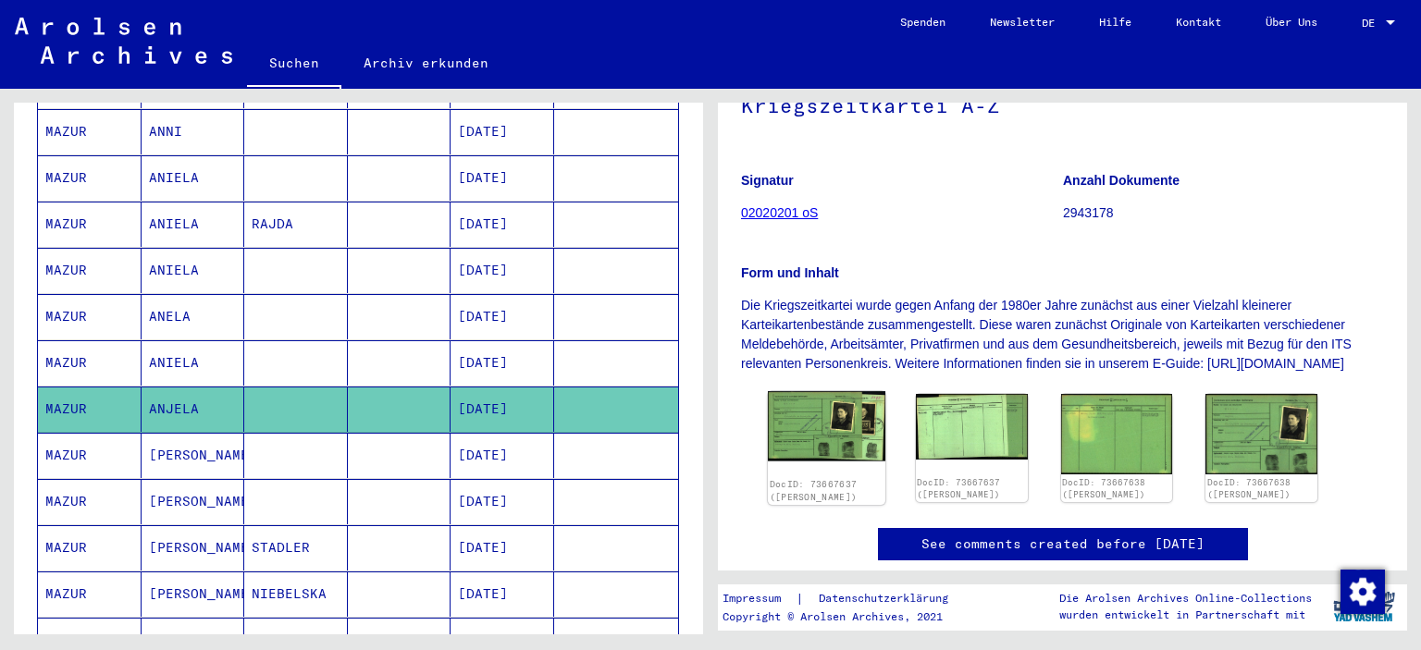
click at [847, 449] on img at bounding box center [826, 425] width 117 height 69
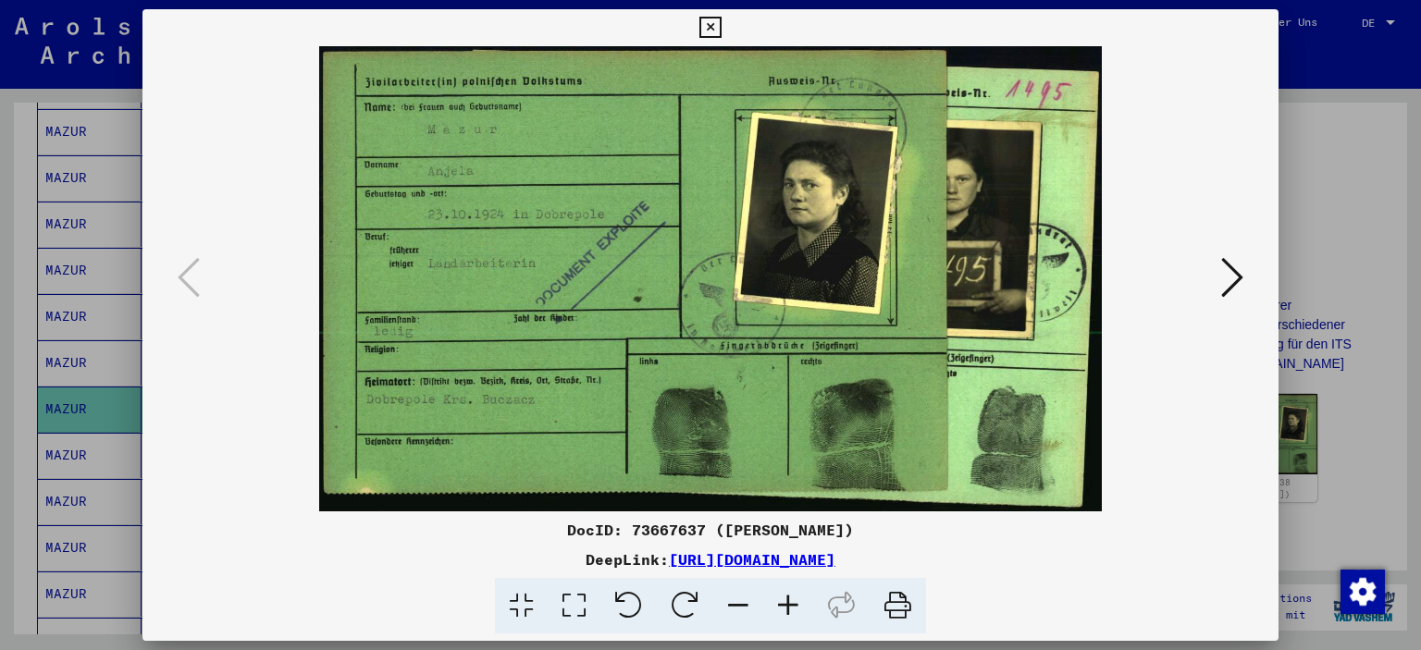
click at [8, 285] on div at bounding box center [710, 325] width 1421 height 650
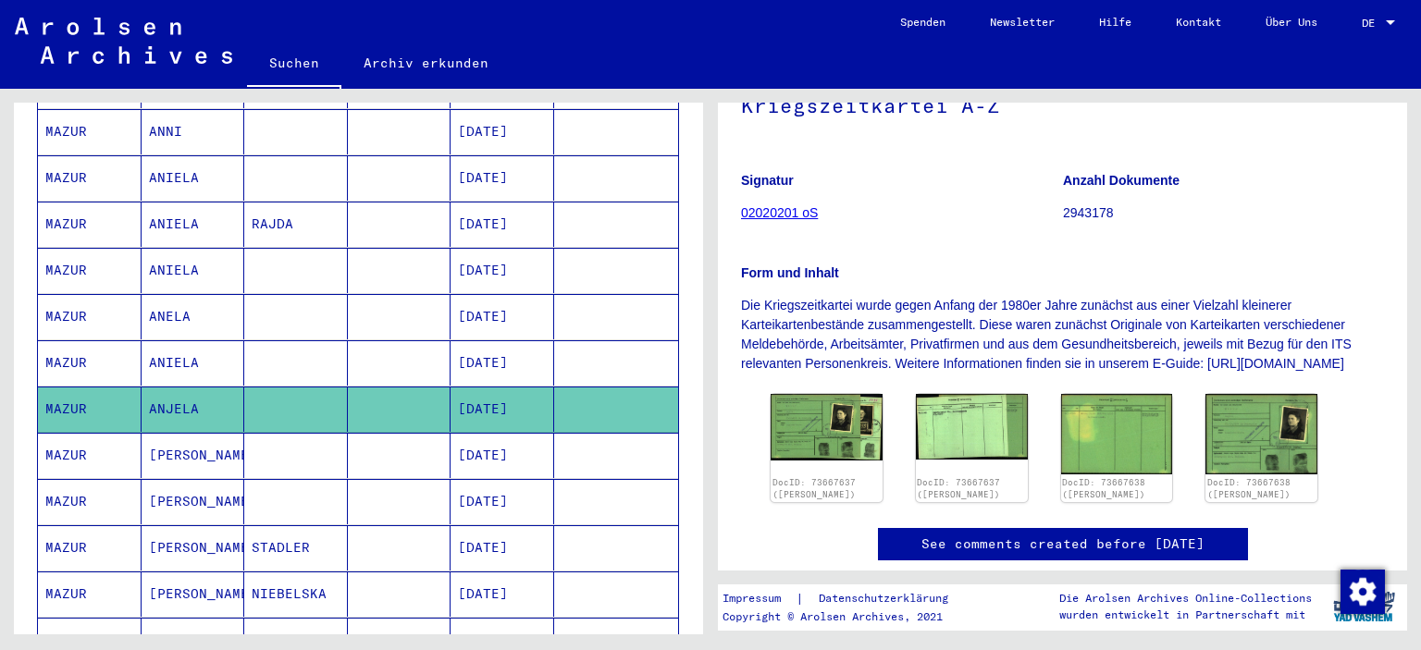
click at [167, 434] on mat-cell "[PERSON_NAME]" at bounding box center [194, 455] width 104 height 45
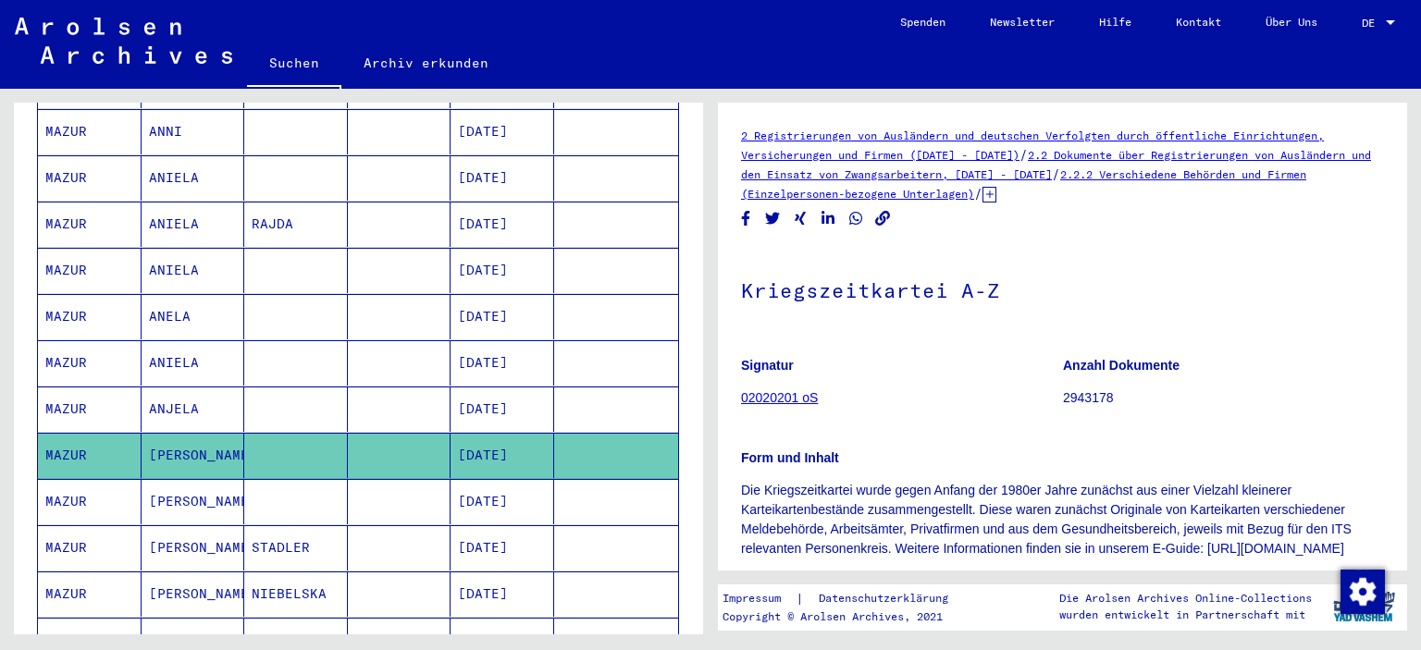
scroll to position [370, 0]
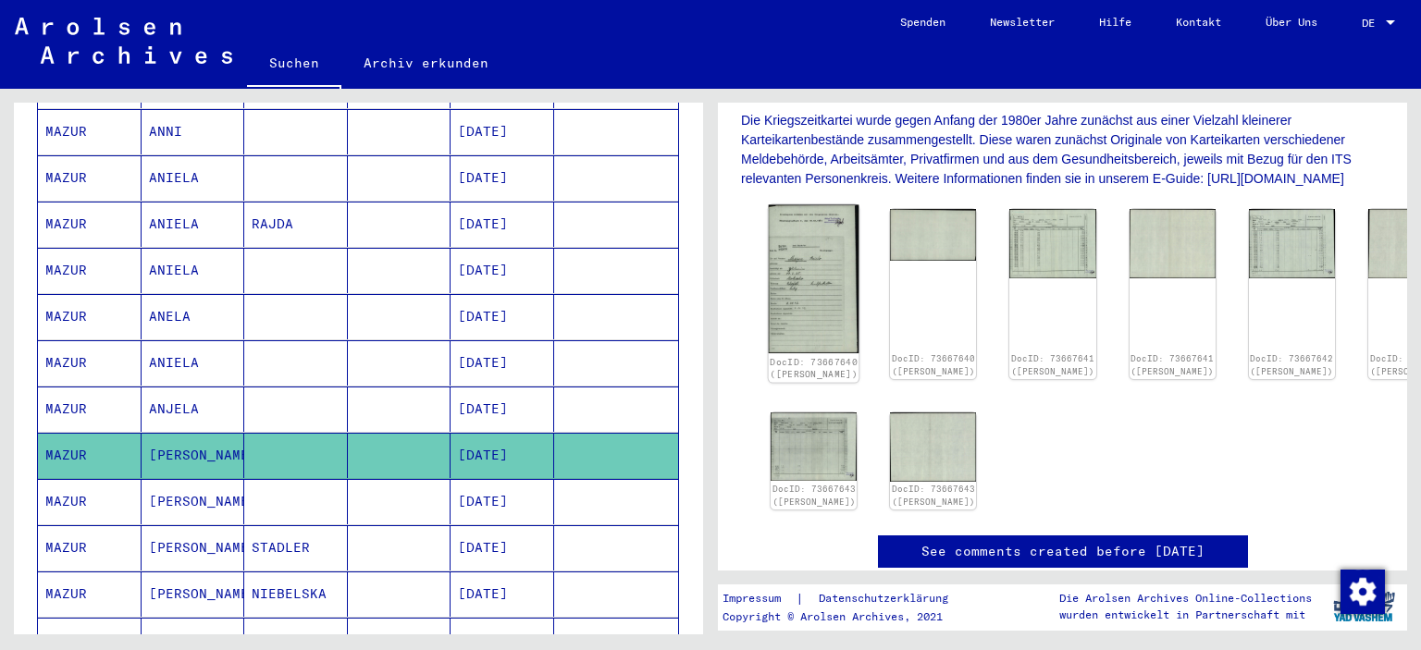
click at [797, 275] on img at bounding box center [814, 279] width 91 height 149
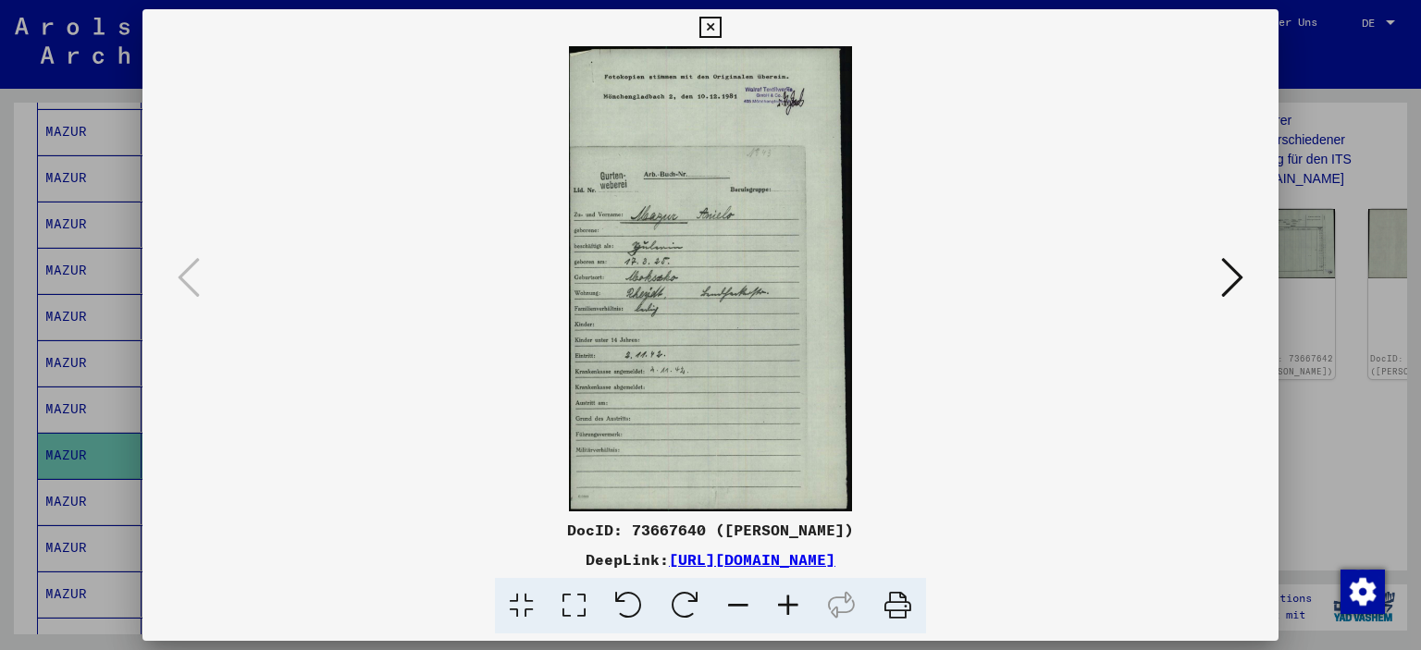
click at [0, 226] on div at bounding box center [710, 325] width 1421 height 650
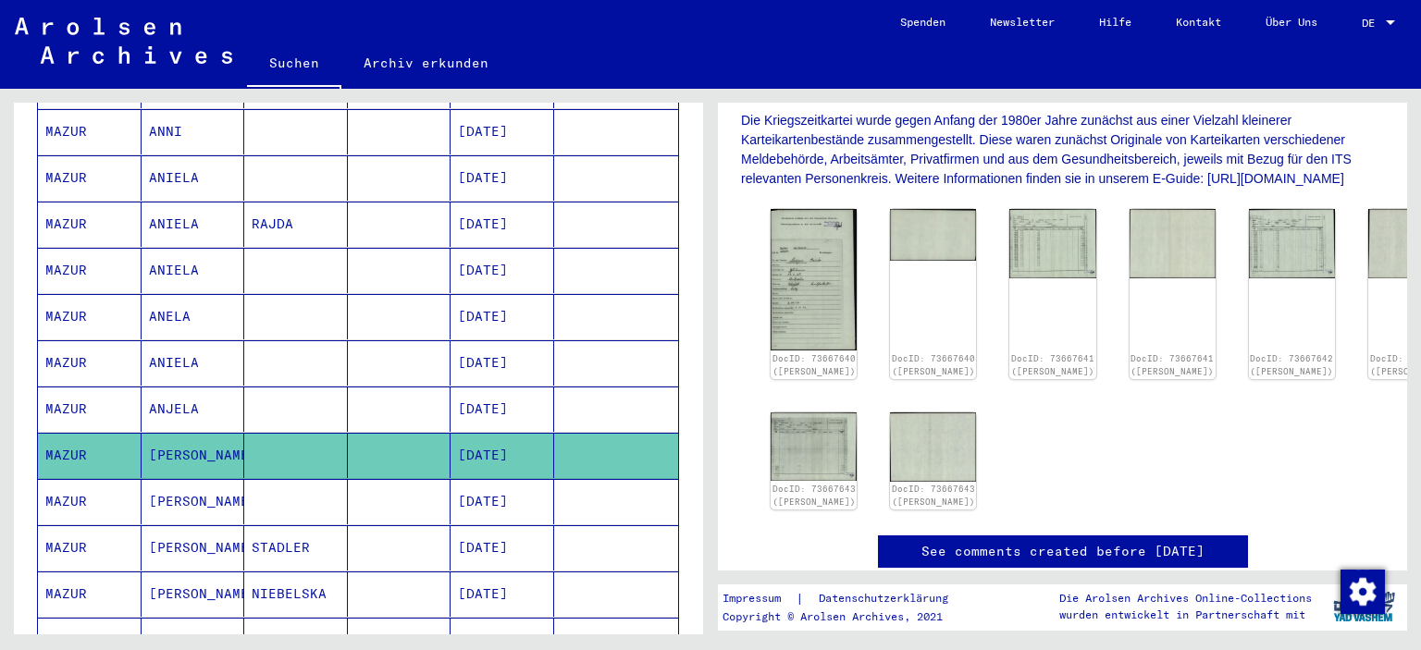
click at [171, 388] on mat-cell "ANJELA" at bounding box center [194, 409] width 104 height 45
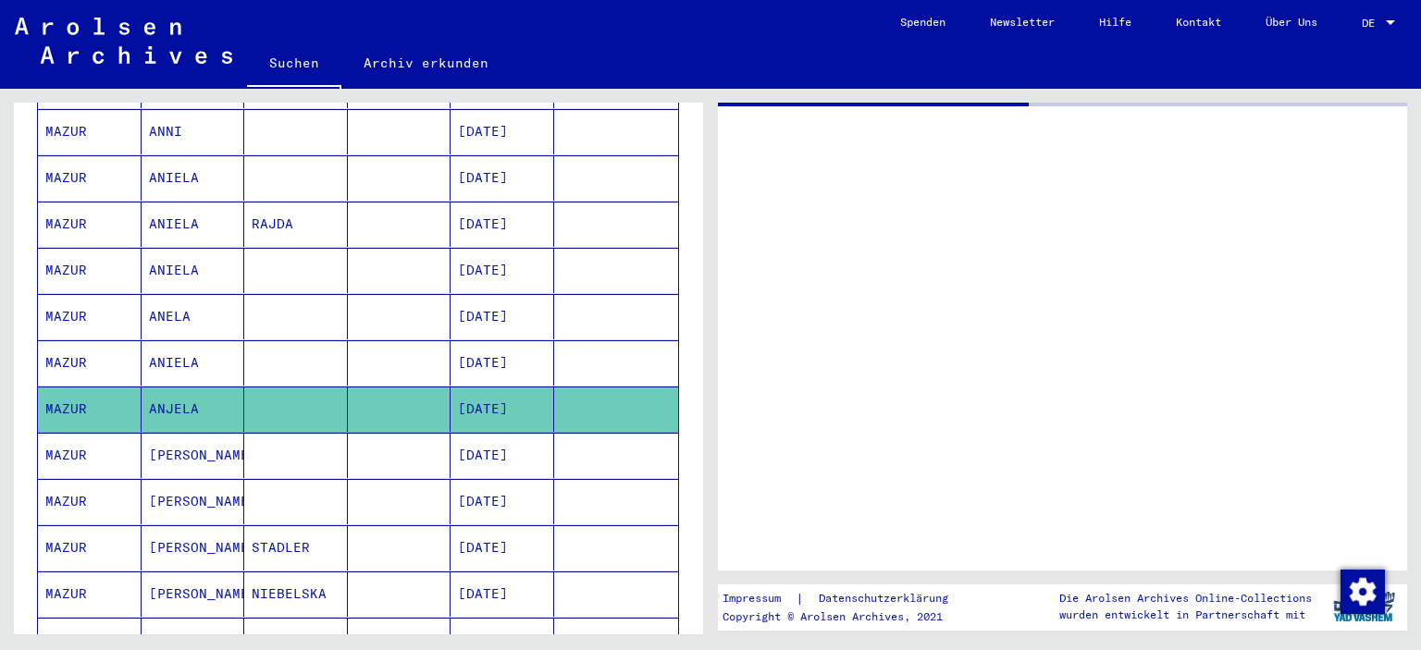
click at [167, 340] on mat-cell "ANIELA" at bounding box center [194, 362] width 104 height 45
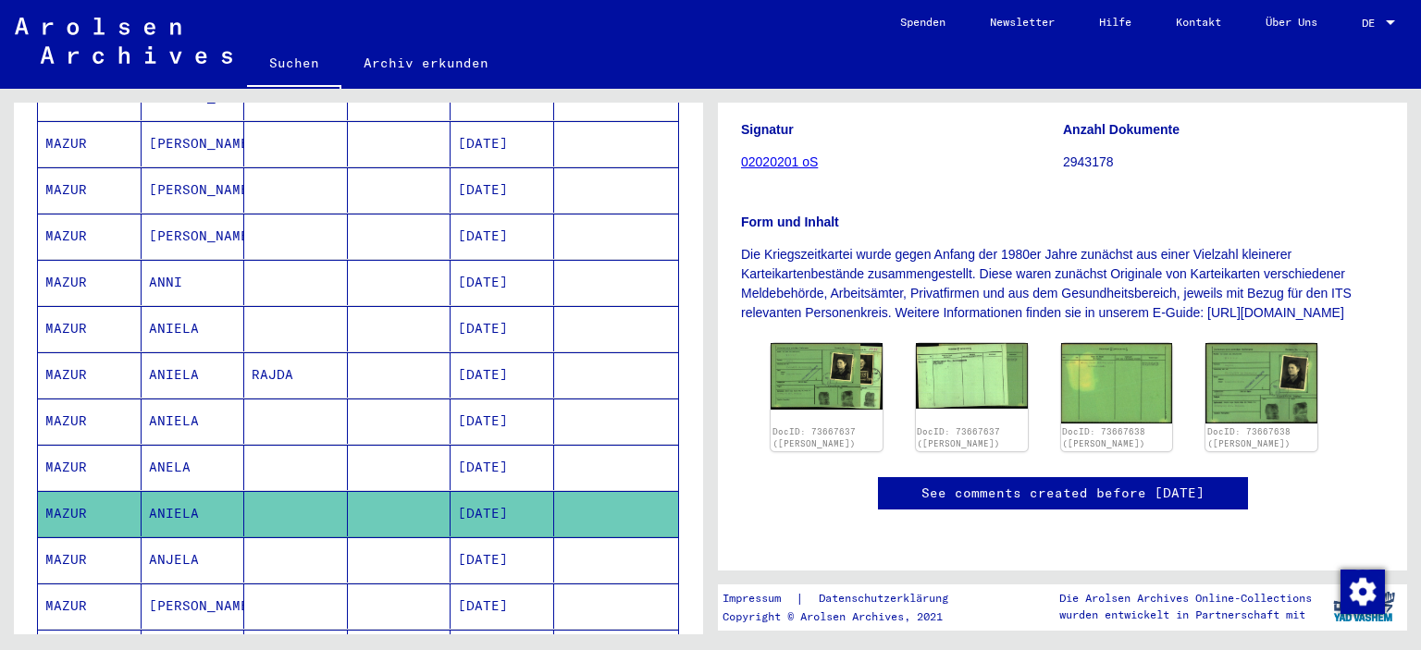
scroll to position [555, 0]
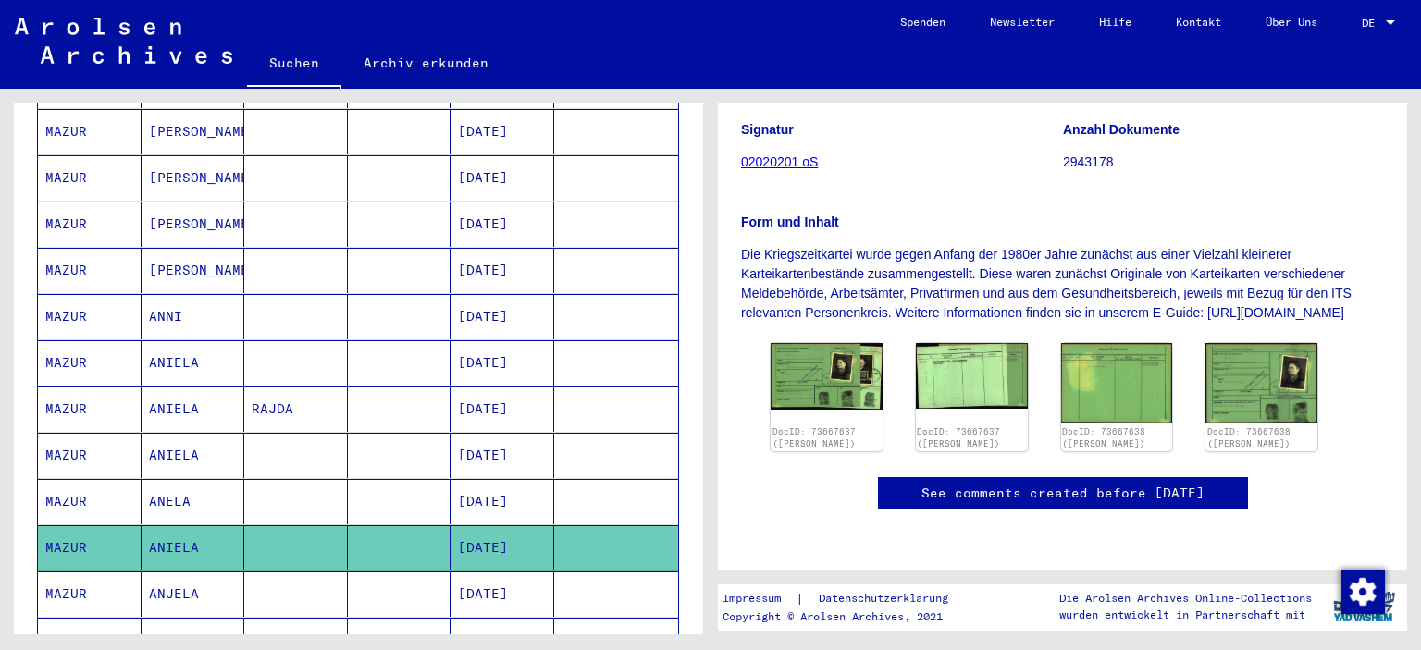
click at [186, 437] on mat-cell "ANIELA" at bounding box center [194, 455] width 104 height 45
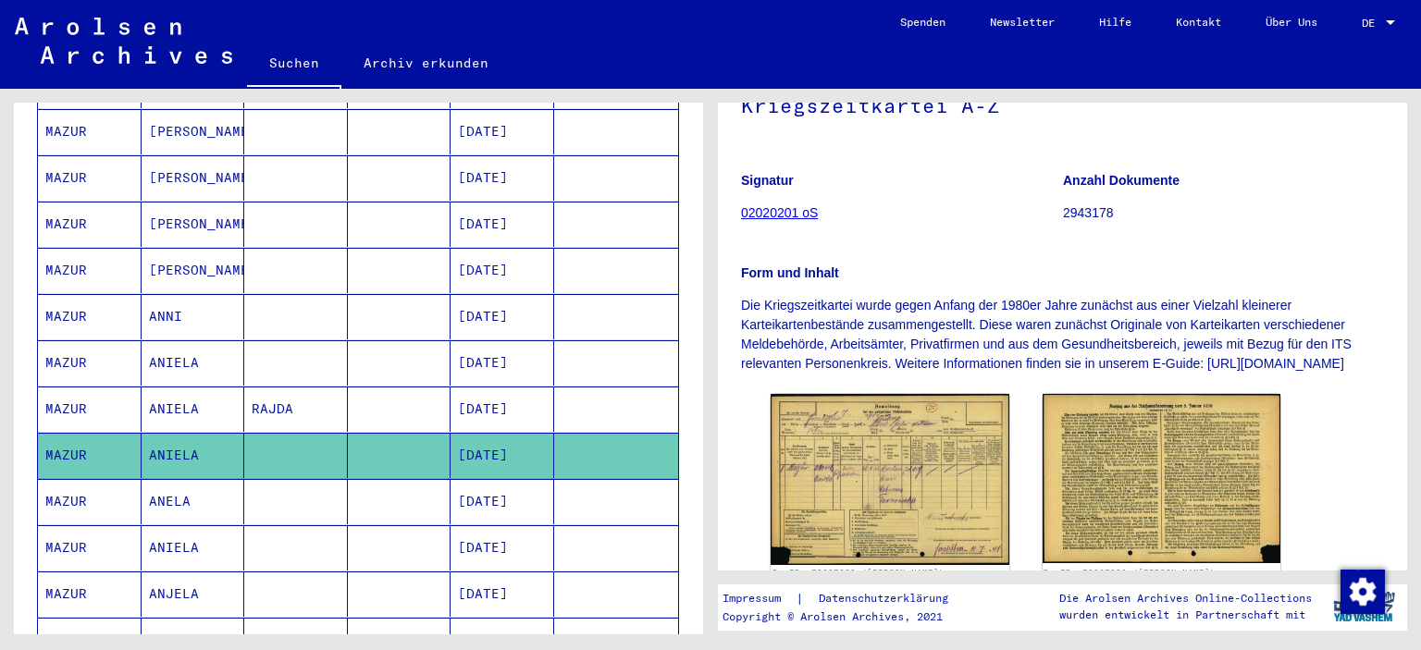
scroll to position [370, 0]
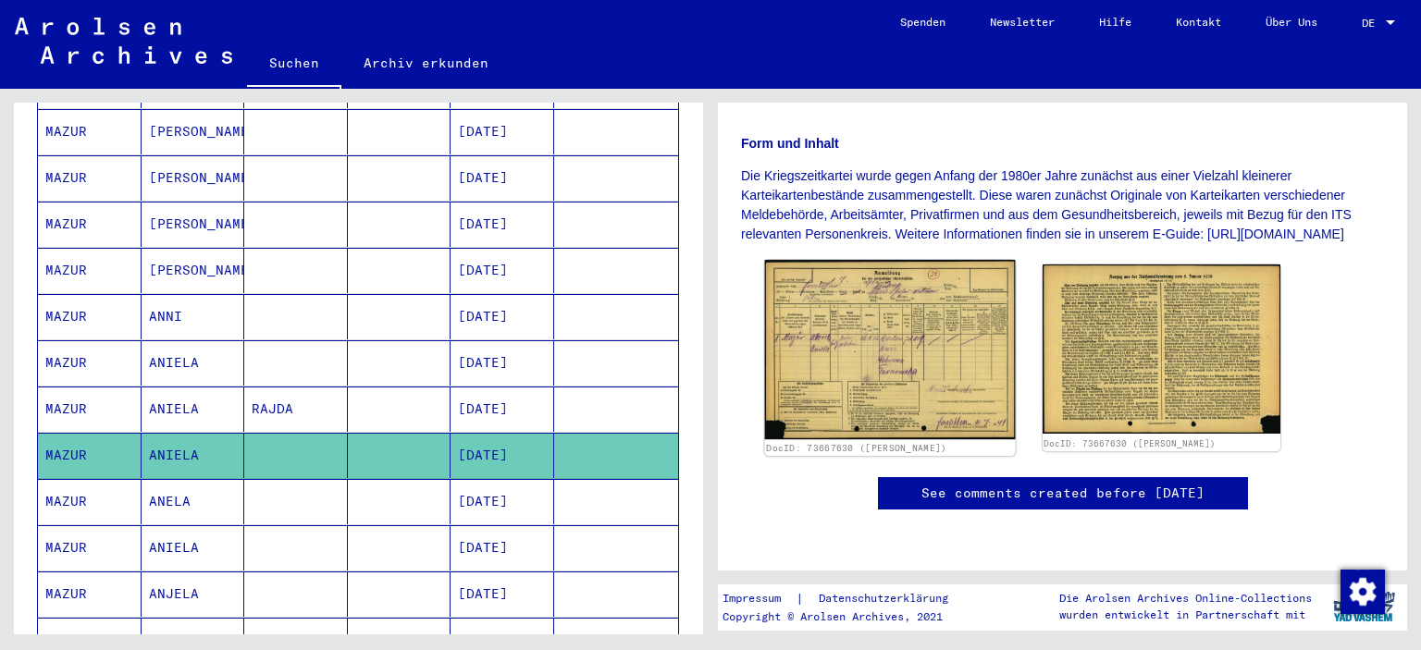
click at [934, 260] on img at bounding box center [890, 350] width 250 height 180
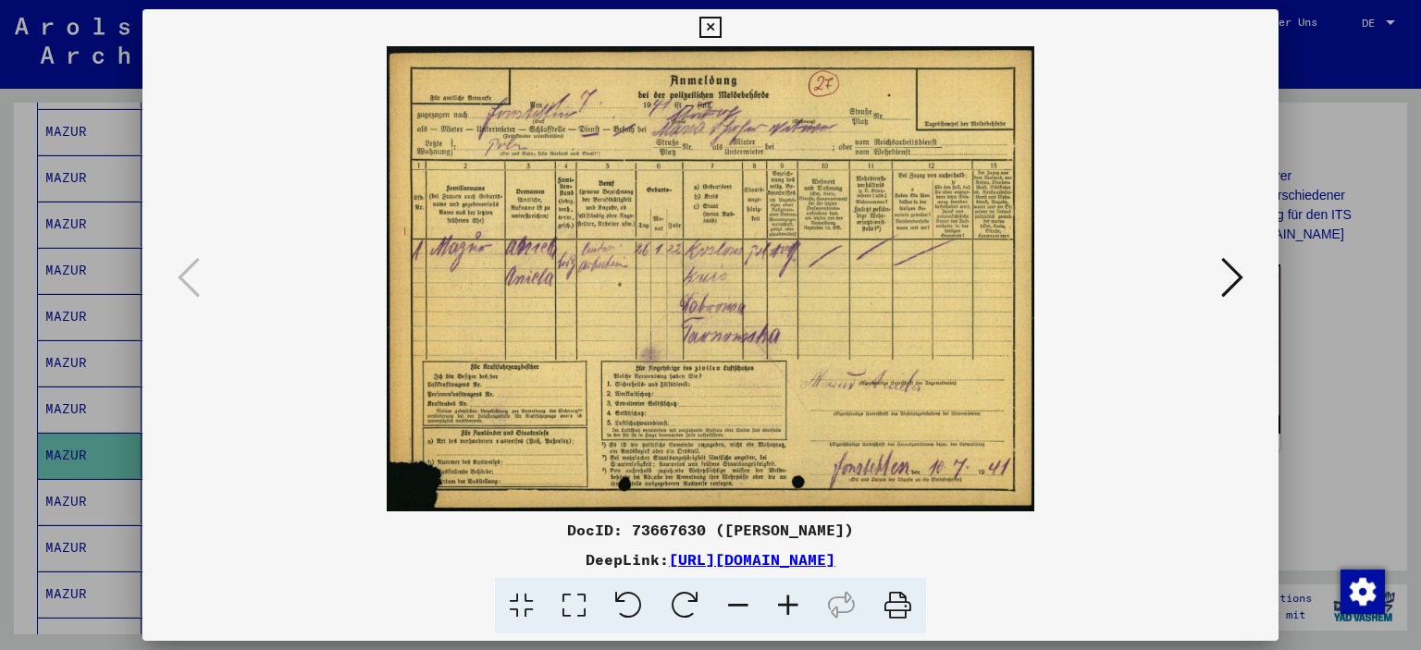
click at [197, 229] on div at bounding box center [710, 278] width 1137 height 465
drag, startPoint x: 62, startPoint y: 232, endPoint x: 56, endPoint y: 260, distance: 28.5
click at [15, 251] on div at bounding box center [710, 325] width 1421 height 650
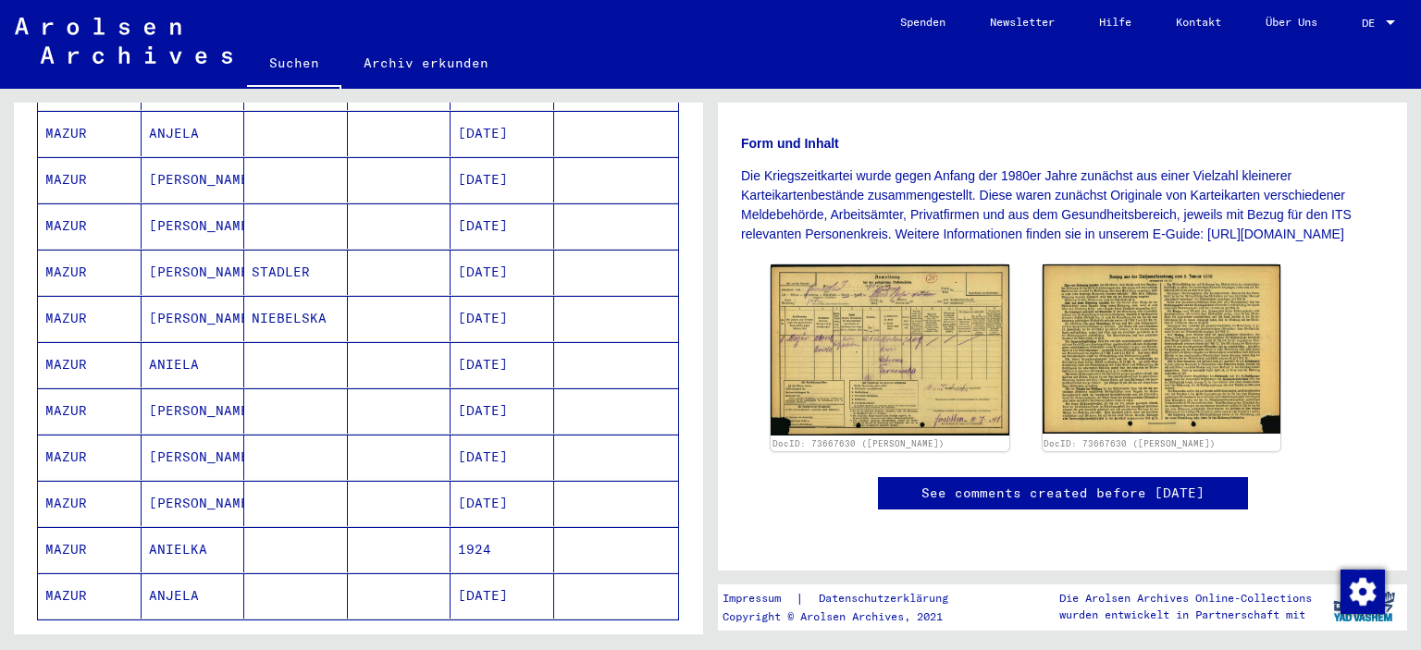
scroll to position [1018, 0]
click at [474, 633] on icon "Previous page" at bounding box center [487, 646] width 26 height 26
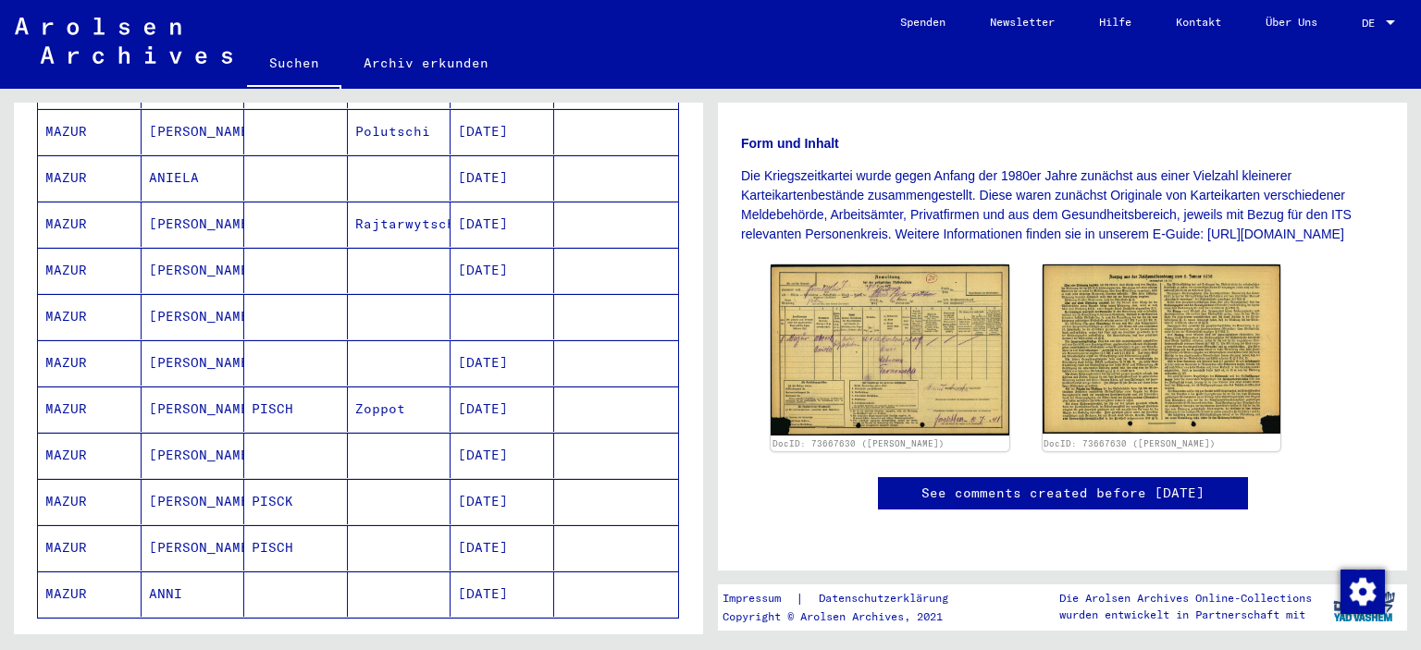
scroll to position [833, 0]
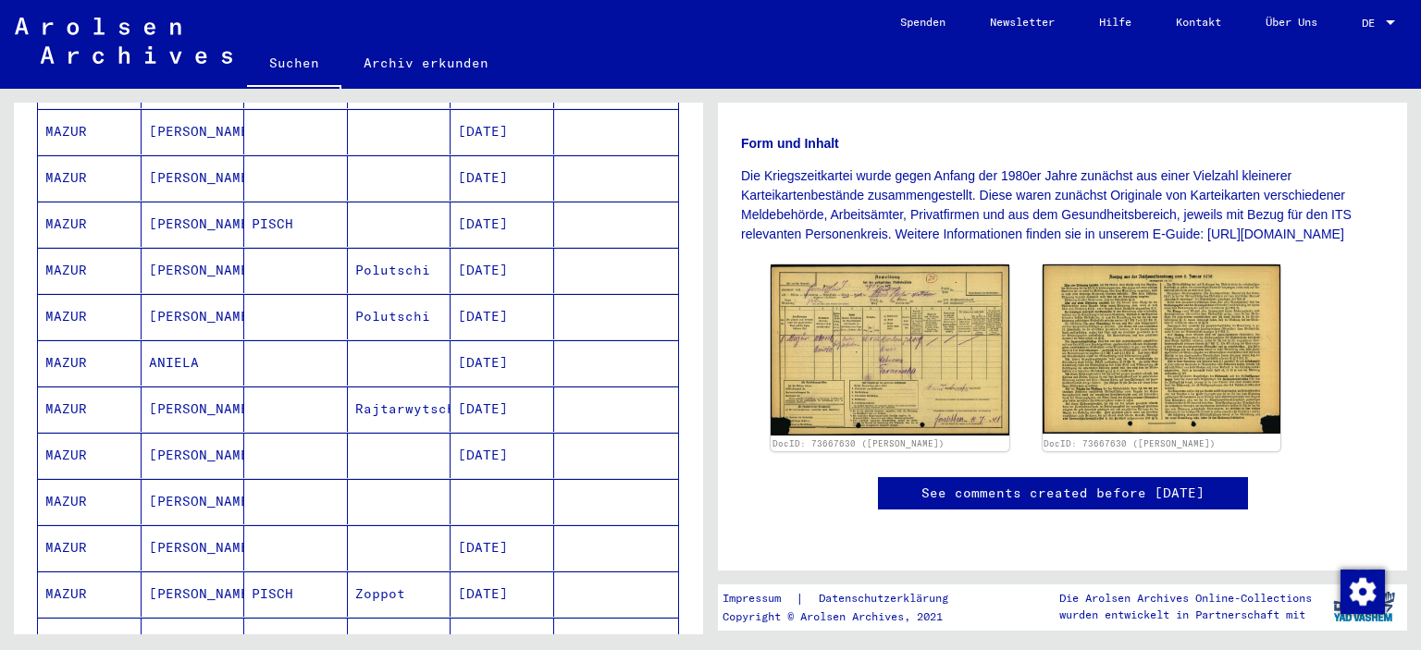
click at [163, 340] on mat-cell "ANIELA" at bounding box center [194, 362] width 104 height 45
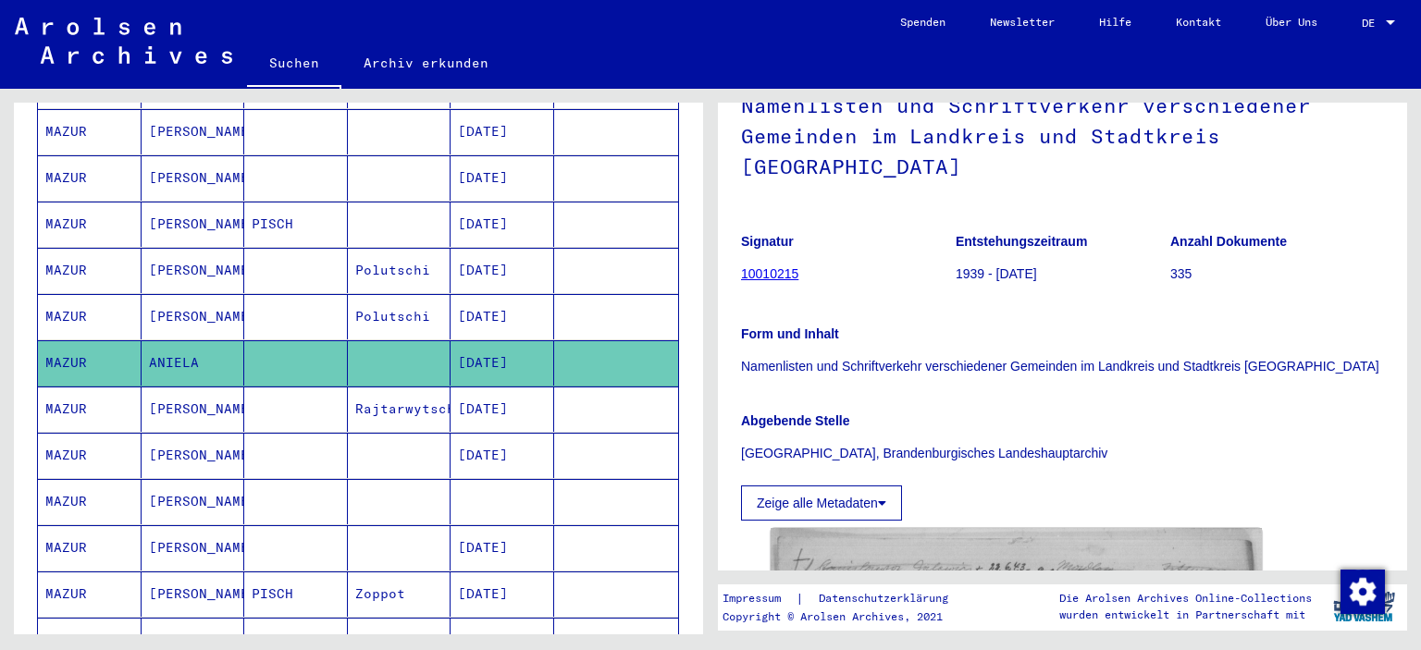
scroll to position [463, 0]
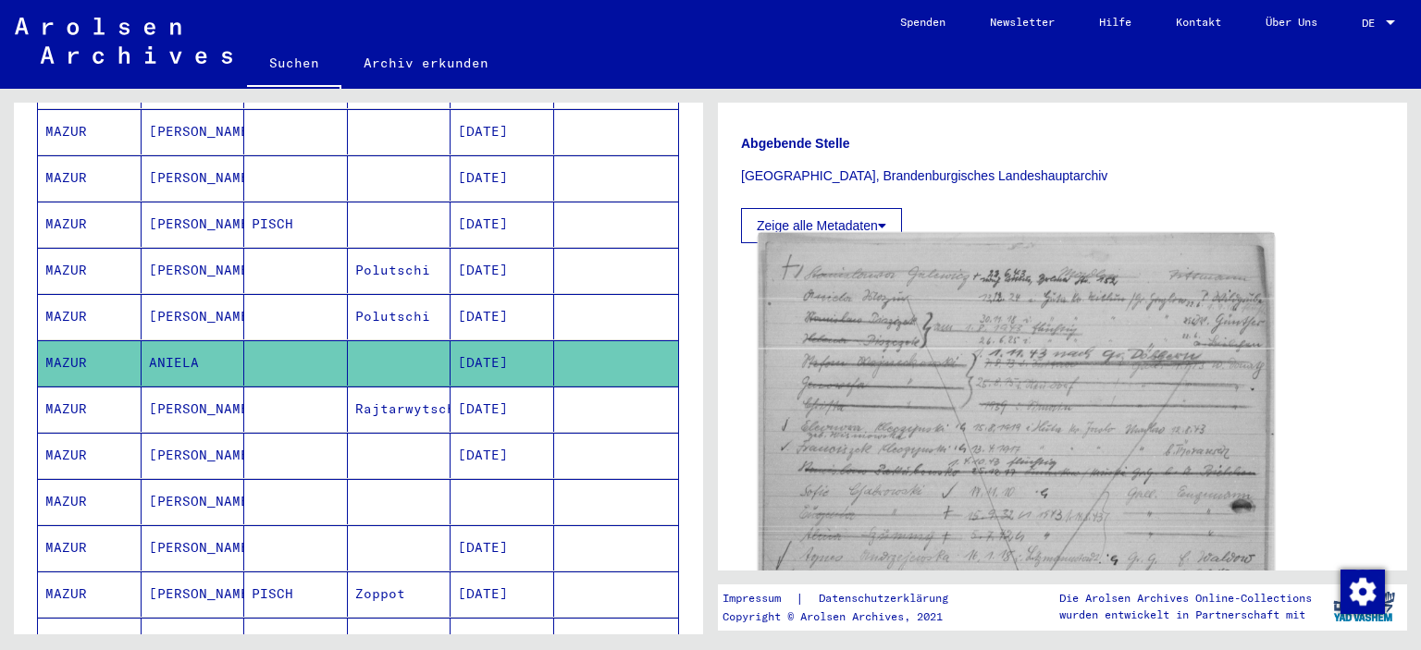
click at [898, 280] on img at bounding box center [1017, 598] width 516 height 730
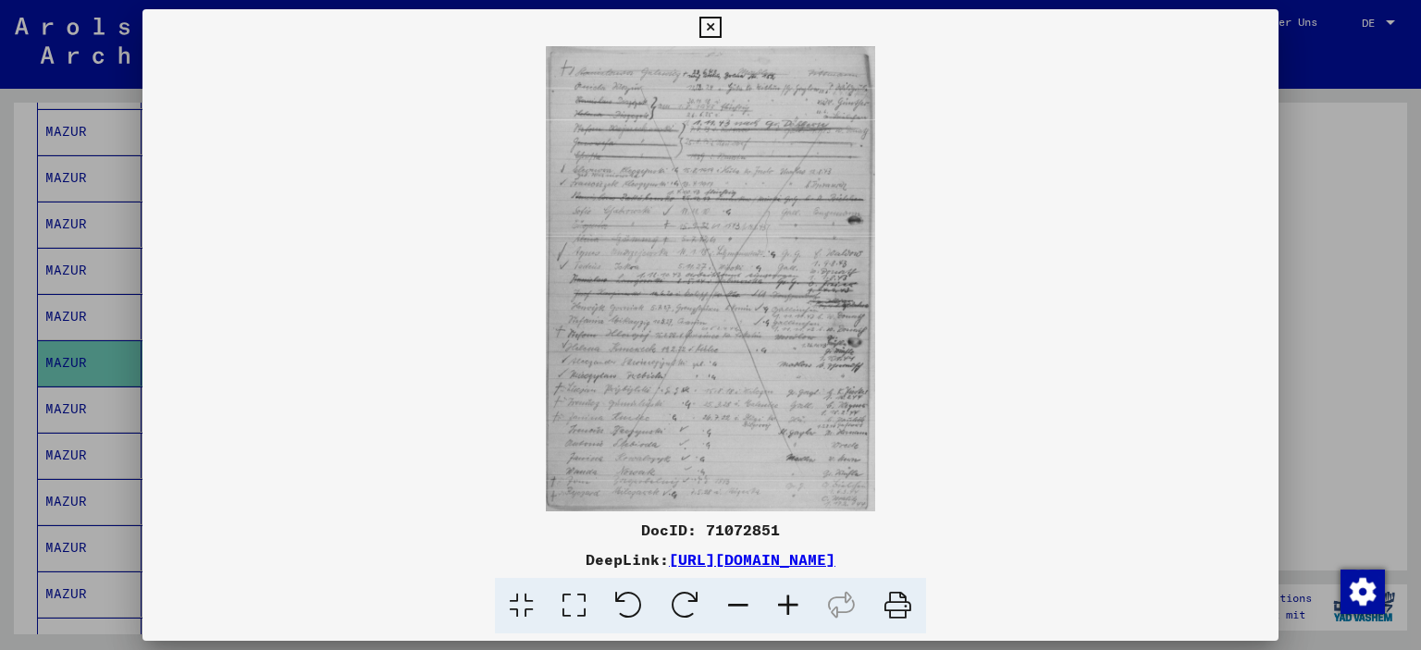
click at [43, 230] on div at bounding box center [710, 325] width 1421 height 650
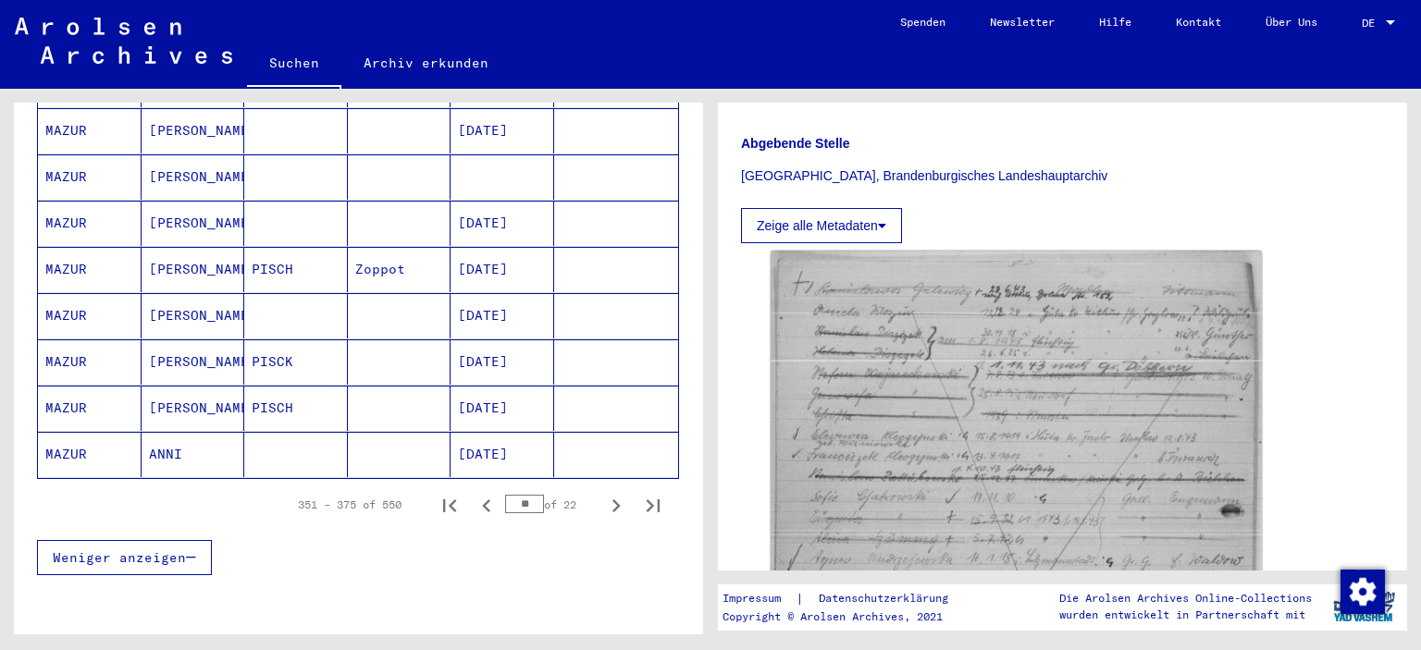
scroll to position [1203, 0]
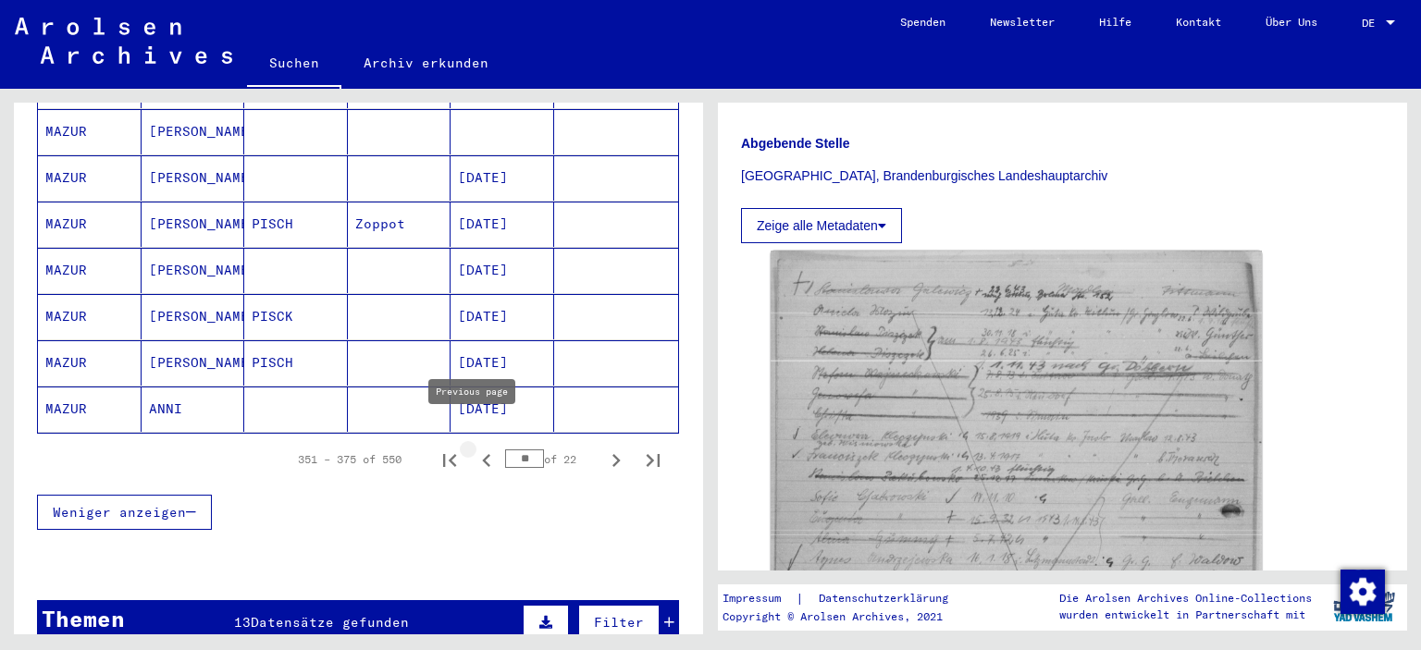
click at [482, 454] on icon "Previous page" at bounding box center [486, 460] width 8 height 13
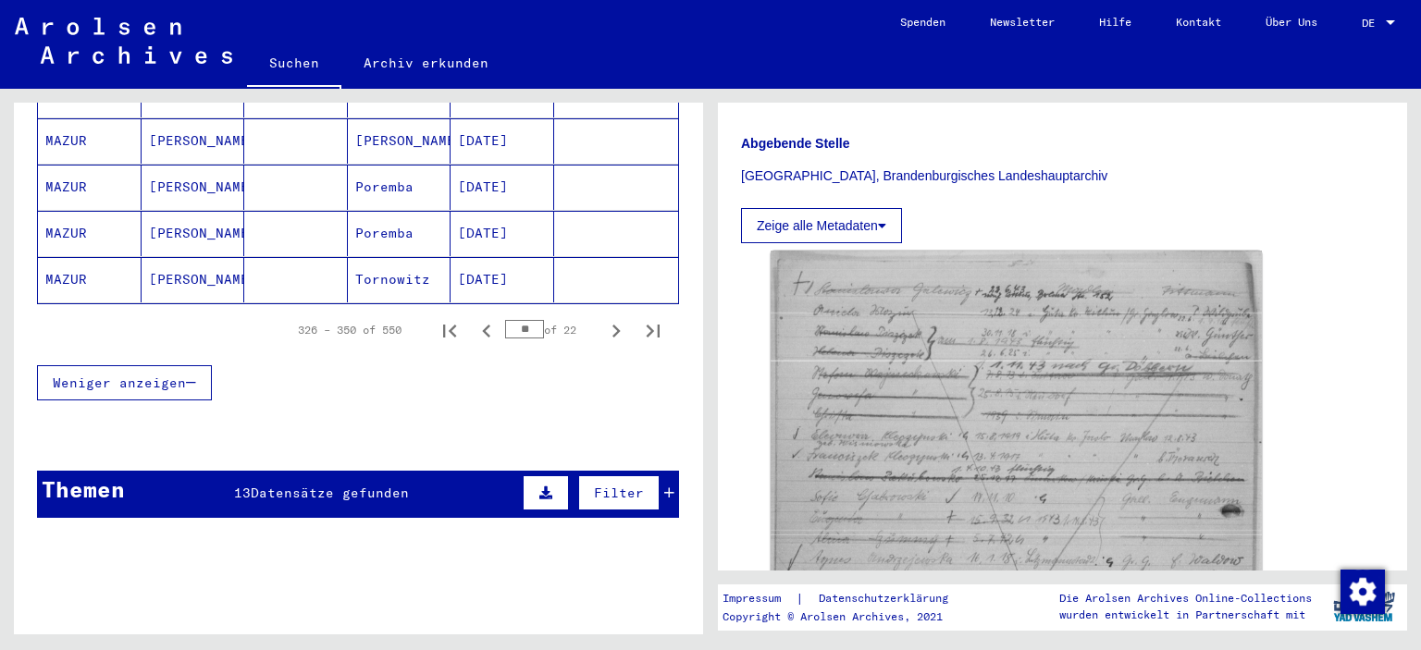
scroll to position [1388, 0]
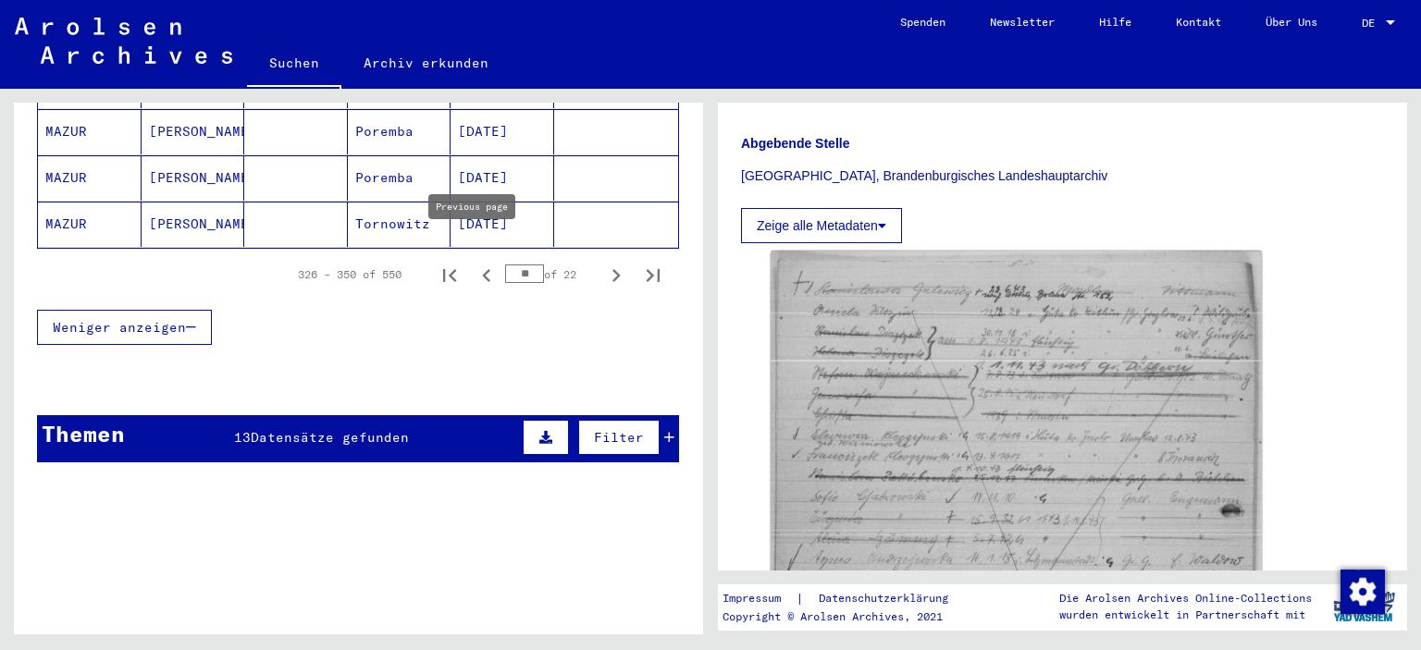
click at [475, 263] on icon "Previous page" at bounding box center [487, 276] width 26 height 26
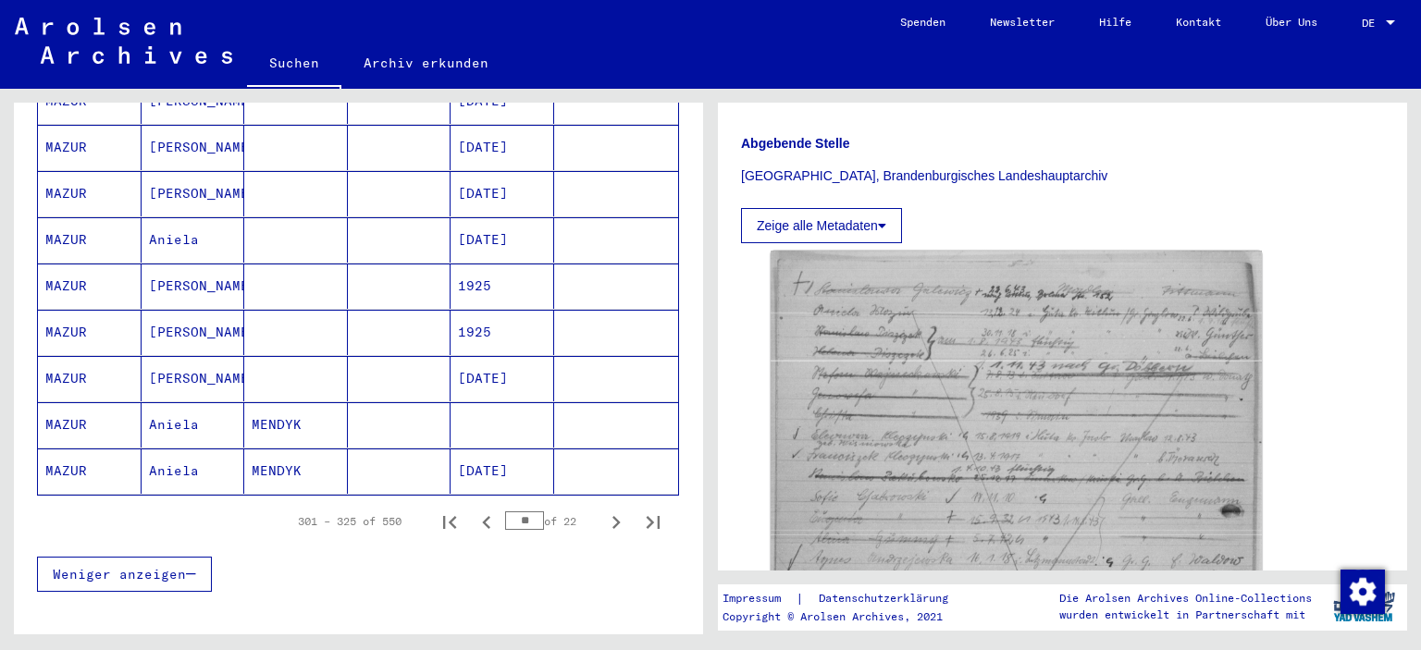
scroll to position [1110, 0]
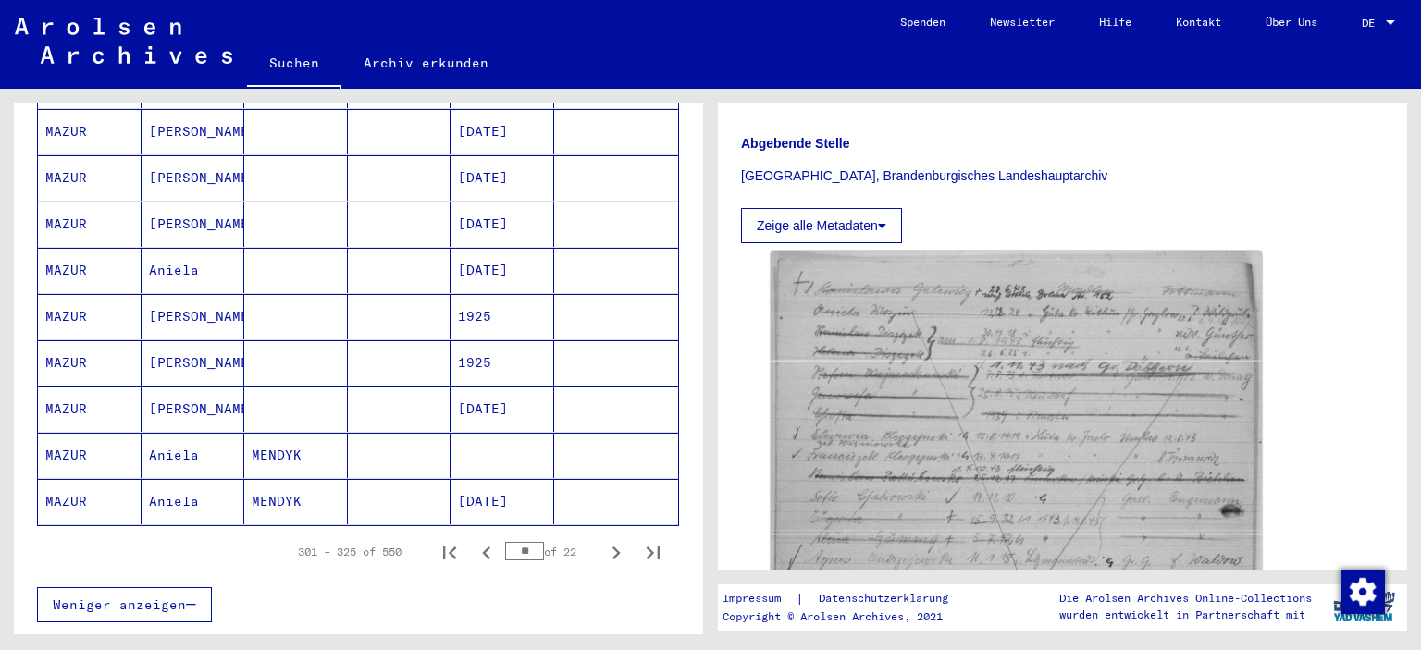
click at [160, 479] on mat-cell "Aniela" at bounding box center [194, 501] width 104 height 45
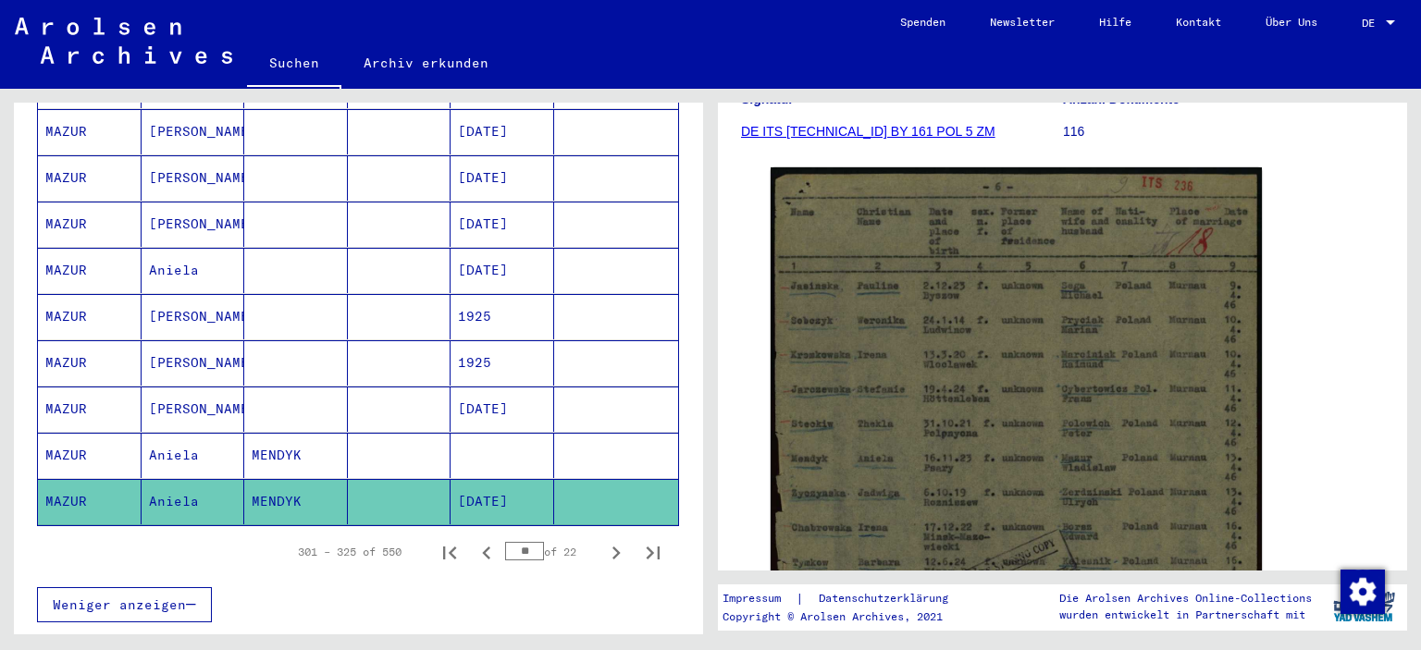
scroll to position [278, 0]
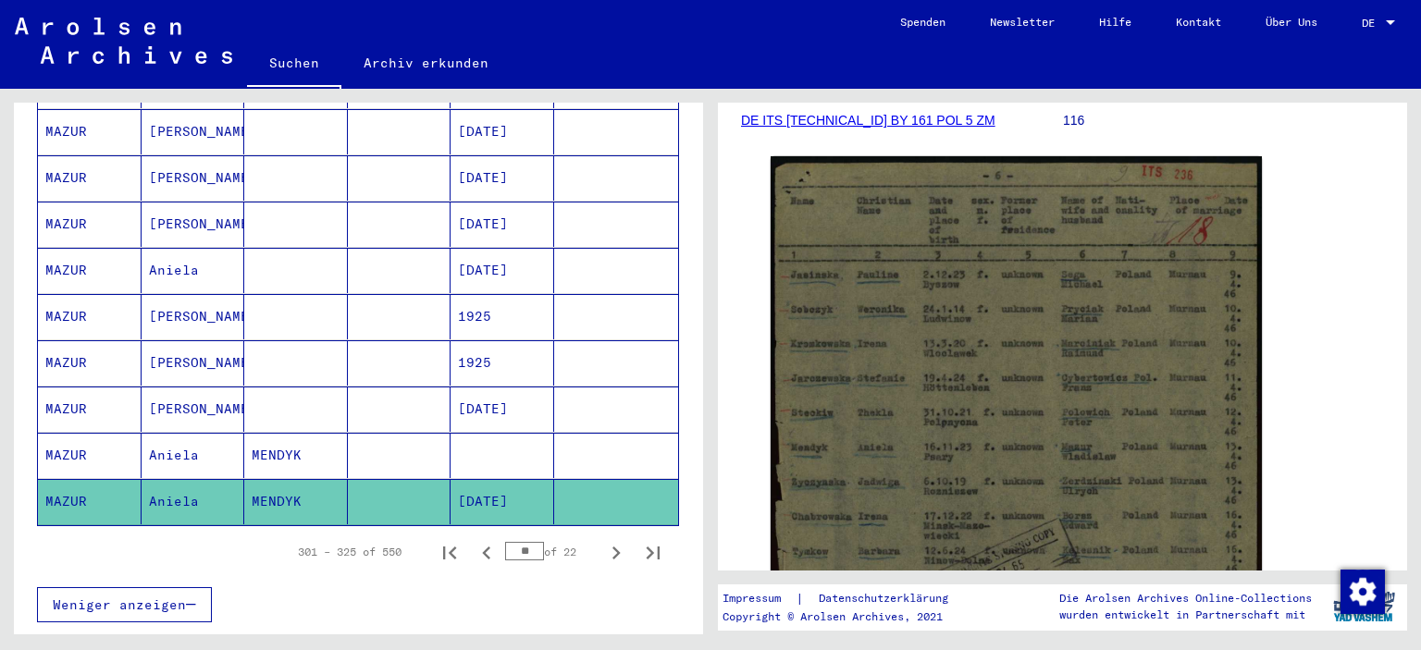
click at [174, 529] on div "301 – 325 of 550 ** of 22" at bounding box center [358, 552] width 642 height 52
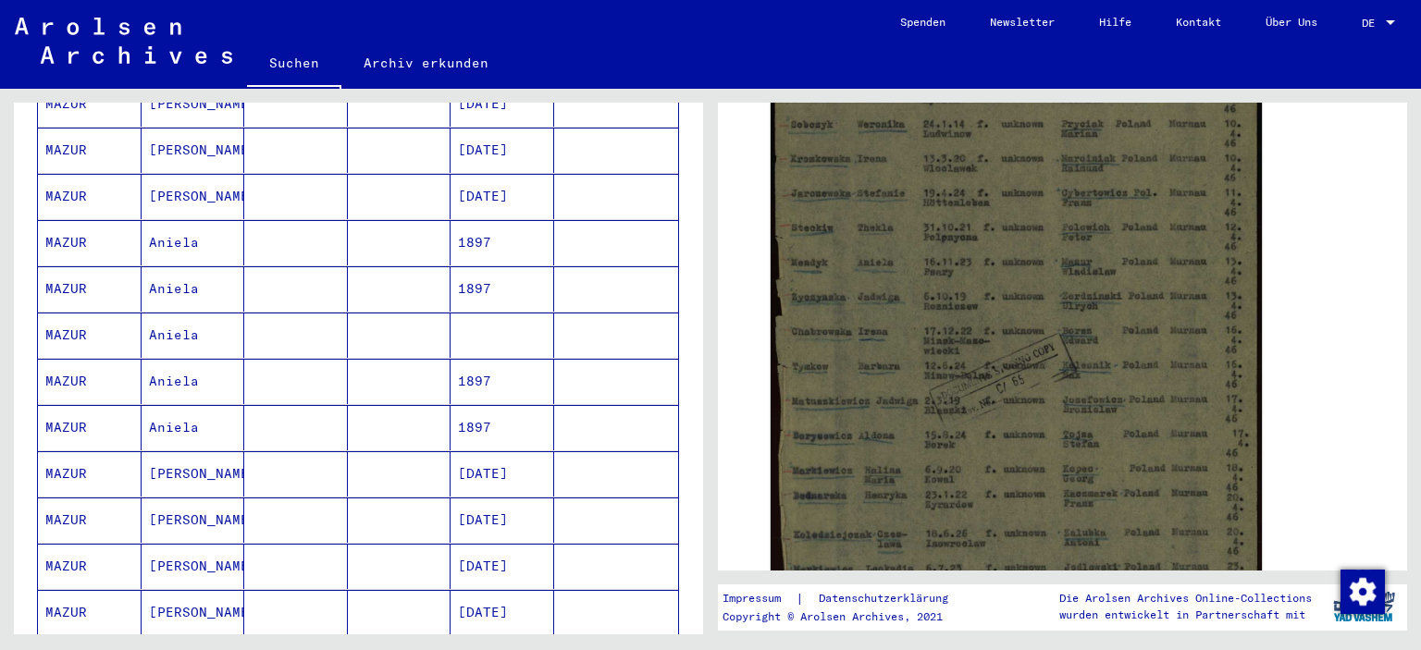
scroll to position [555, 0]
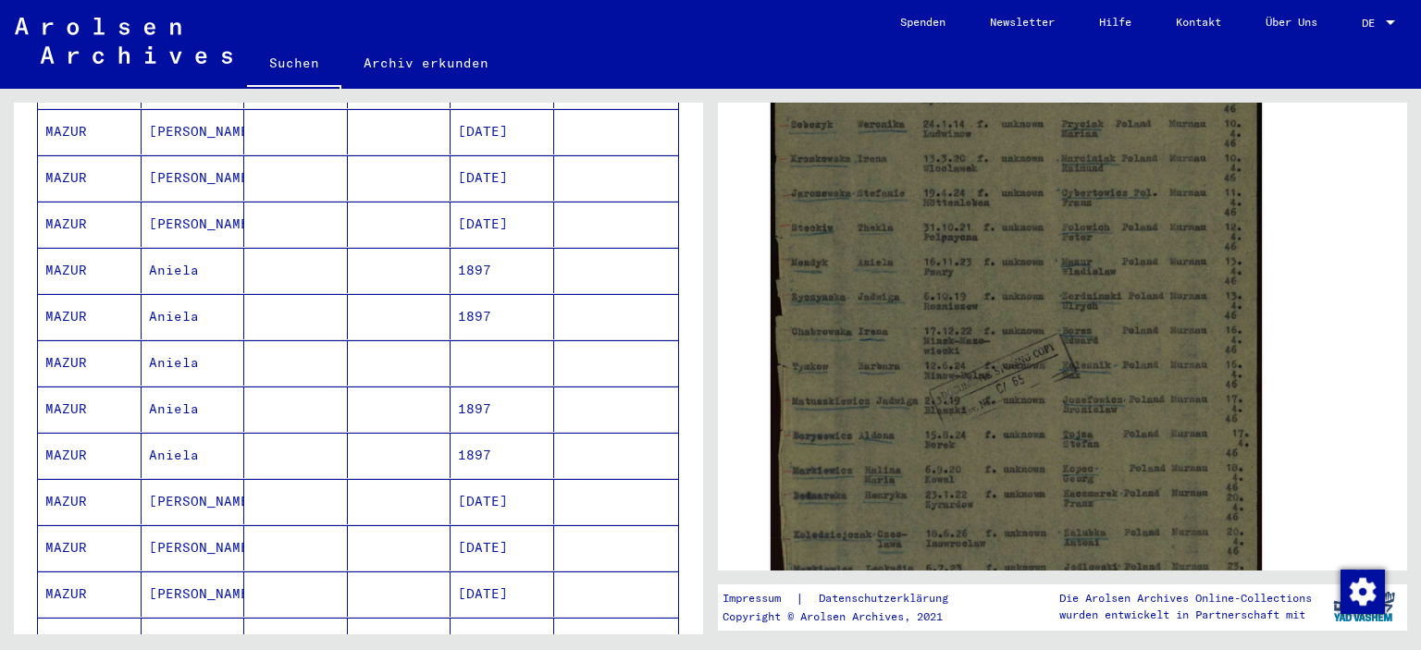
click at [161, 351] on mat-cell "Aniela" at bounding box center [194, 362] width 104 height 45
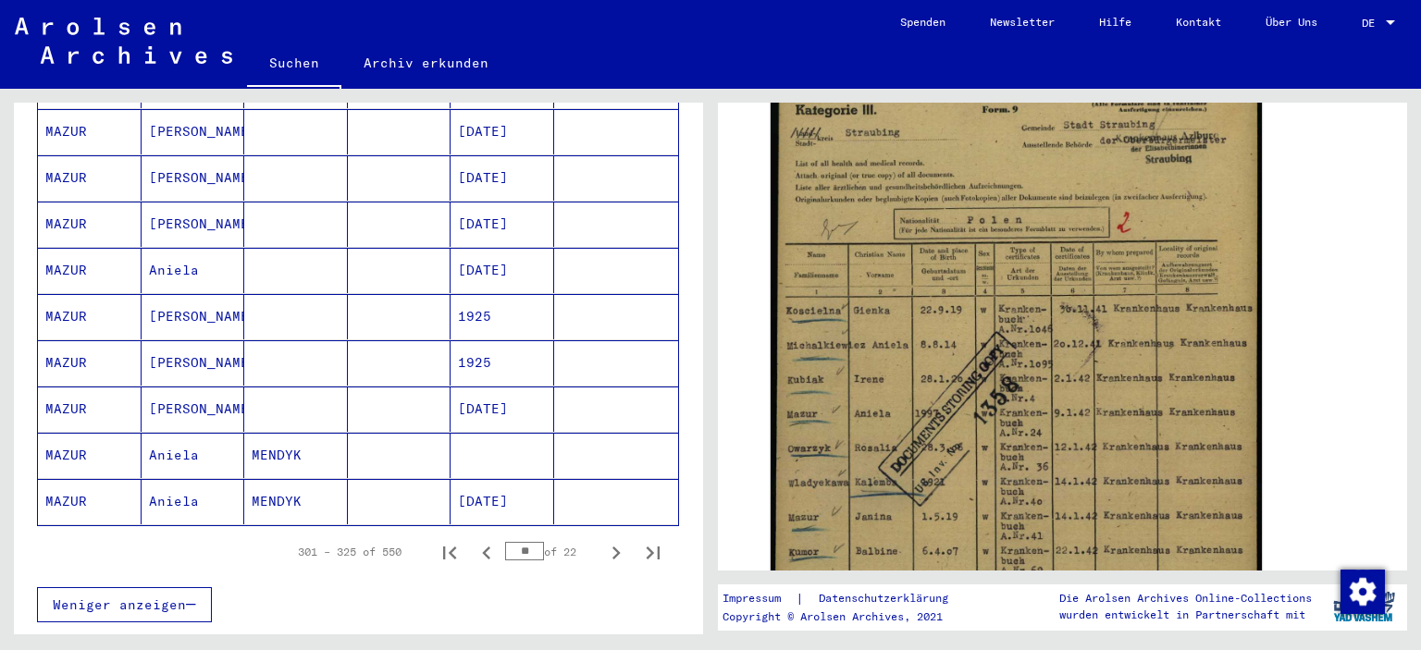
scroll to position [1480, 0]
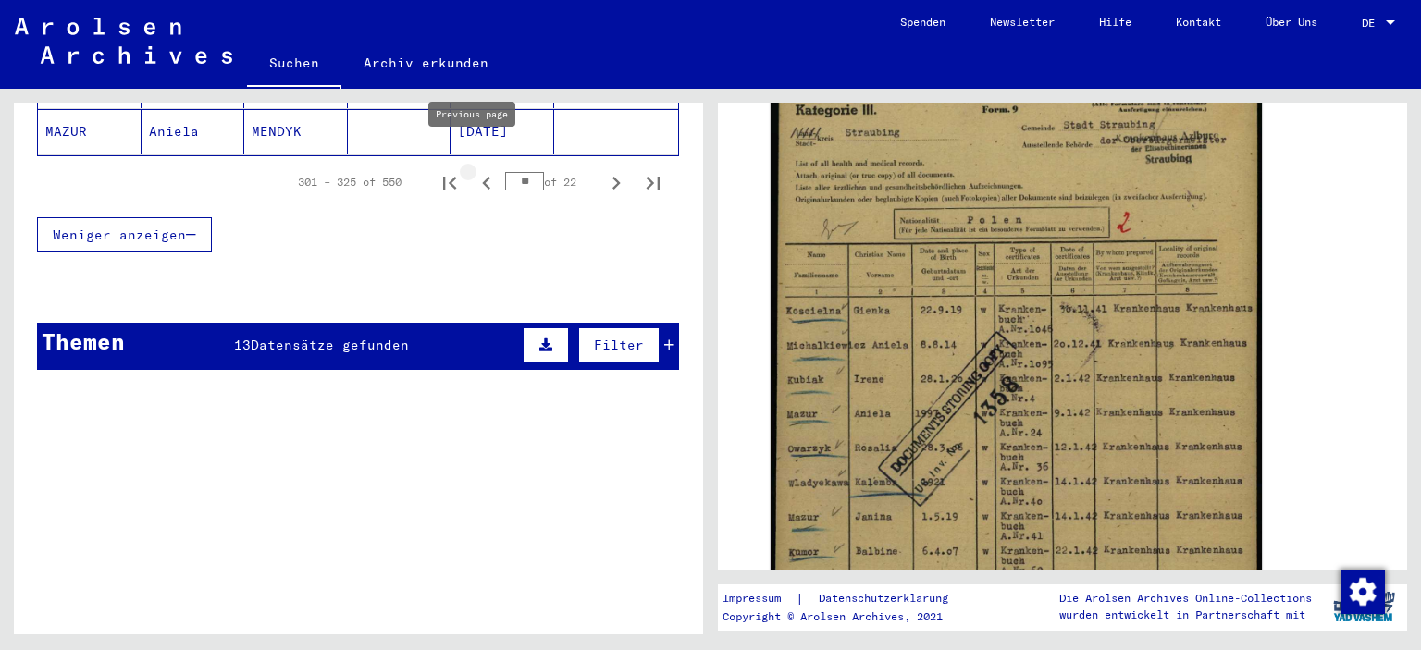
click at [482, 177] on icon "Previous page" at bounding box center [486, 183] width 8 height 13
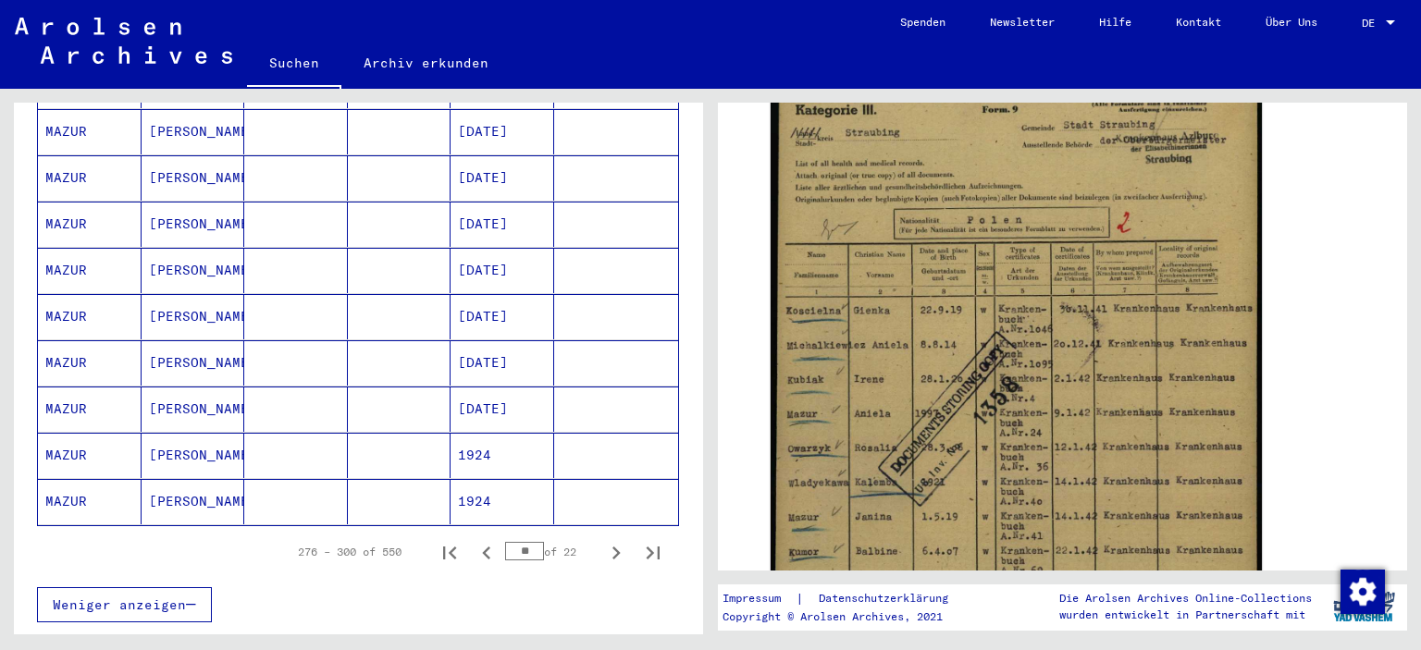
scroll to position [1295, 0]
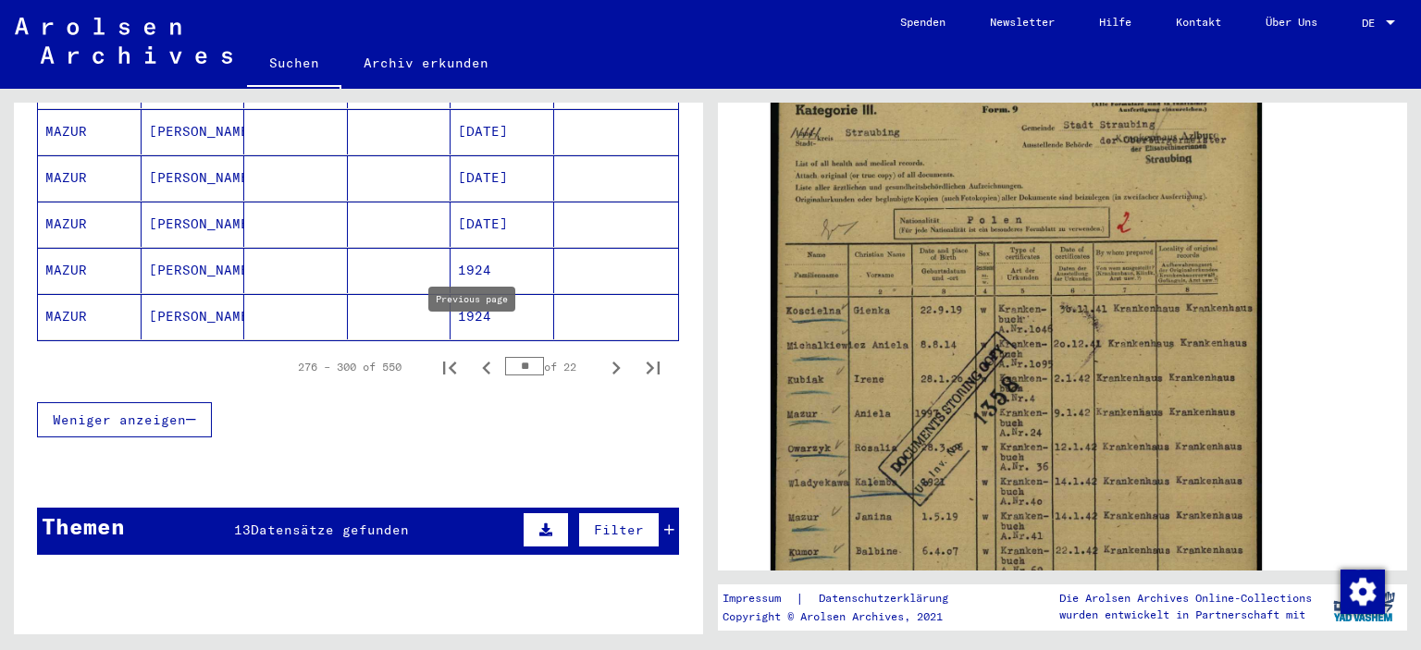
click at [474, 355] on icon "Previous page" at bounding box center [487, 368] width 26 height 26
type input "**"
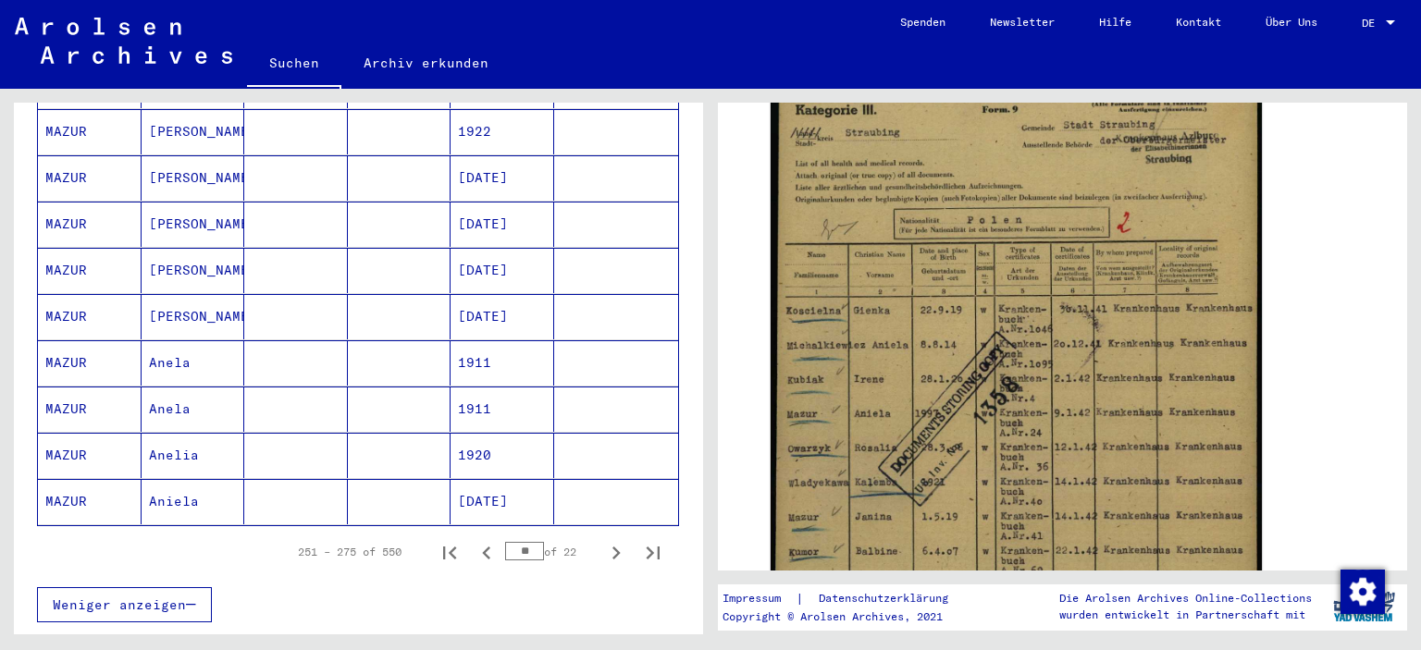
click at [178, 433] on mat-cell "Anelia" at bounding box center [194, 455] width 104 height 45
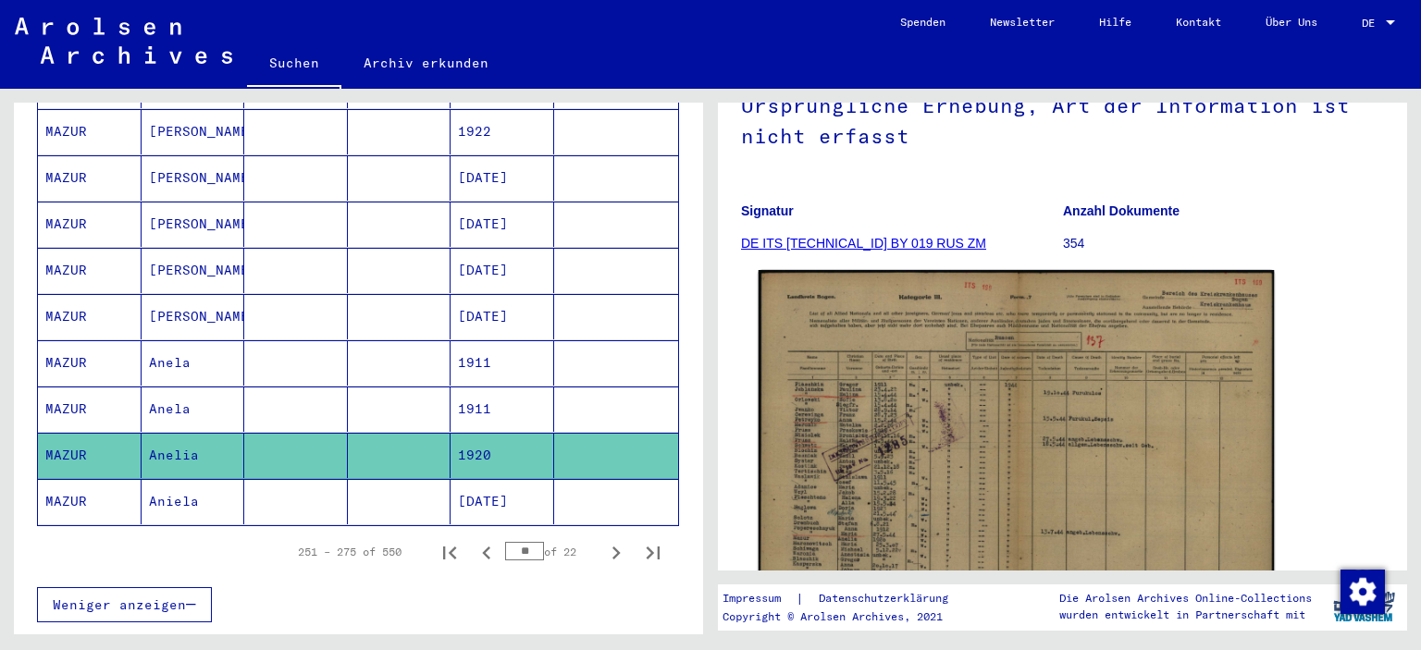
scroll to position [370, 0]
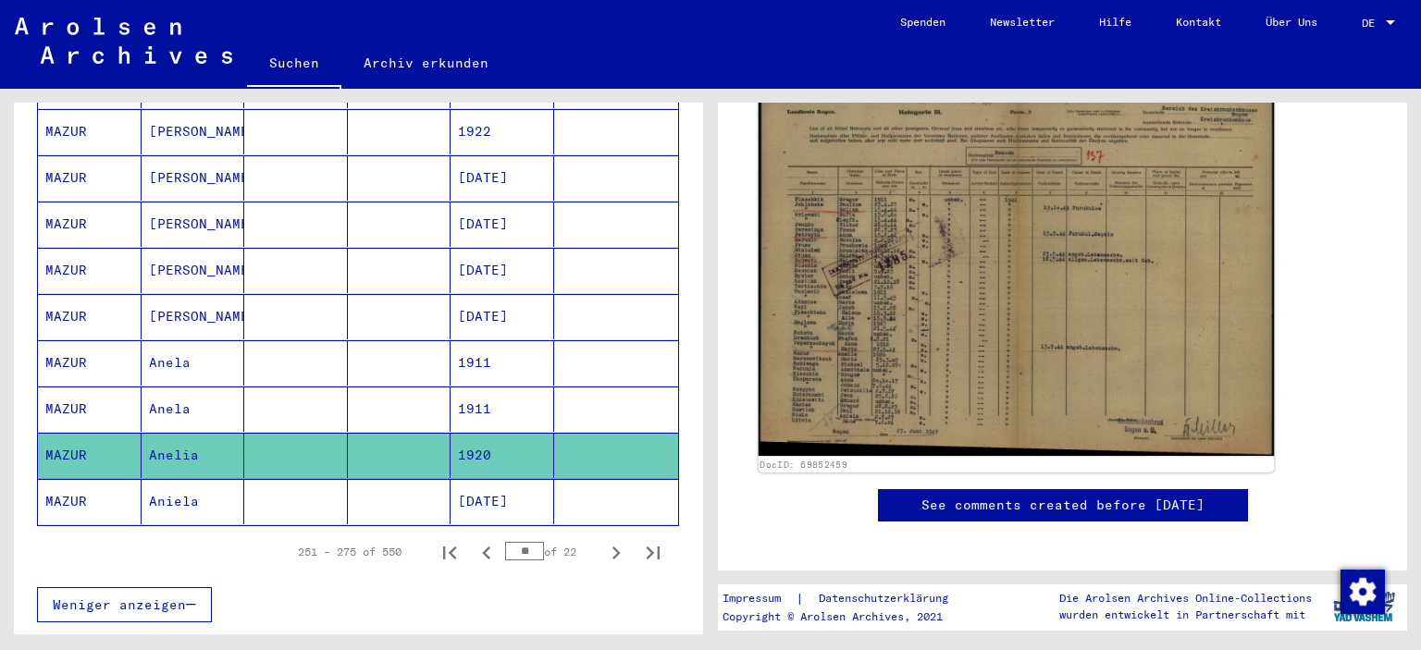
click at [902, 354] on img at bounding box center [1017, 271] width 516 height 372
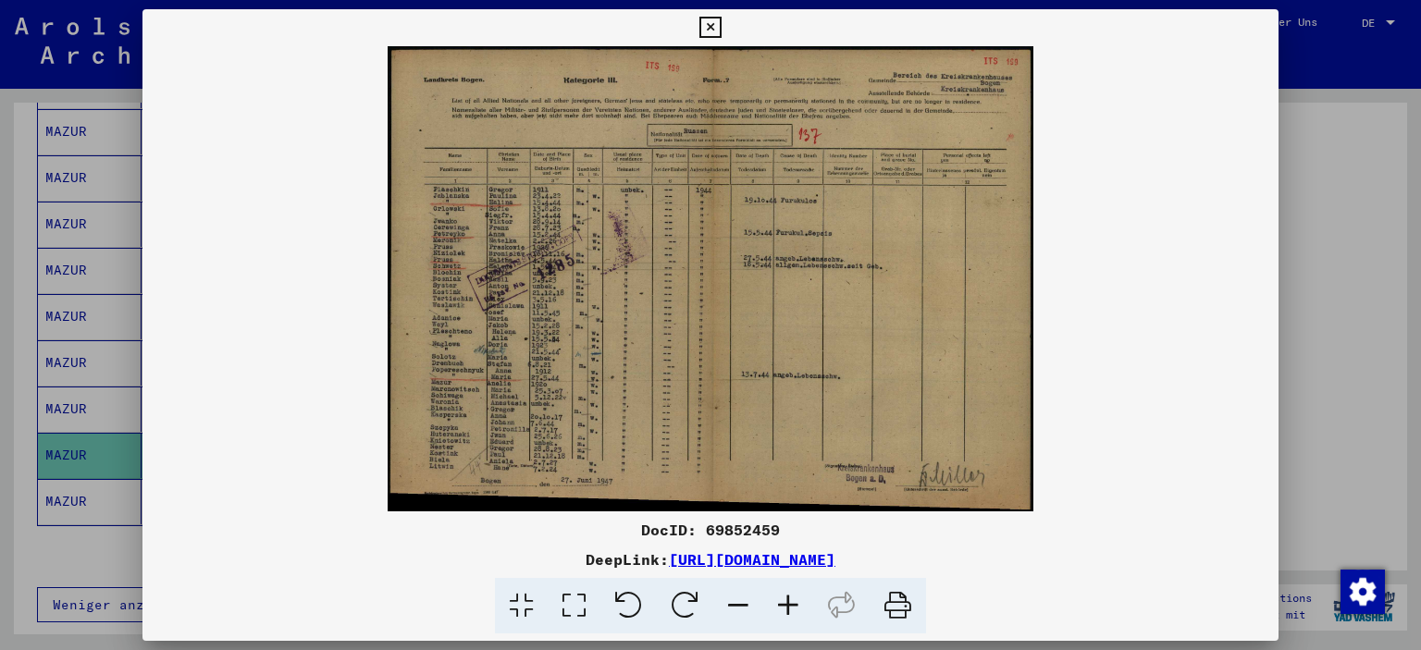
click at [0, 333] on div at bounding box center [710, 325] width 1421 height 650
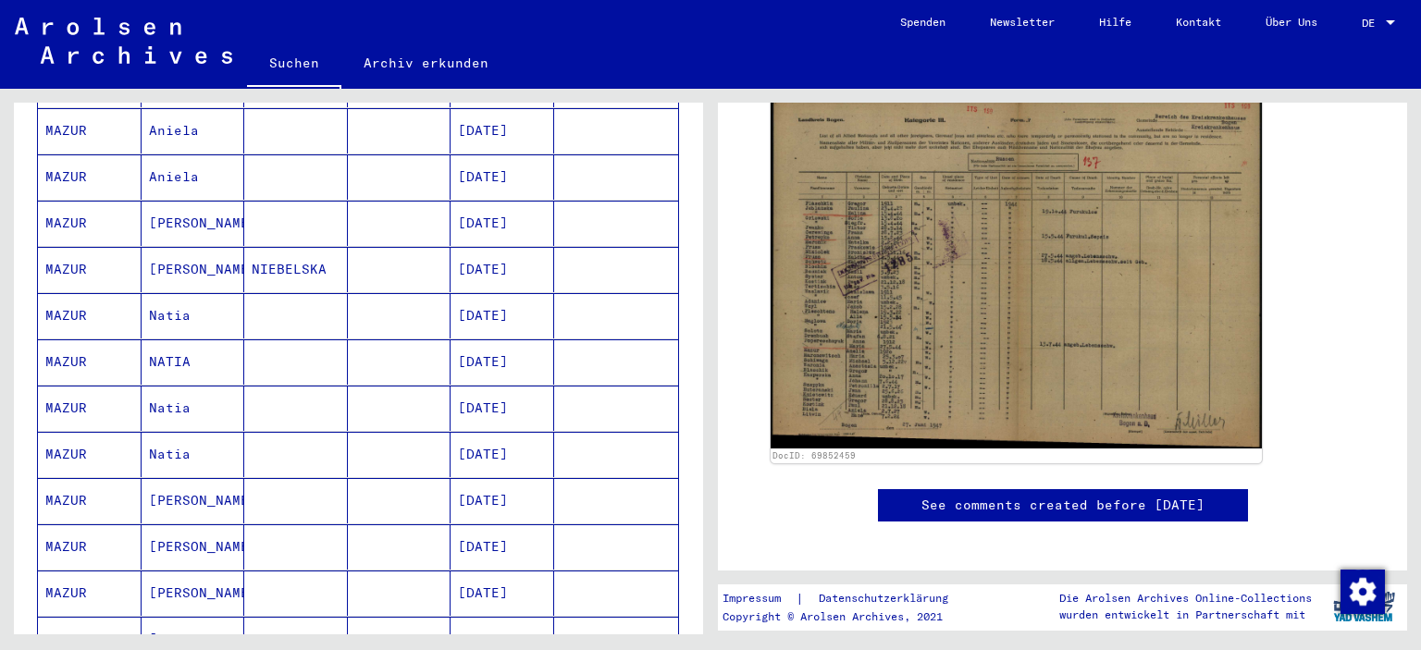
scroll to position [555, 0]
click at [173, 204] on mat-cell "Aniela" at bounding box center [194, 224] width 104 height 45
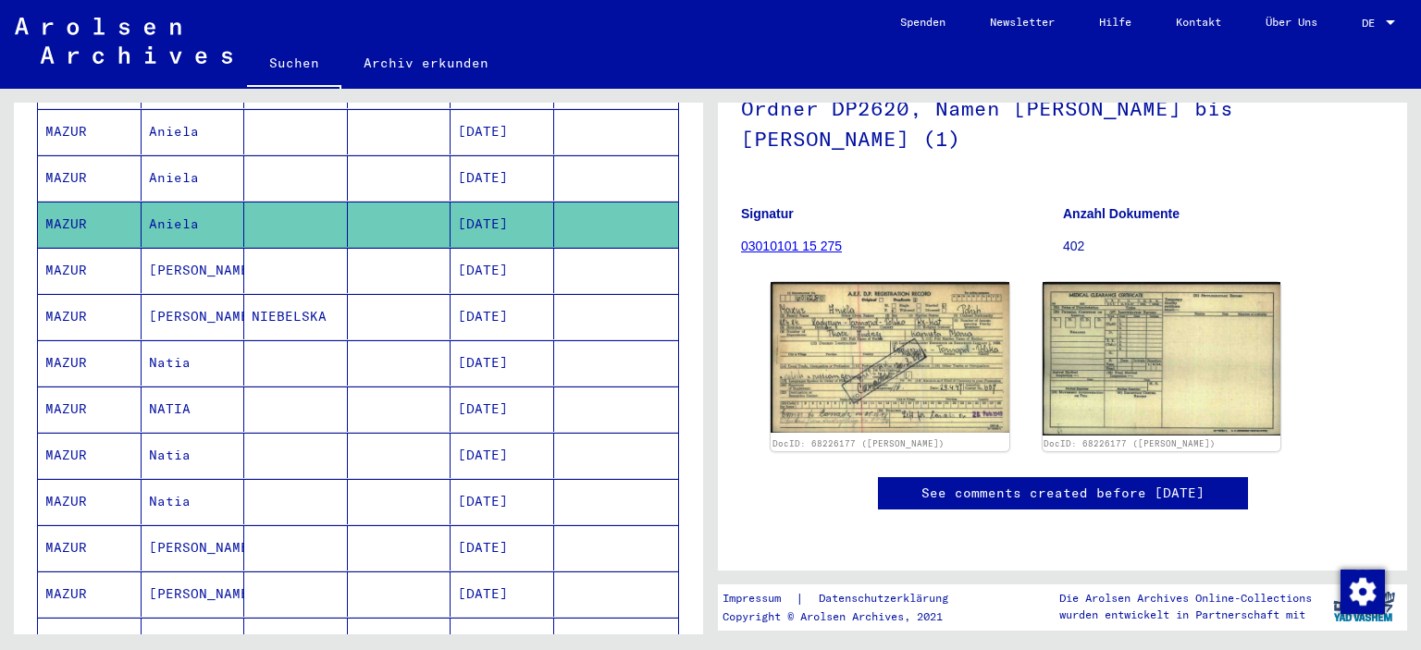
scroll to position [93, 0]
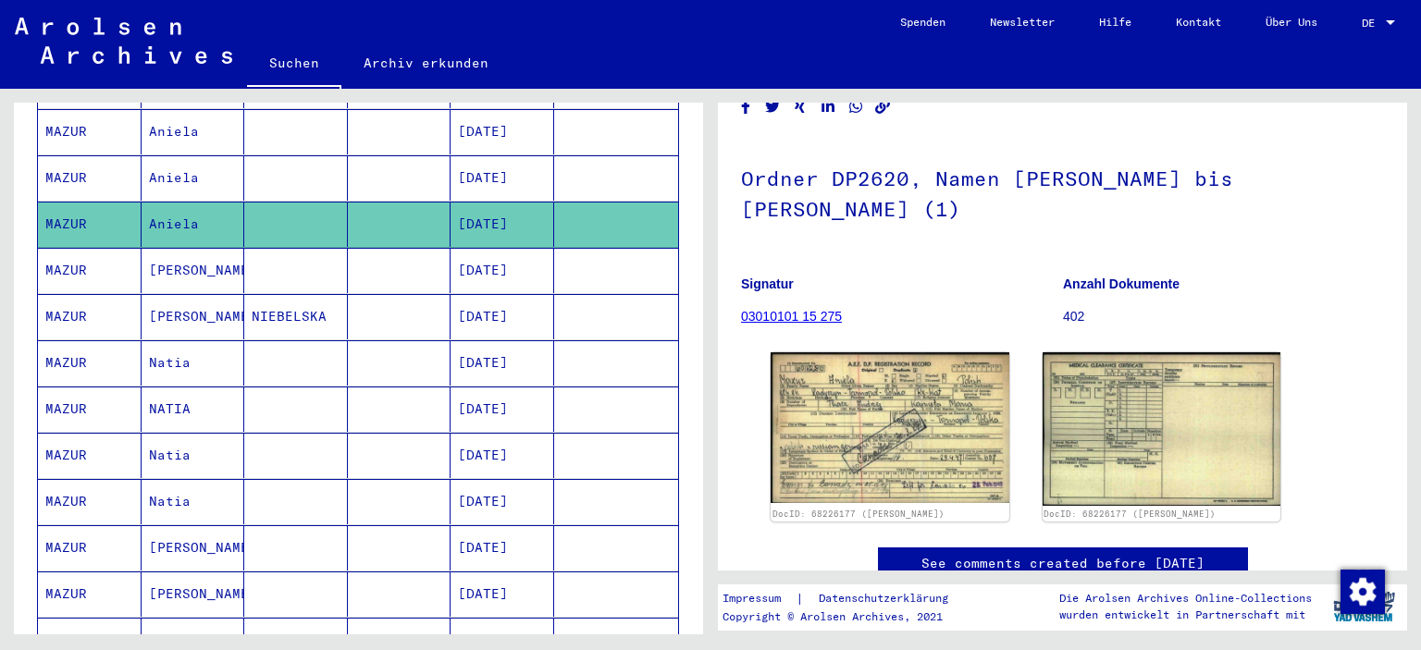
click at [167, 155] on mat-cell "Aniela" at bounding box center [194, 177] width 104 height 45
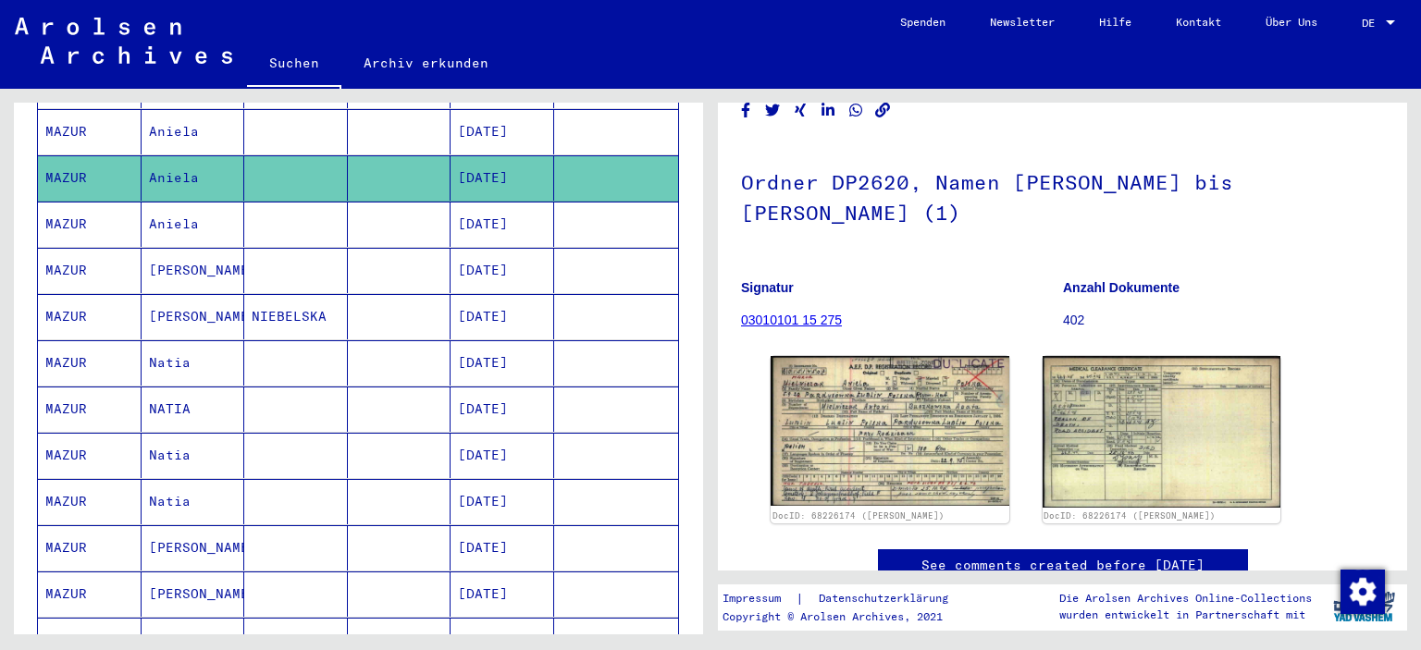
scroll to position [185, 0]
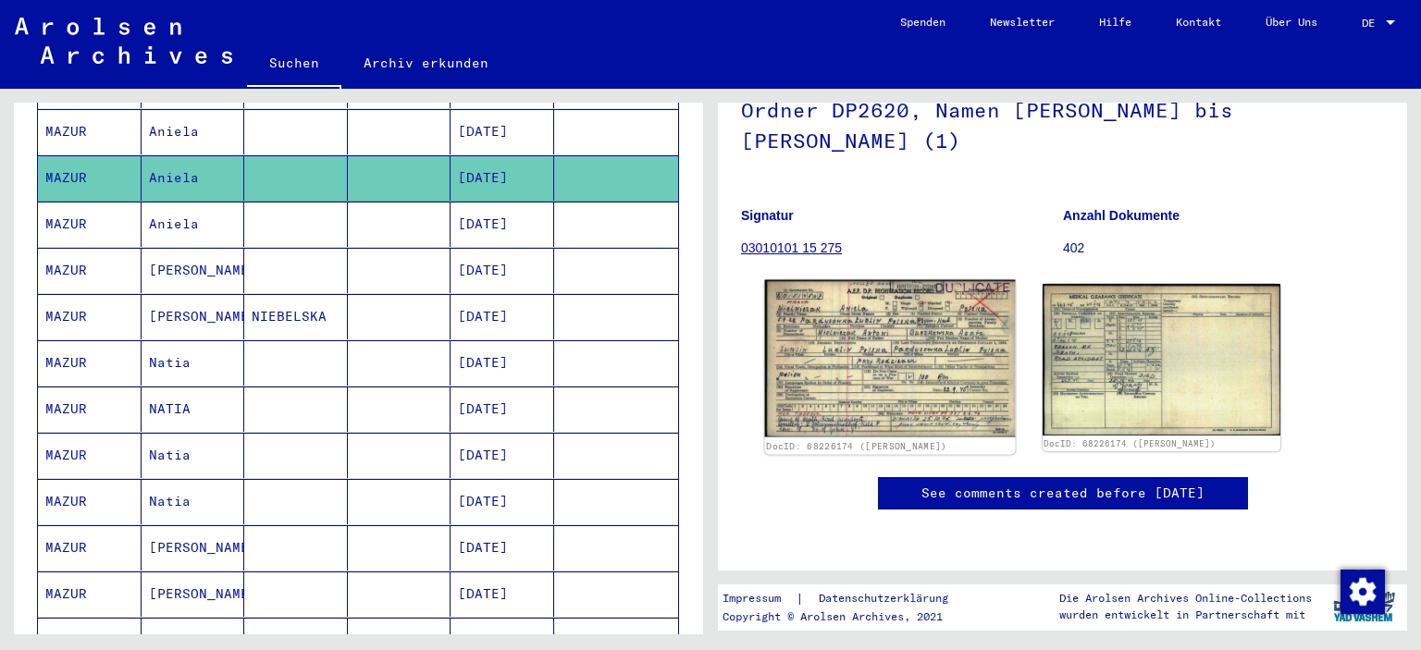
click at [889, 314] on img at bounding box center [890, 358] width 250 height 157
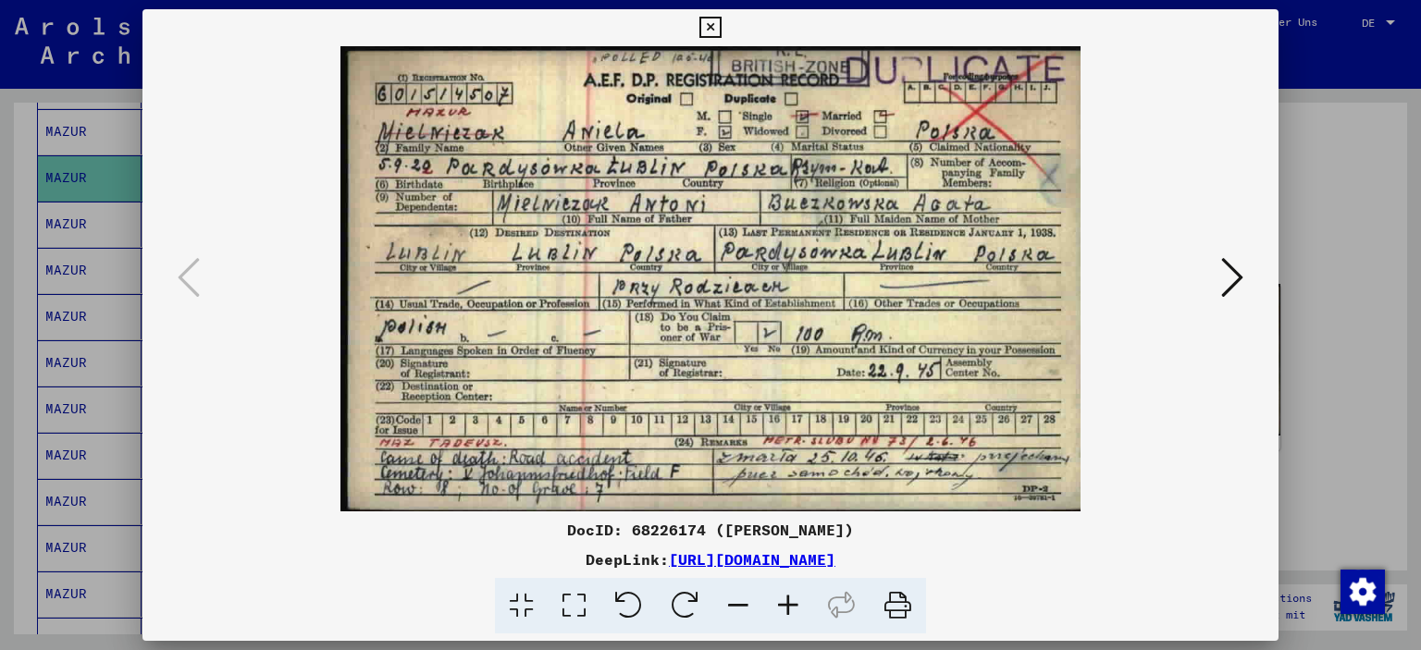
click at [689, 554] on link "[URL][DOMAIN_NAME]" at bounding box center [752, 559] width 167 height 19
